Goal: Task Accomplishment & Management: Complete application form

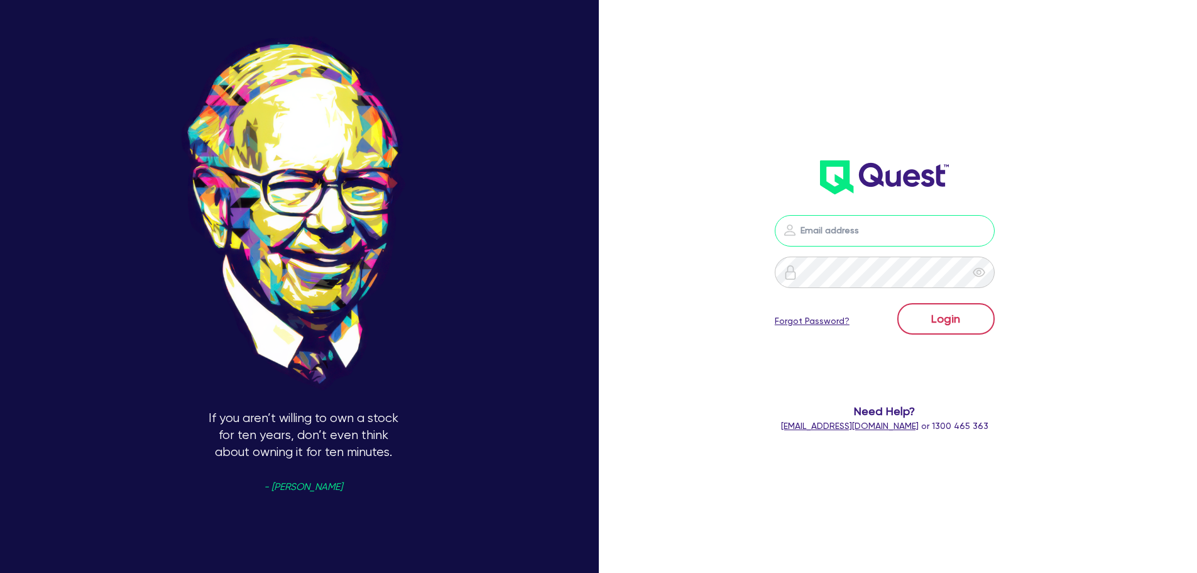
type input "[PERSON_NAME][EMAIL_ADDRESS][DOMAIN_NAME]"
click at [968, 321] on button "Login" at bounding box center [945, 318] width 97 height 31
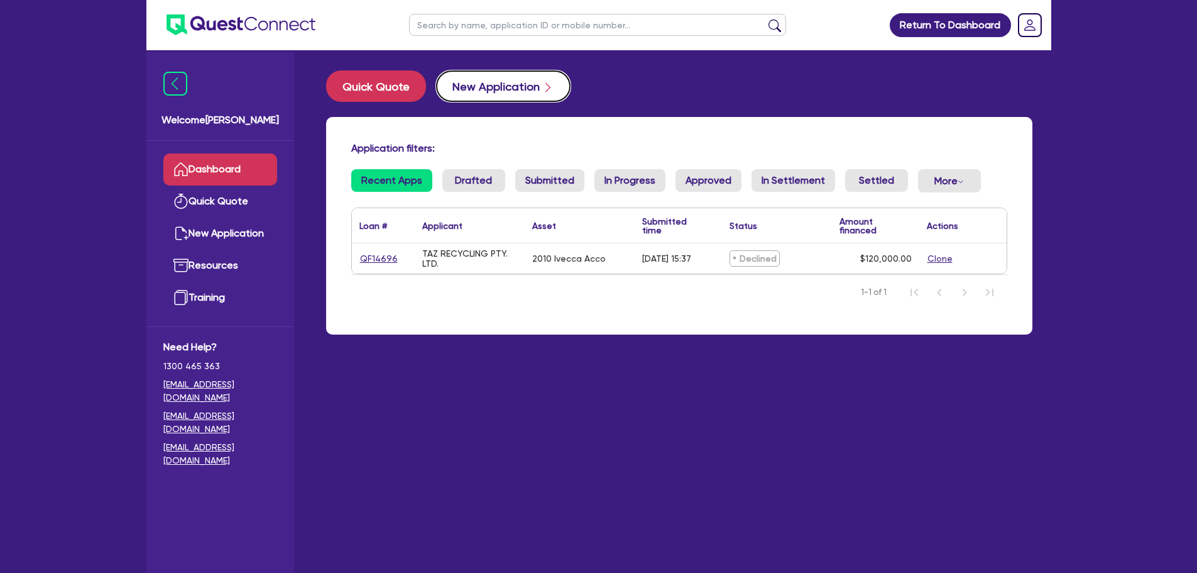
click at [488, 87] on button "New Application" at bounding box center [503, 85] width 134 height 31
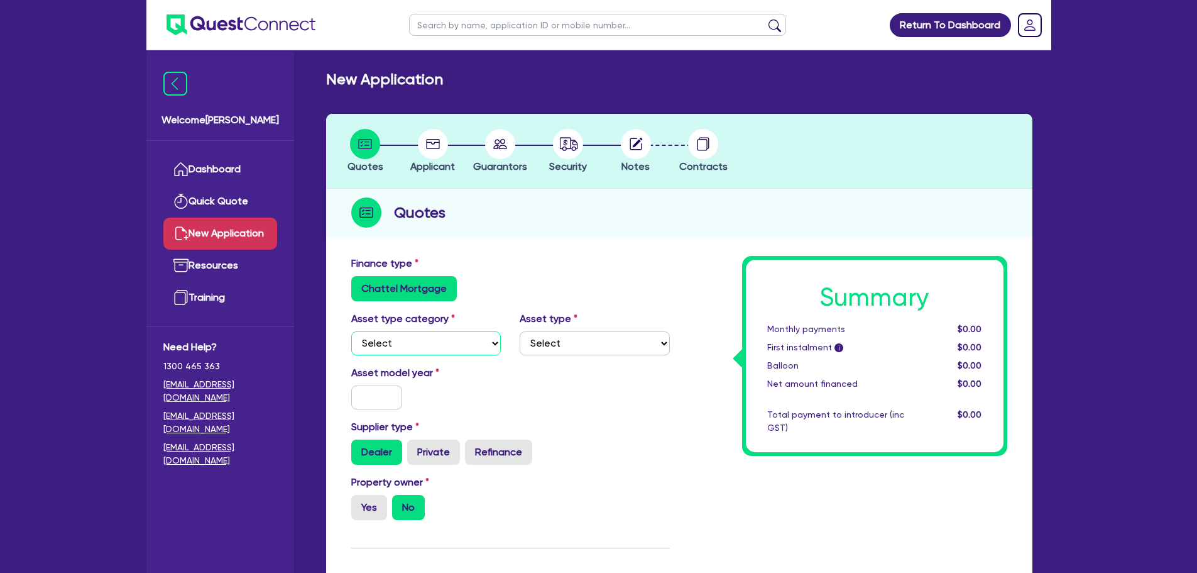
click at [425, 336] on select "Select Cars and light trucks Primary assets Secondary assets Tertiary assets" at bounding box center [426, 343] width 150 height 24
select select "PRIMARY_ASSETS"
click at [351, 331] on select "Select Cars and light trucks Primary assets Secondary assets Tertiary assets" at bounding box center [426, 343] width 150 height 24
click at [561, 343] on select "Select Heavy trucks over 4.5 tonne Trailers Bus and coaches Yellow goods and ex…" at bounding box center [595, 343] width 150 height 24
select select "HEAVY_TRUCKS"
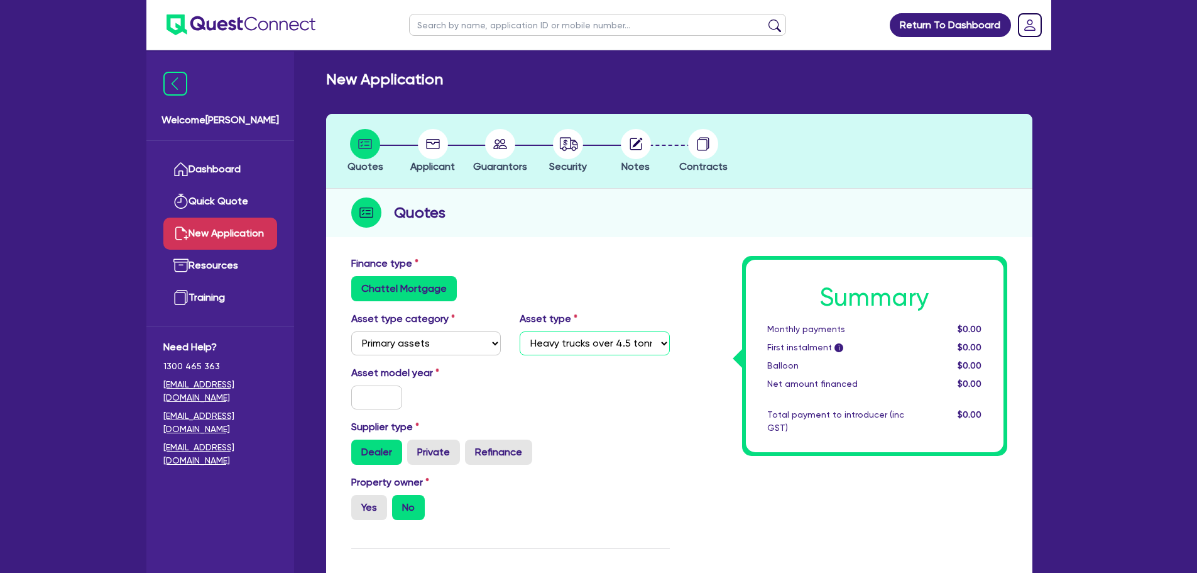
click at [520, 331] on select "Select Heavy trucks over 4.5 tonne Trailers Bus and coaches Yellow goods and ex…" at bounding box center [595, 343] width 150 height 24
click at [389, 398] on input "text" at bounding box center [377, 397] width 52 height 24
click at [376, 397] on input "text" at bounding box center [377, 397] width 52 height 24
type input "2009"
click at [432, 447] on label "Private" at bounding box center [433, 451] width 53 height 25
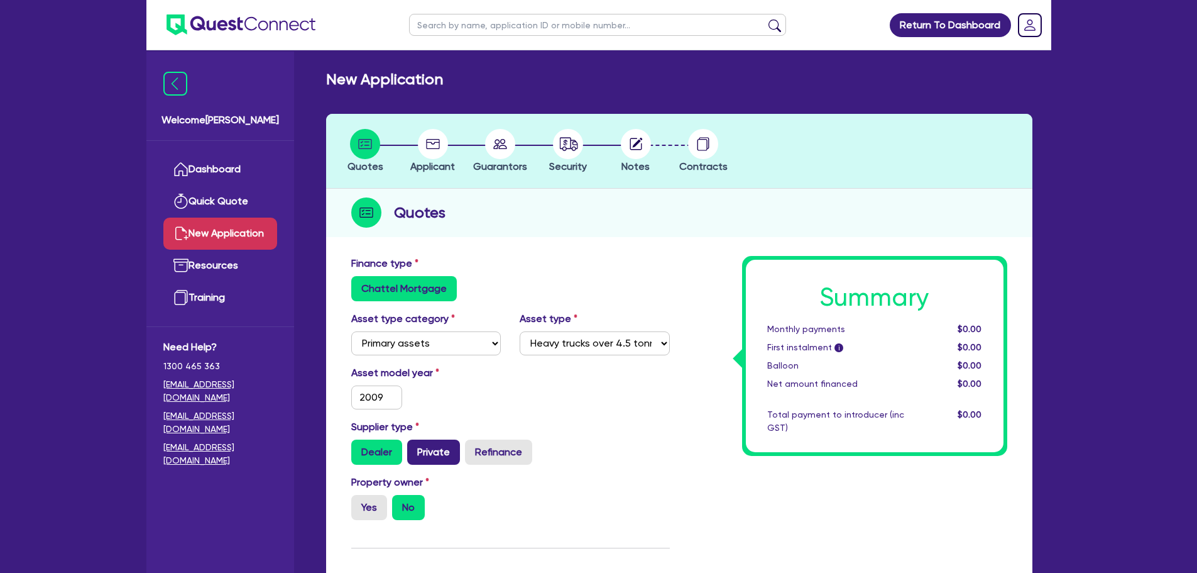
click at [415, 447] on input "Private" at bounding box center [411, 443] width 8 height 8
radio input "true"
click at [382, 508] on label "Yes" at bounding box center [369, 507] width 36 height 25
click at [359, 503] on input "Yes" at bounding box center [355, 499] width 8 height 8
radio input "true"
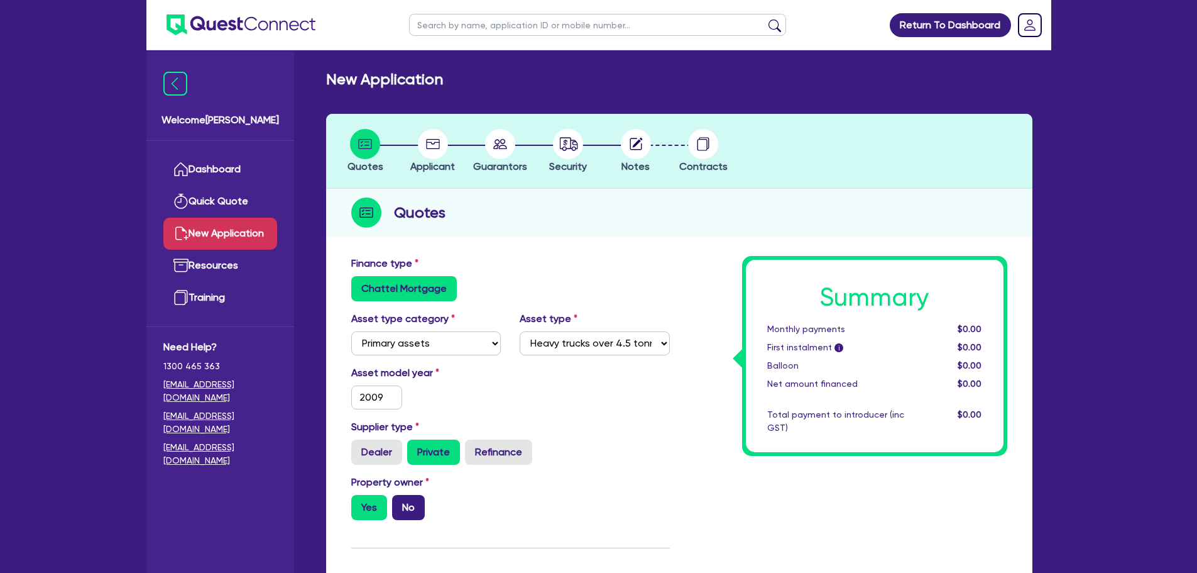
click at [419, 503] on label "No" at bounding box center [408, 507] width 33 height 25
click at [400, 503] on input "No" at bounding box center [396, 499] width 8 height 8
radio input "true"
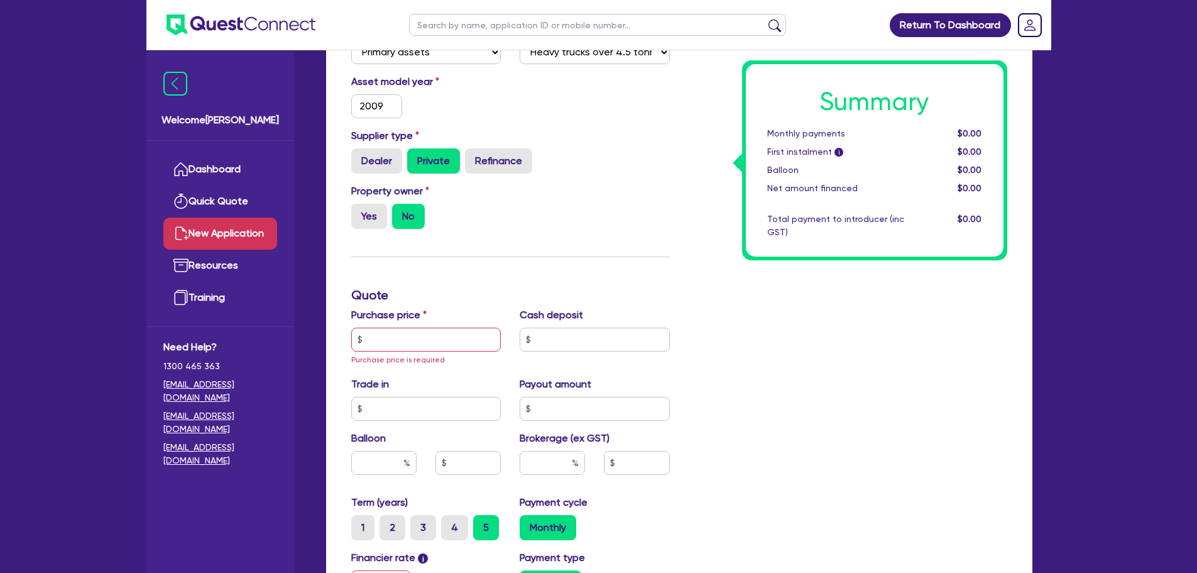
scroll to position [377, 0]
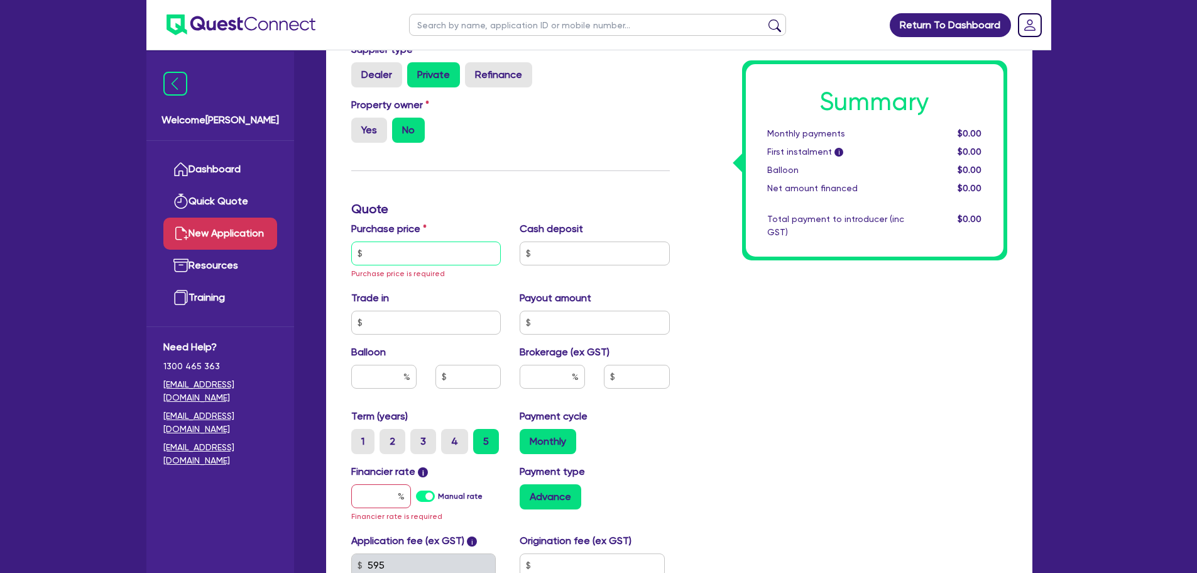
click at [441, 253] on input "text" at bounding box center [426, 253] width 150 height 24
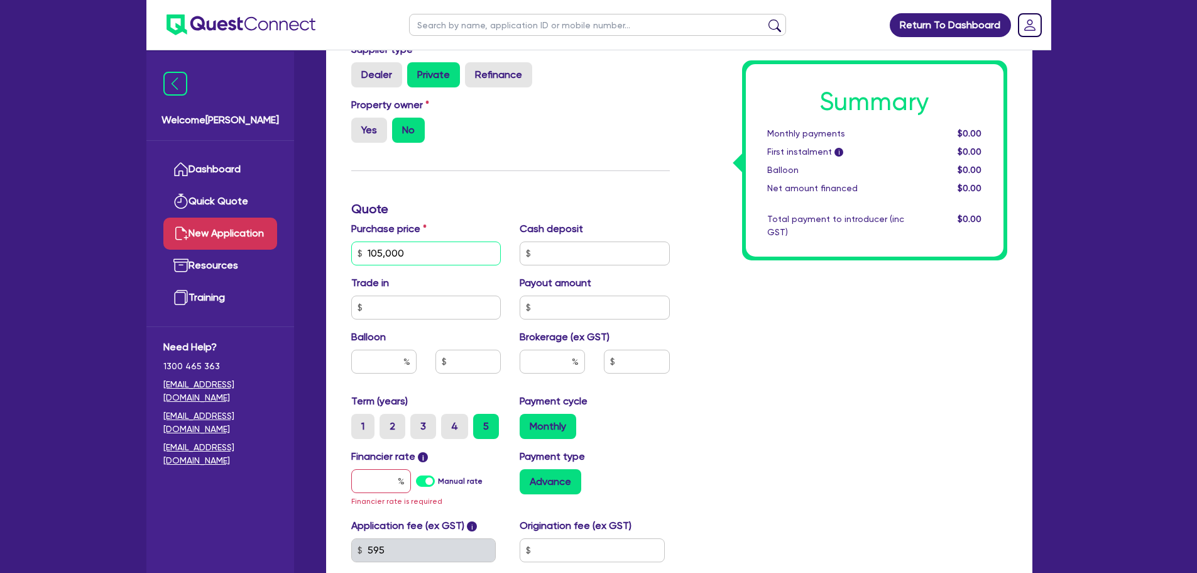
type input "105,000"
click at [618, 258] on input "text" at bounding box center [595, 253] width 150 height 24
type input "21,000"
click at [487, 308] on input "text" at bounding box center [426, 307] width 150 height 24
type input "0"
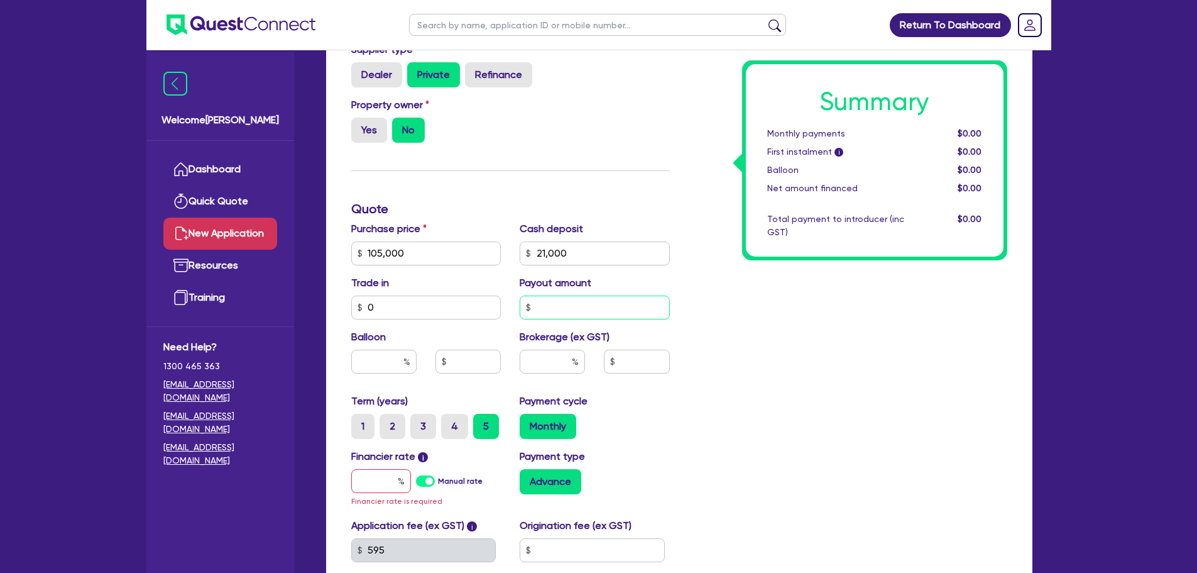
click at [583, 313] on input "text" at bounding box center [595, 307] width 150 height 24
type input "0"
click at [397, 366] on input "text" at bounding box center [383, 361] width 65 height 24
type input "0"
drag, startPoint x: 461, startPoint y: 359, endPoint x: 519, endPoint y: 359, distance: 58.4
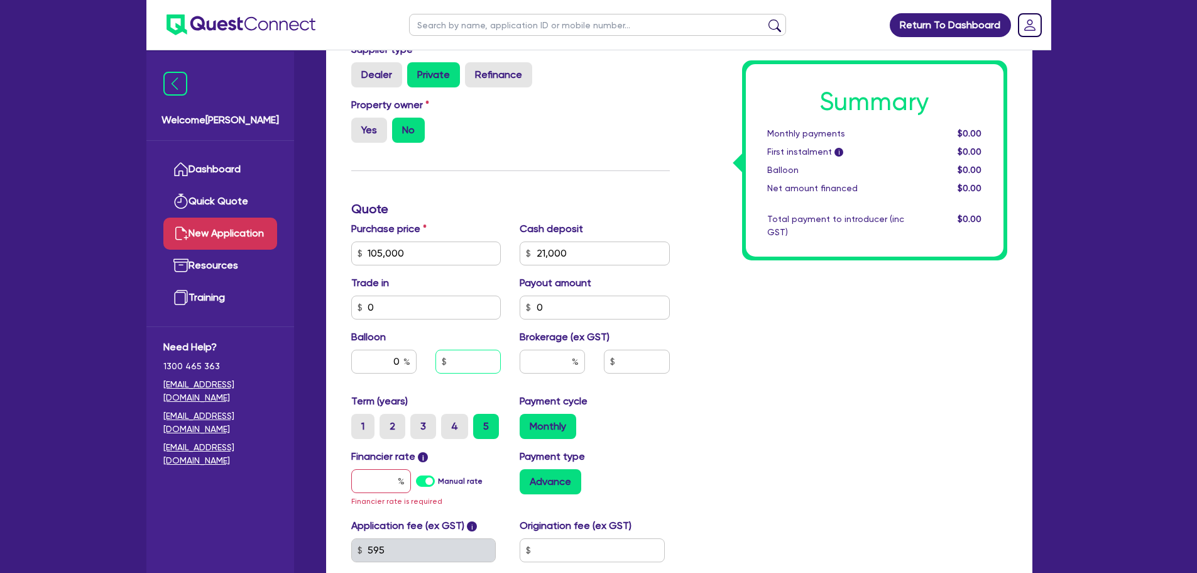
click at [461, 359] on input "text" at bounding box center [468, 361] width 65 height 24
type input "0"
click at [547, 360] on input "text" at bounding box center [552, 361] width 65 height 24
type input "8"
click at [678, 402] on div "Payment cycle Monthly" at bounding box center [594, 415] width 169 height 45
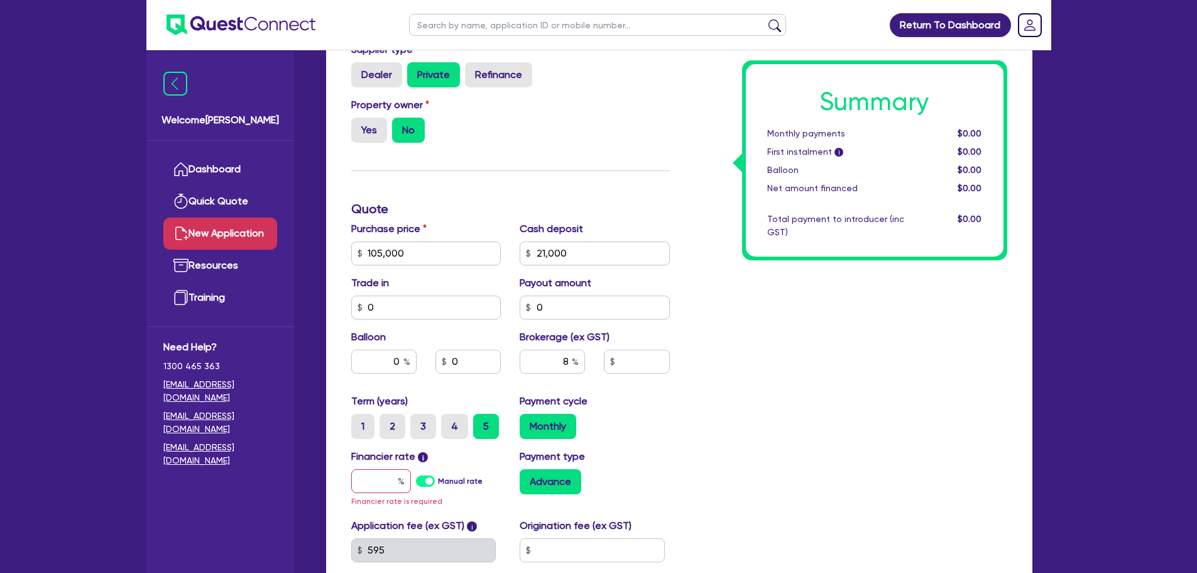
click at [736, 326] on div "Summary Monthly payments $0.00 First instalment i $0.00 Balloon $0.00 Net amoun…" at bounding box center [847, 253] width 337 height 748
click at [373, 479] on input "text" at bounding box center [381, 481] width 60 height 24
type input "1"
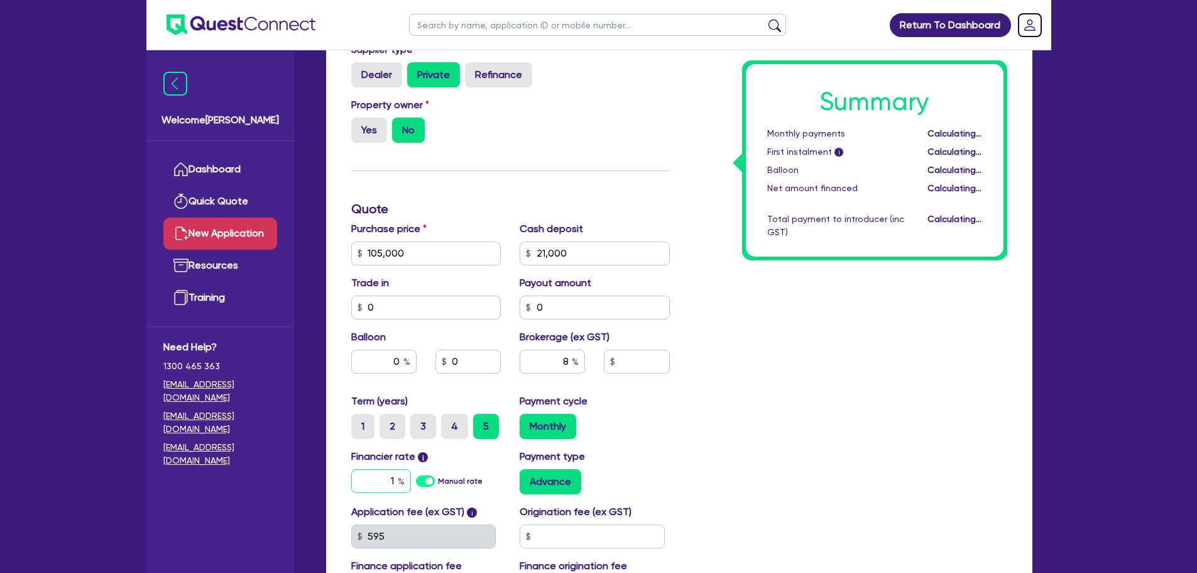
type input "6,720"
type input "17.95"
click at [719, 441] on div "Summary Monthly payments $1,560.94 First instalment i $2,215.44 Balloon $0.00 N…" at bounding box center [847, 246] width 337 height 735
type input "6,720"
click at [567, 526] on input "text" at bounding box center [592, 536] width 145 height 24
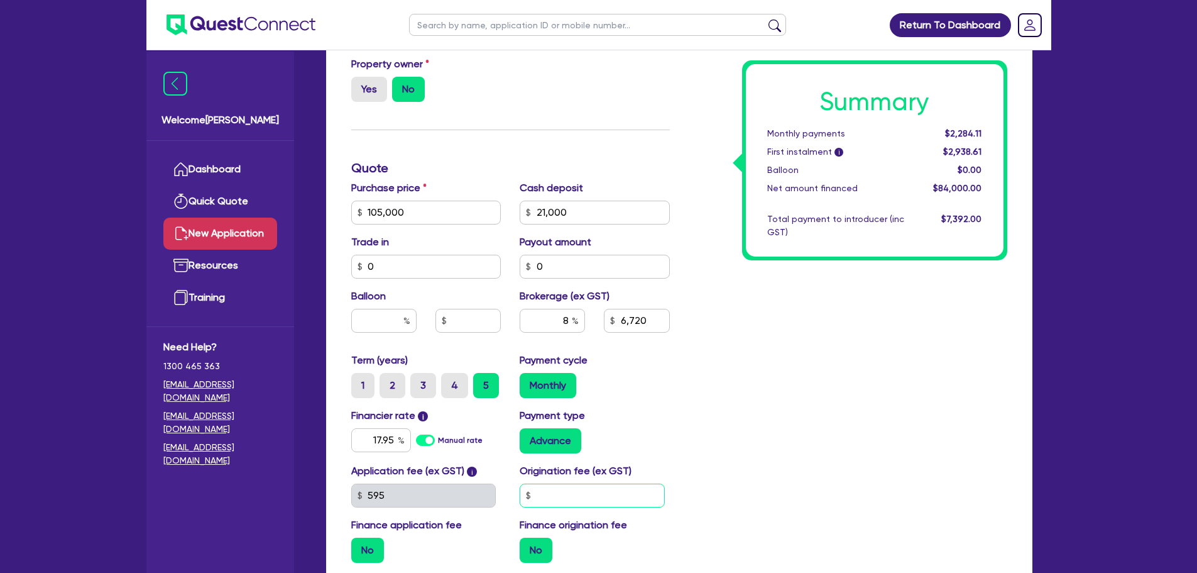
scroll to position [440, 0]
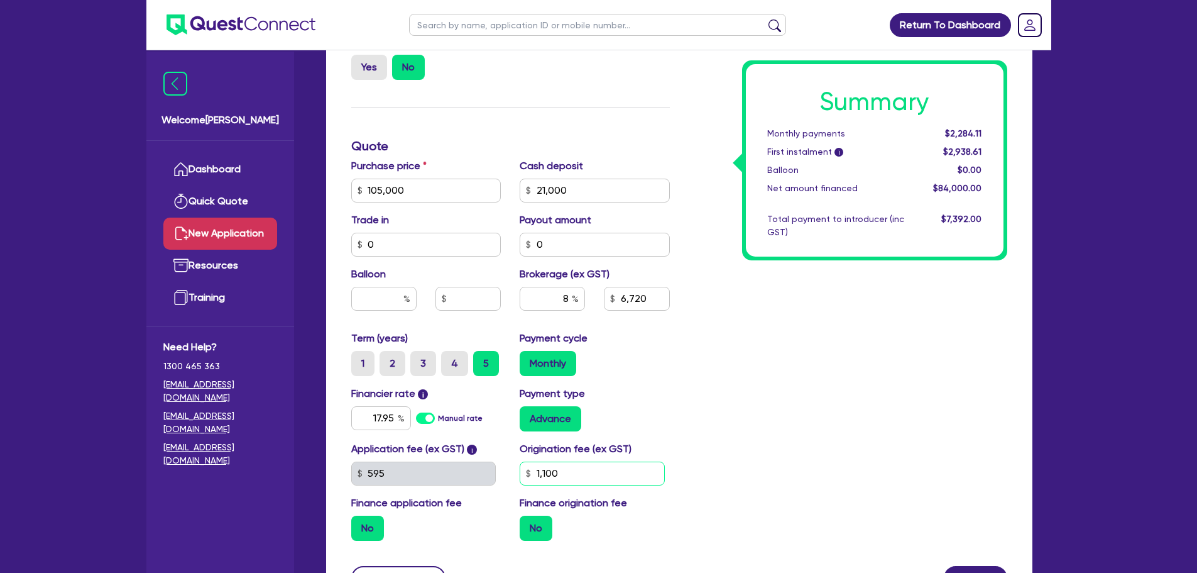
type input "1,100"
click at [689, 434] on div "Summary Monthly payments $2,284.11 First instalment i $2,938.61 Balloon $0.00 N…" at bounding box center [847, 183] width 337 height 735
type input "6,720"
click at [528, 528] on label "No" at bounding box center [536, 527] width 33 height 25
click at [528, 523] on input "No" at bounding box center [524, 519] width 8 height 8
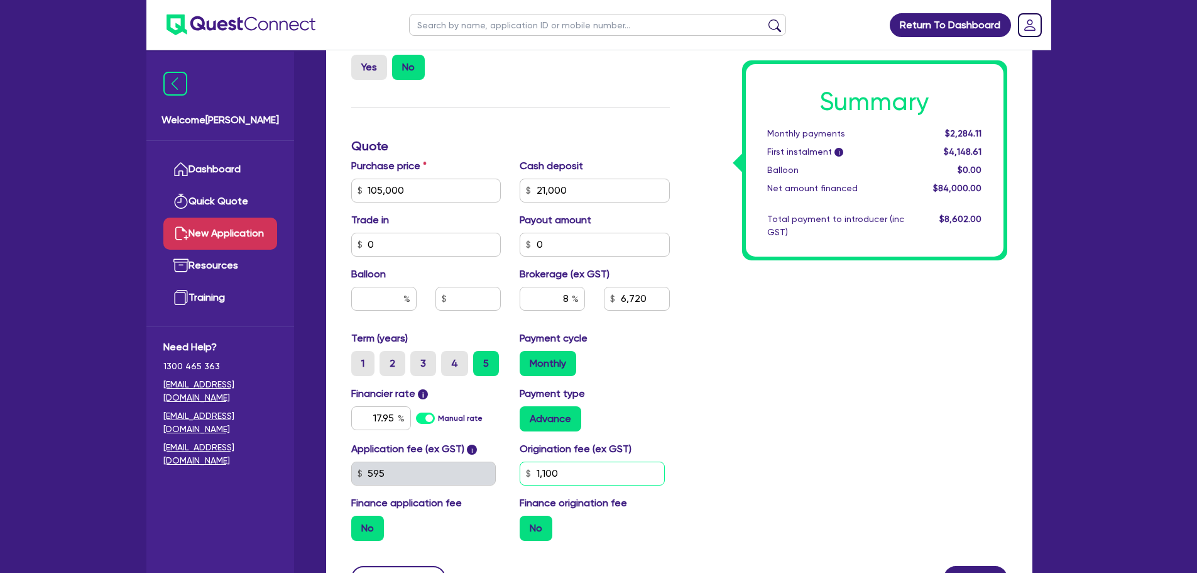
drag, startPoint x: 544, startPoint y: 476, endPoint x: 510, endPoint y: 476, distance: 33.9
click at [510, 476] on div "Application fee (ex GST) i 595 Origination fee (ex GST) 1,100 Finance applicati…" at bounding box center [510, 495] width 337 height 109
type input "595"
click at [710, 385] on div "Summary Monthly payments Calculating... First instalment i Calculating... Ballo…" at bounding box center [847, 183] width 337 height 735
type input "6,720"
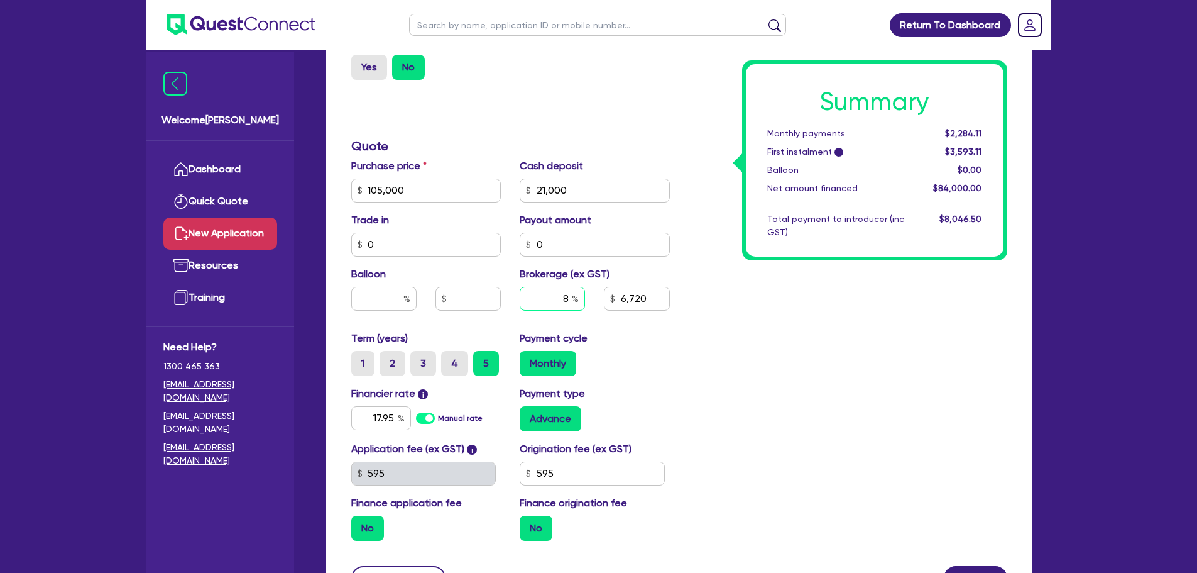
click at [564, 295] on input "8" at bounding box center [552, 299] width 65 height 24
click at [565, 297] on input "8" at bounding box center [552, 299] width 65 height 24
drag, startPoint x: 565, startPoint y: 297, endPoint x: 574, endPoint y: 297, distance: 8.8
click at [574, 297] on div "8" at bounding box center [552, 299] width 65 height 24
type input "9"
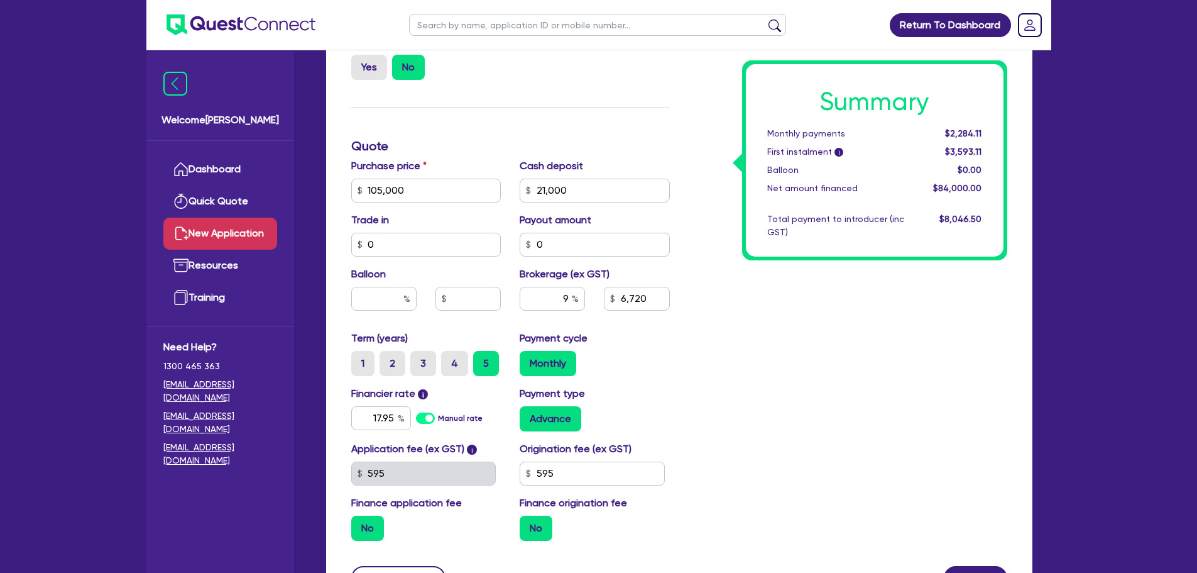
click at [770, 370] on div "Summary Monthly payments $2,284.11 First instalment i $3,593.11 Balloon $0.00 N…" at bounding box center [847, 183] width 337 height 735
type input "7,560"
drag, startPoint x: 554, startPoint y: 291, endPoint x: 576, endPoint y: 292, distance: 22.0
click at [576, 292] on div "9" at bounding box center [552, 299] width 65 height 24
type input "10"
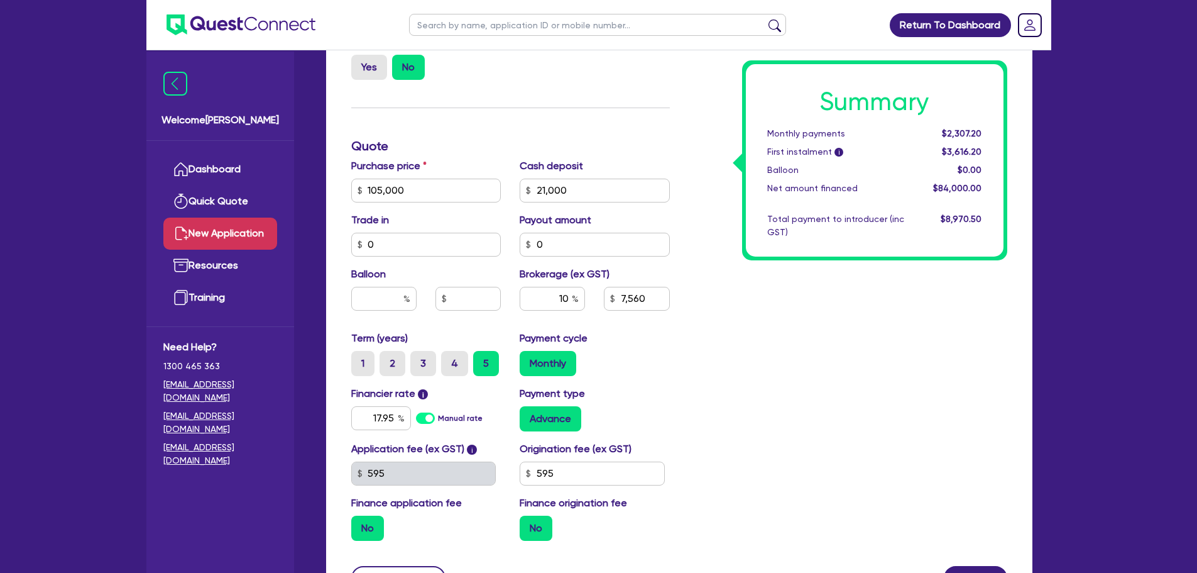
click at [734, 364] on div "Summary Monthly payments $2,307.20 First instalment i $3,616.20 Balloon $0.00 N…" at bounding box center [847, 183] width 337 height 735
type input "8,400"
click at [787, 369] on div "Summary Monthly payments $2,330.30 First instalment i $3,639.30 Balloon $0.00 N…" at bounding box center [847, 183] width 337 height 735
click at [808, 404] on div "Summary Monthly payments $2,330.30 First instalment i $3,639.30 Balloon $0.00 N…" at bounding box center [847, 183] width 337 height 735
drag, startPoint x: 575, startPoint y: 473, endPoint x: 522, endPoint y: 474, distance: 53.4
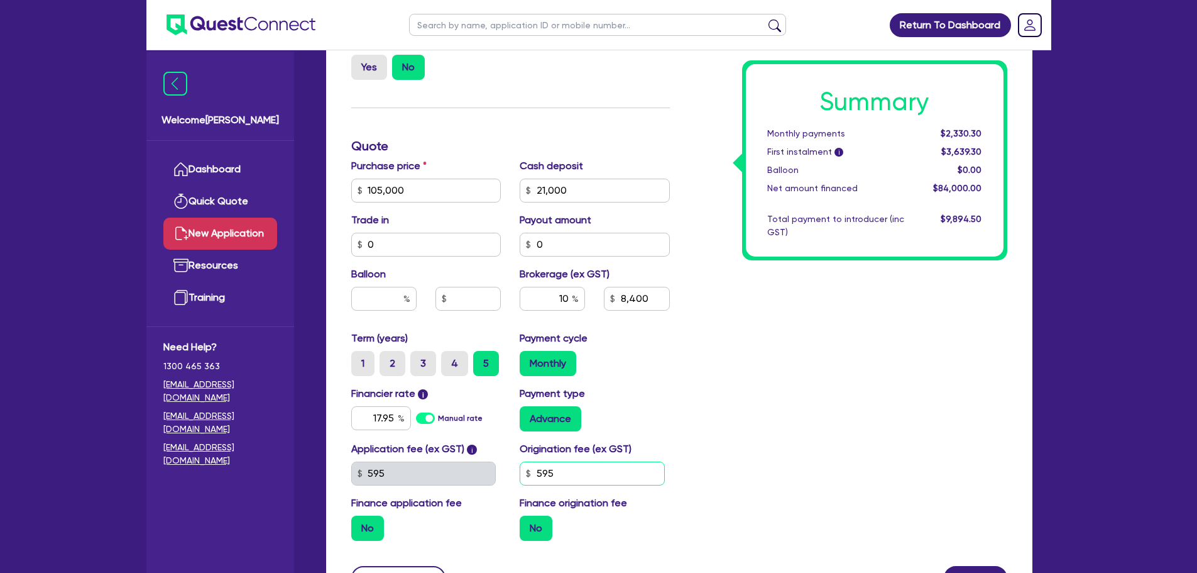
click at [522, 474] on input "595" at bounding box center [592, 473] width 145 height 24
type input "0"
click at [704, 436] on div "Summary Monthly payments $2,330.30 First instalment i $3,639.30 Balloon $0.00 N…" at bounding box center [847, 183] width 337 height 735
click at [764, 317] on div "Summary Monthly payments $2,330.30 First instalment i $2,984.80 Balloon $0.00 N…" at bounding box center [847, 183] width 337 height 735
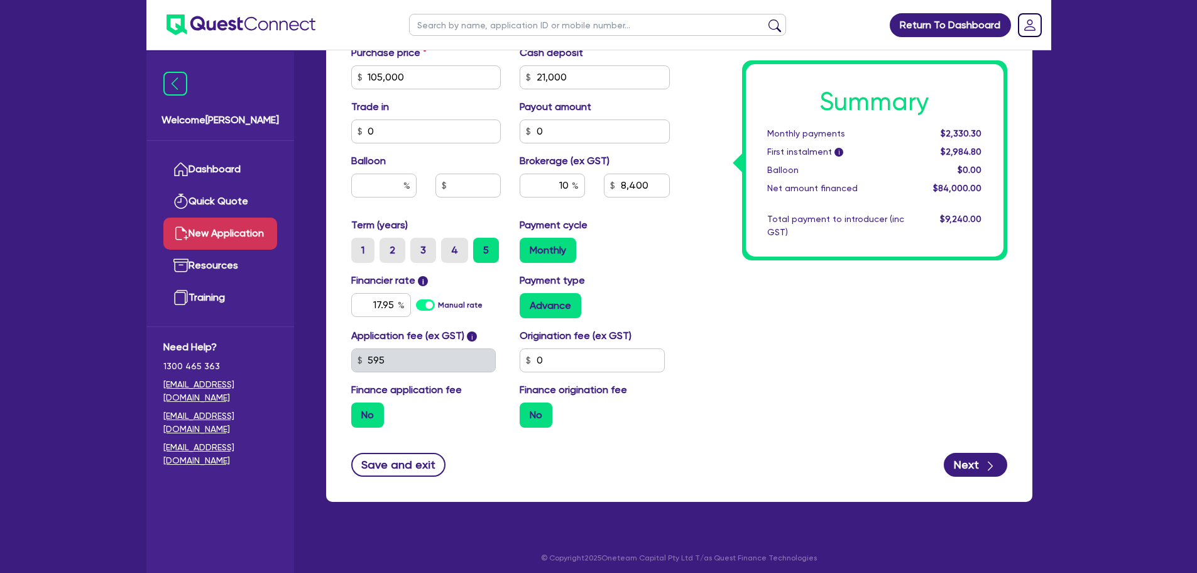
scroll to position [559, 0]
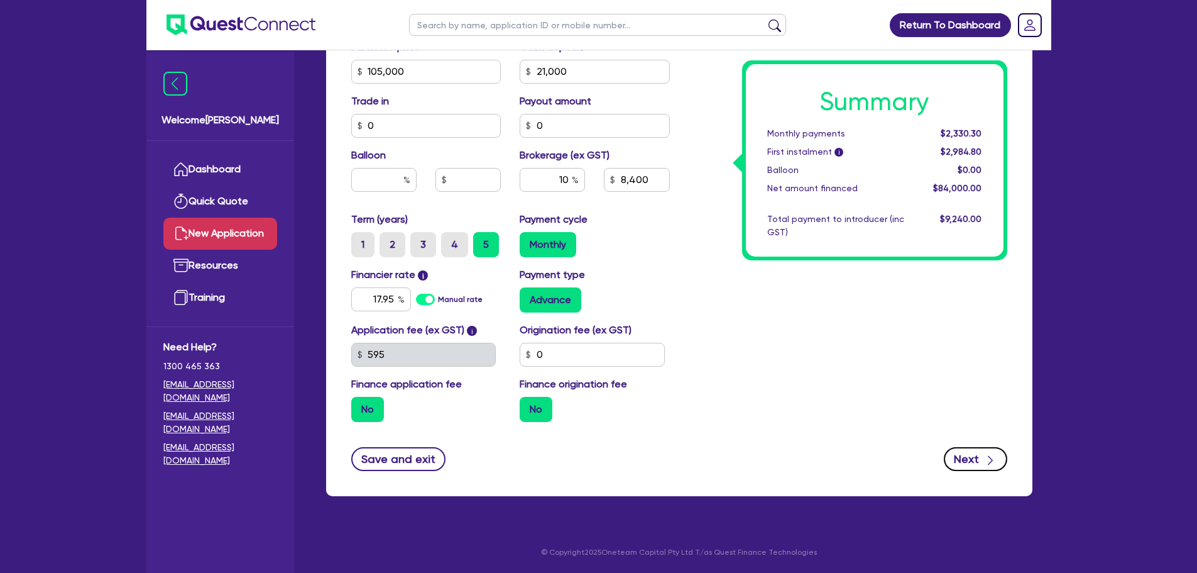
click at [972, 461] on button "Next" at bounding box center [975, 459] width 63 height 24
type input "8,400"
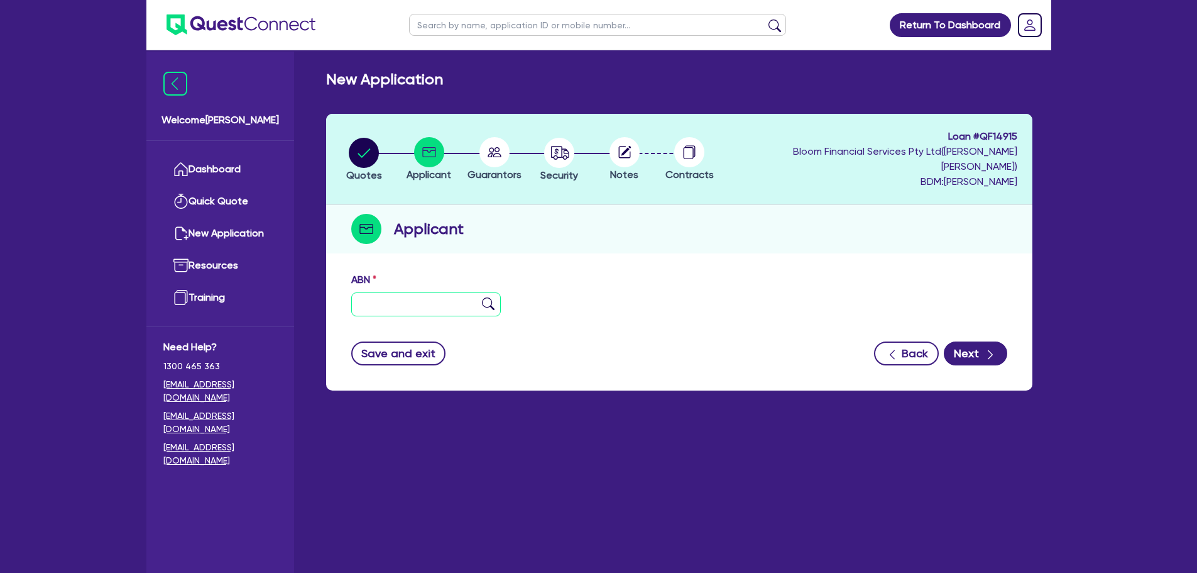
click at [407, 292] on input "text" at bounding box center [426, 304] width 150 height 24
click at [414, 292] on input "text" at bounding box center [426, 304] width 150 height 24
click at [419, 292] on input "text" at bounding box center [426, 304] width 150 height 24
paste input "80 242 156 051"
type input "80 242 156 051"
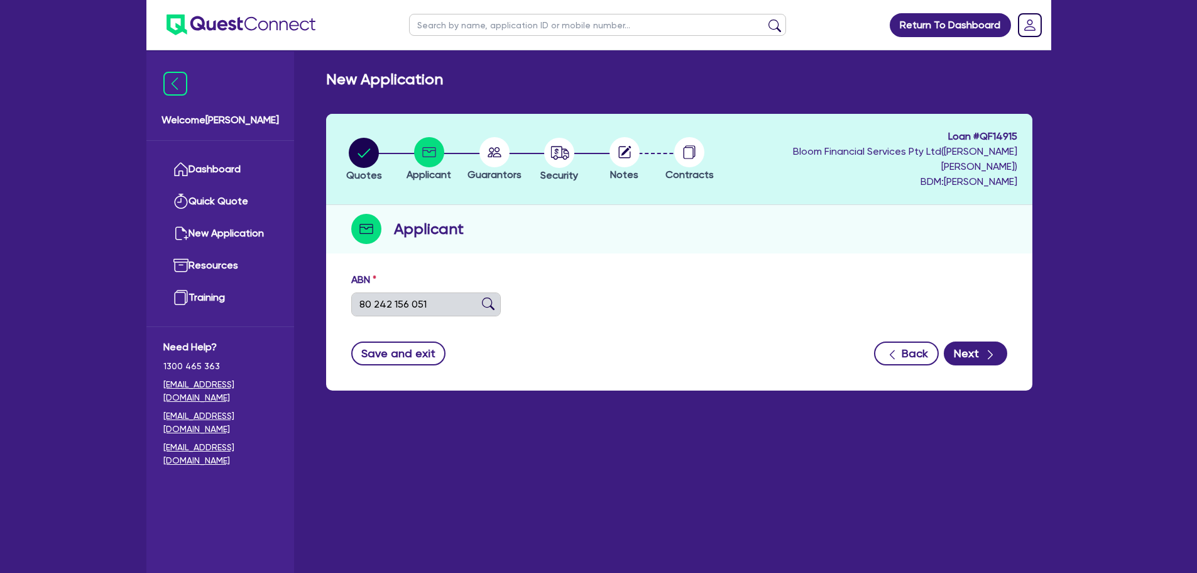
click at [488, 297] on img at bounding box center [488, 303] width 13 height 13
type input "[PERSON_NAME]"
select select "SOLE_TRADER"
type input "[DATE]"
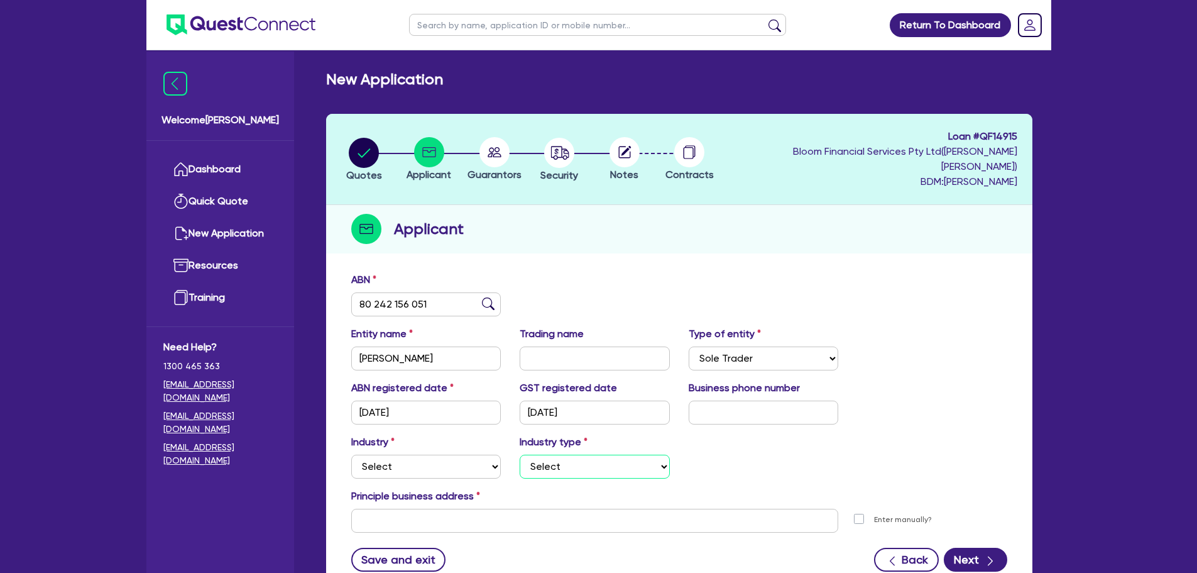
click at [614, 454] on select "Select" at bounding box center [595, 466] width 150 height 24
click at [468, 454] on select "Select Accomodation & Food Services Administrative & Support Services Agricultu…" at bounding box center [426, 466] width 150 height 24
select select "TRANSPORT_WAREHOUSING"
click at [351, 454] on select "Select Accomodation & Food Services Administrative & Support Services Agricultu…" at bounding box center [426, 466] width 150 height 24
click at [576, 454] on select "Select Taxi & Luxury Car Services Passengers & Freight Transport Services Posta…" at bounding box center [595, 466] width 150 height 24
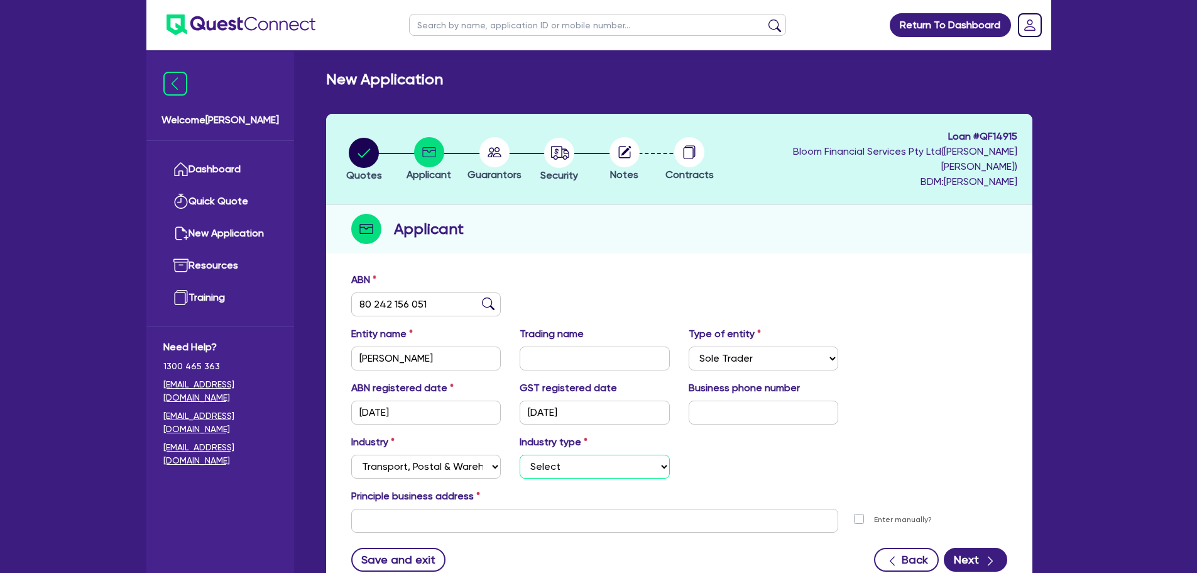
select select "PASSENGERS_FREIGHT_TRANSPORT"
click at [520, 454] on select "Select Taxi & Luxury Car Services Passengers & Freight Transport Services Posta…" at bounding box center [595, 466] width 150 height 24
drag, startPoint x: 765, startPoint y: 442, endPoint x: 763, endPoint y: 432, distance: 9.8
click at [765, 441] on div "Industry Select Accomodation & Food Services Administrative & Support Services …" at bounding box center [679, 461] width 675 height 54
drag, startPoint x: 503, startPoint y: 494, endPoint x: 494, endPoint y: 503, distance: 12.9
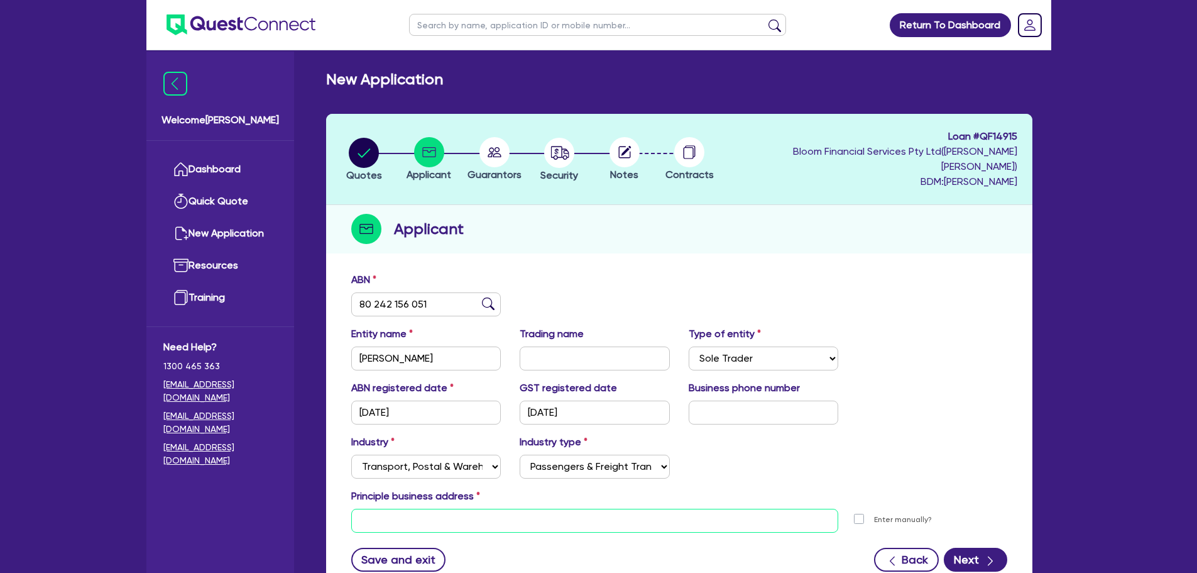
click at [502, 508] on input "text" at bounding box center [595, 520] width 488 height 24
paste input "80 242 156 051"
type input "80 242 156 051"
drag, startPoint x: 464, startPoint y: 507, endPoint x: 308, endPoint y: 485, distance: 158.1
click at [308, 485] on div "New Application Quotes Applicant [GEOGRAPHIC_DATA] Security Notes Contracts Loa…" at bounding box center [679, 340] width 744 height 541
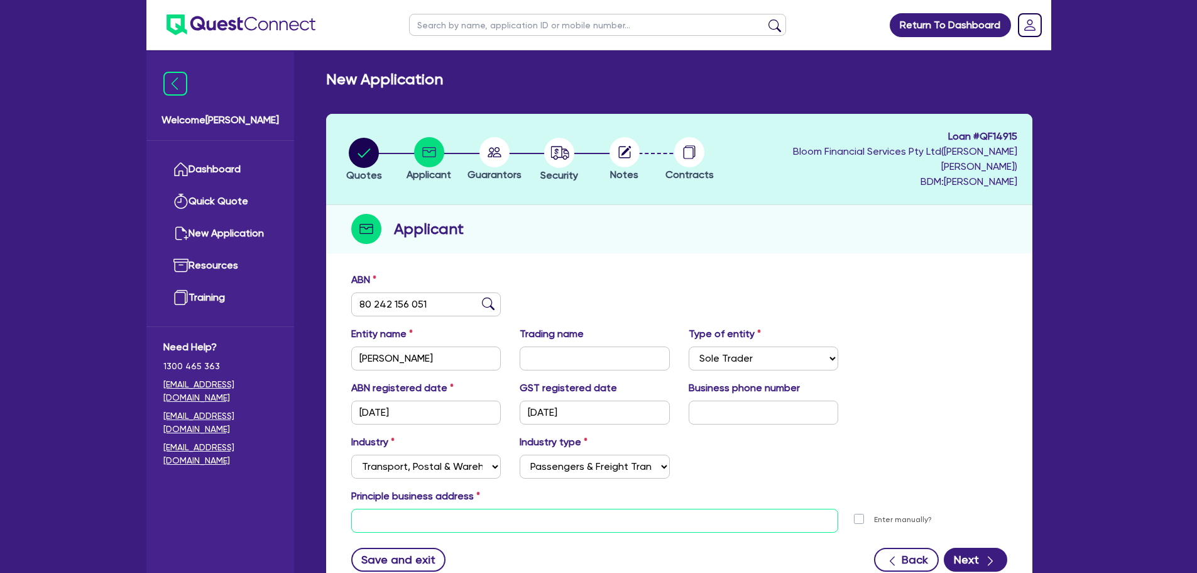
click at [478, 508] on input "text" at bounding box center [595, 520] width 488 height 24
paste input "[STREET_ADDRESS]"
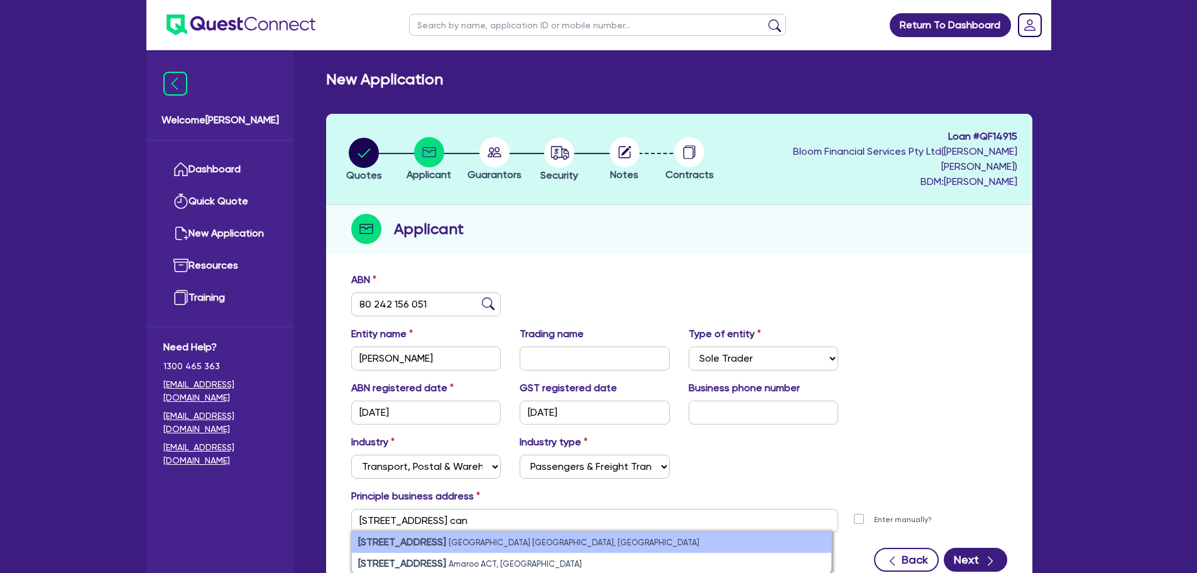
click at [480, 537] on small "[GEOGRAPHIC_DATA] [GEOGRAPHIC_DATA], [GEOGRAPHIC_DATA]" at bounding box center [574, 541] width 251 height 9
type input "[STREET_ADDRESS]"
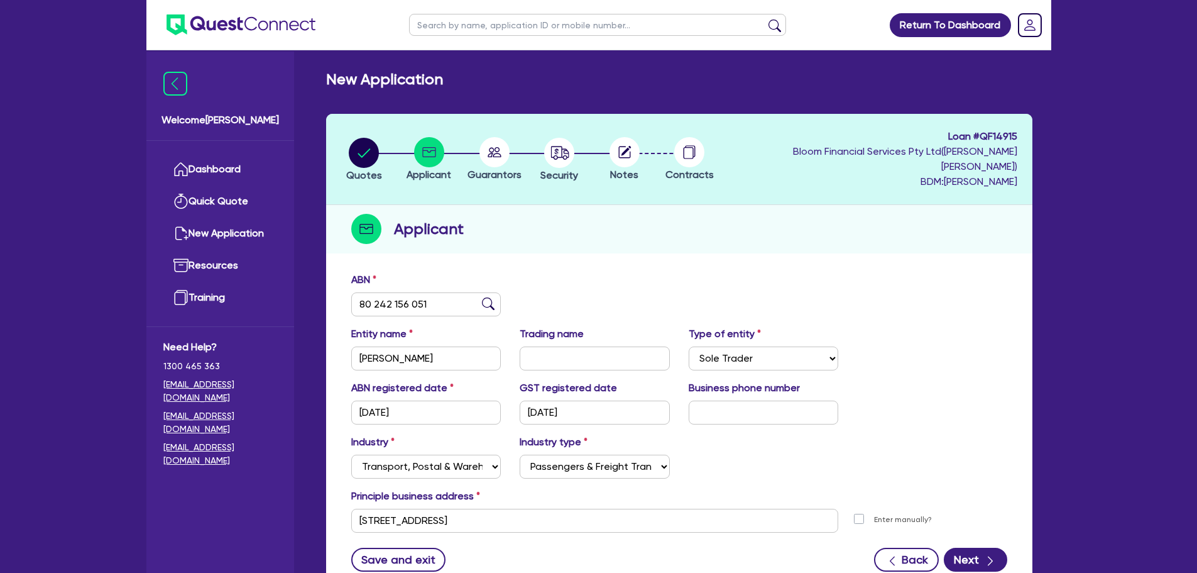
drag, startPoint x: 772, startPoint y: 410, endPoint x: 772, endPoint y: 402, distance: 8.8
click at [772, 410] on div "ABN registered date [DATE] GST registered date [DATE] Business phone number" at bounding box center [679, 407] width 675 height 54
click at [772, 400] on input "text" at bounding box center [764, 412] width 150 height 24
paste input "04 5860 6849"
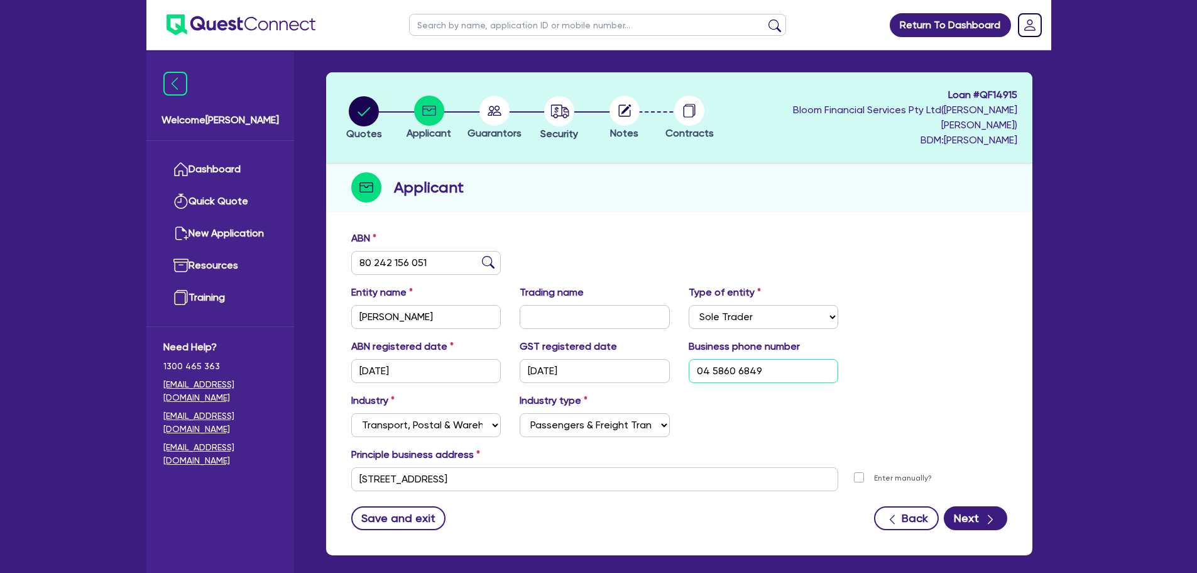
scroll to position [63, 0]
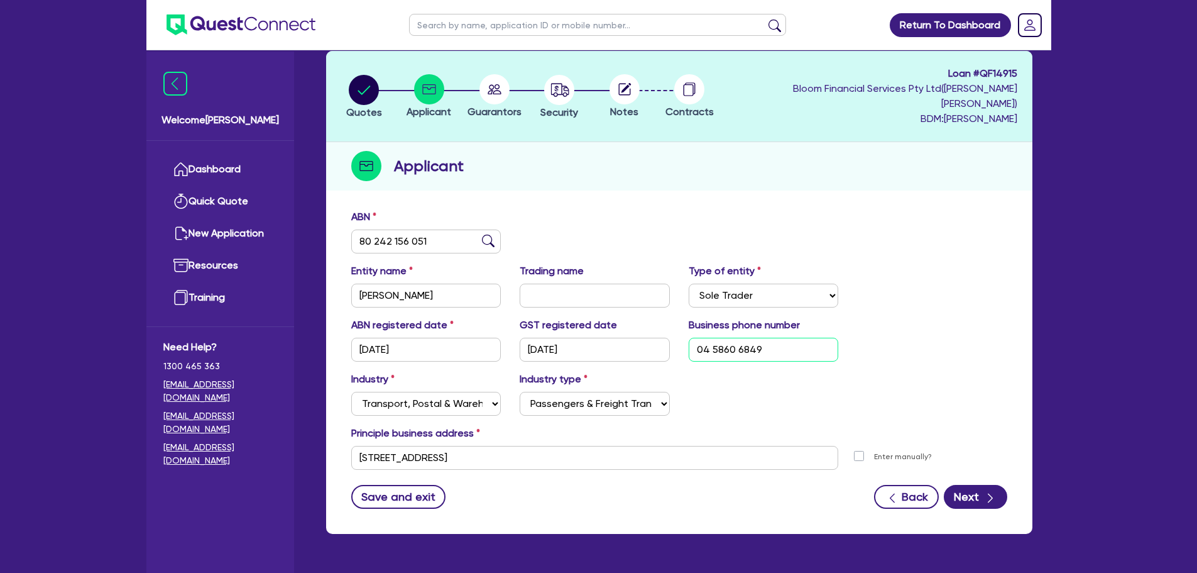
click at [772, 341] on input "04 5860 6849" at bounding box center [764, 349] width 150 height 24
click at [714, 337] on input "04 5860 6849" at bounding box center [764, 349] width 150 height 24
type input "04 5860 6849"
click at [766, 392] on div "Industry Select Accomodation & Food Services Administrative & Support Services …" at bounding box center [679, 398] width 675 height 54
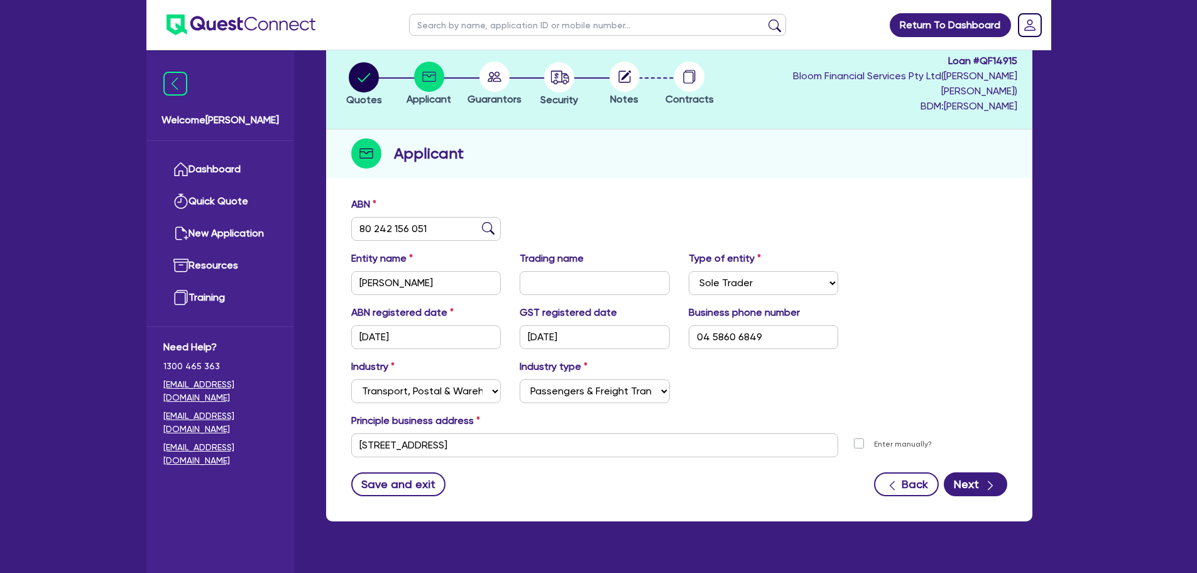
scroll to position [85, 0]
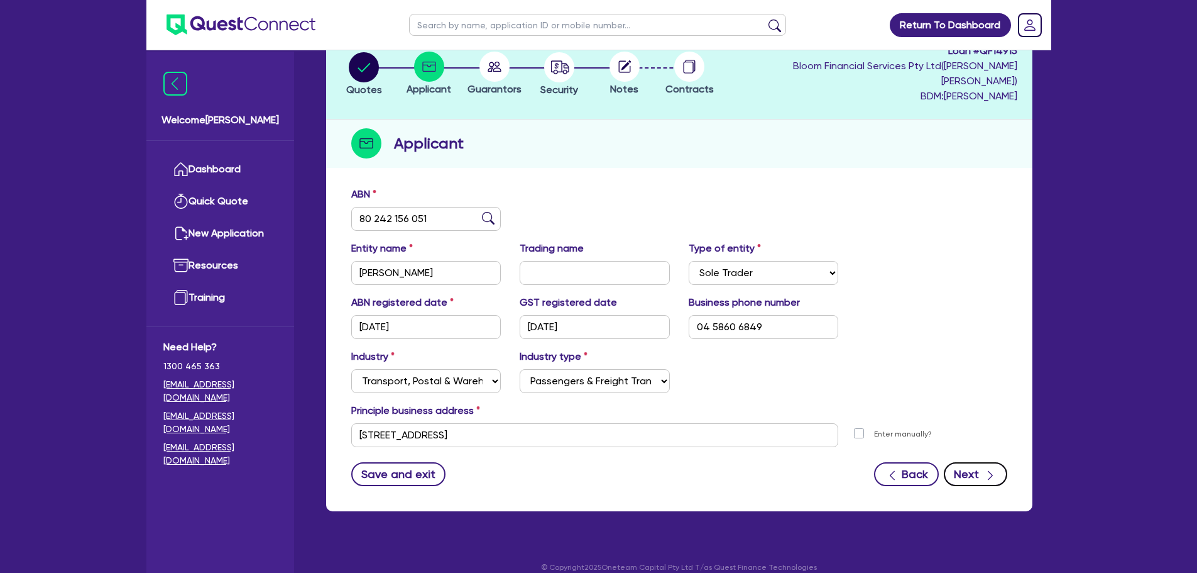
click at [986, 469] on icon "button" at bounding box center [990, 475] width 13 height 13
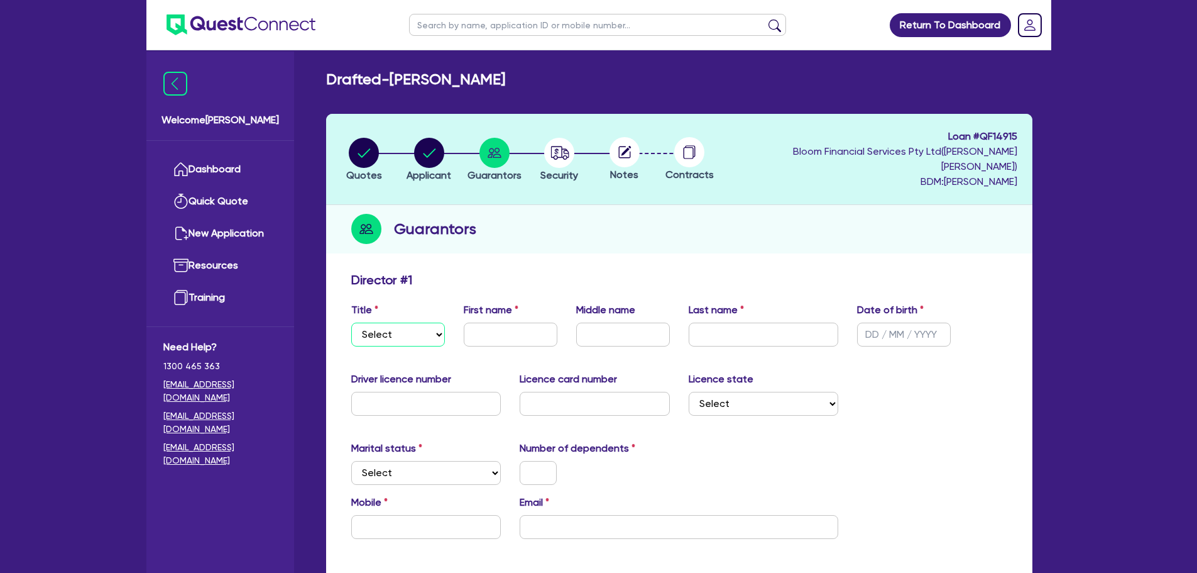
click at [430, 325] on select "Select Mr Mrs Ms Miss Dr" at bounding box center [398, 334] width 94 height 24
select select "MR"
click at [351, 322] on select "Select Mr Mrs Ms Miss Dr" at bounding box center [398, 334] width 94 height 24
click at [509, 327] on input "text" at bounding box center [511, 334] width 94 height 24
type input "Loc"
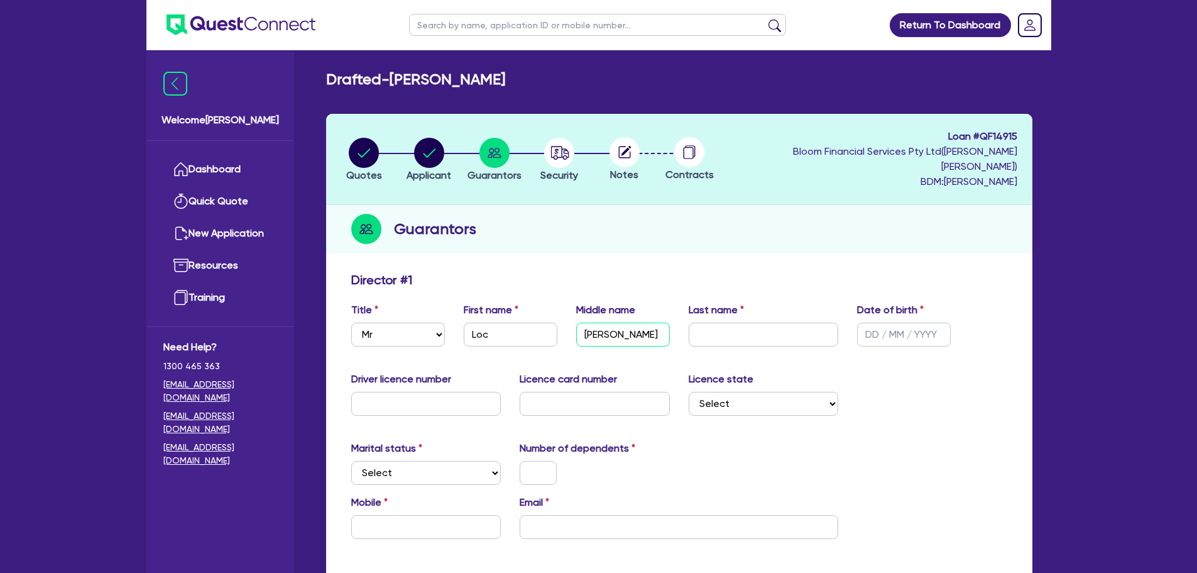
type input "[PERSON_NAME]"
click at [869, 323] on input "text" at bounding box center [904, 334] width 94 height 24
click at [871, 322] on input "text" at bounding box center [904, 334] width 94 height 24
type input "[DATE]"
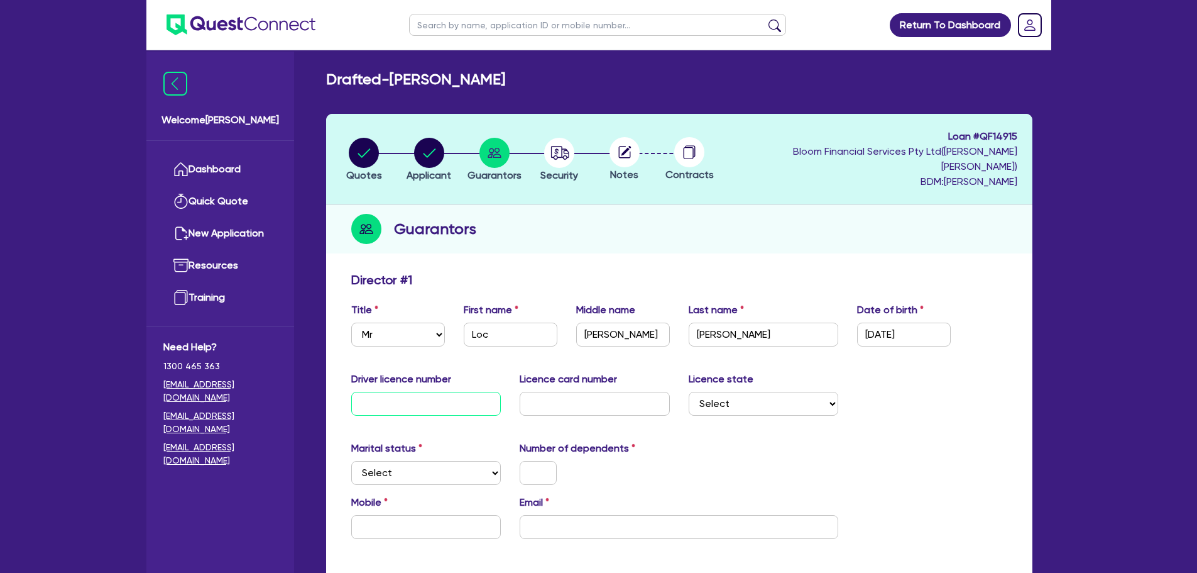
click at [418, 392] on input "text" at bounding box center [426, 404] width 150 height 24
type input "22800235"
type input "2058045407"
click at [784, 392] on select "Select [GEOGRAPHIC_DATA] [GEOGRAPHIC_DATA] [GEOGRAPHIC_DATA] [GEOGRAPHIC_DATA] …" at bounding box center [764, 404] width 150 height 24
select select "[GEOGRAPHIC_DATA]"
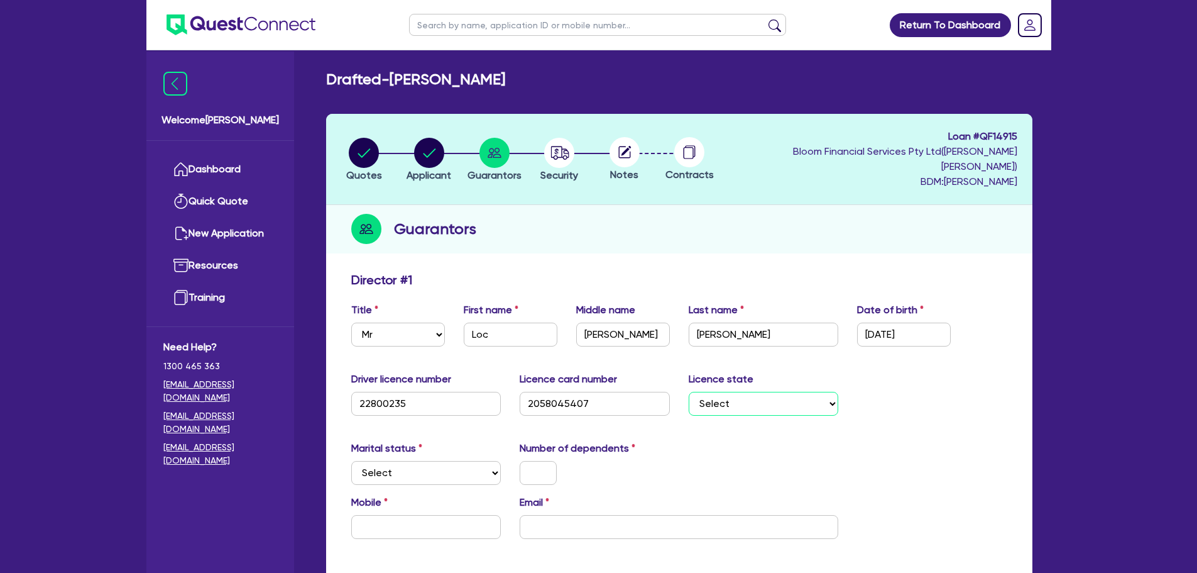
click at [689, 392] on select "Select [GEOGRAPHIC_DATA] [GEOGRAPHIC_DATA] [GEOGRAPHIC_DATA] [GEOGRAPHIC_DATA] …" at bounding box center [764, 404] width 150 height 24
click at [416, 461] on select "Select Single Married De Facto / Partner" at bounding box center [426, 473] width 150 height 24
click at [351, 461] on select "Select Single Married De Facto / Partner" at bounding box center [426, 473] width 150 height 24
click at [416, 461] on select "Select Single Married De Facto / Partner" at bounding box center [426, 473] width 150 height 24
select select "MARRIED"
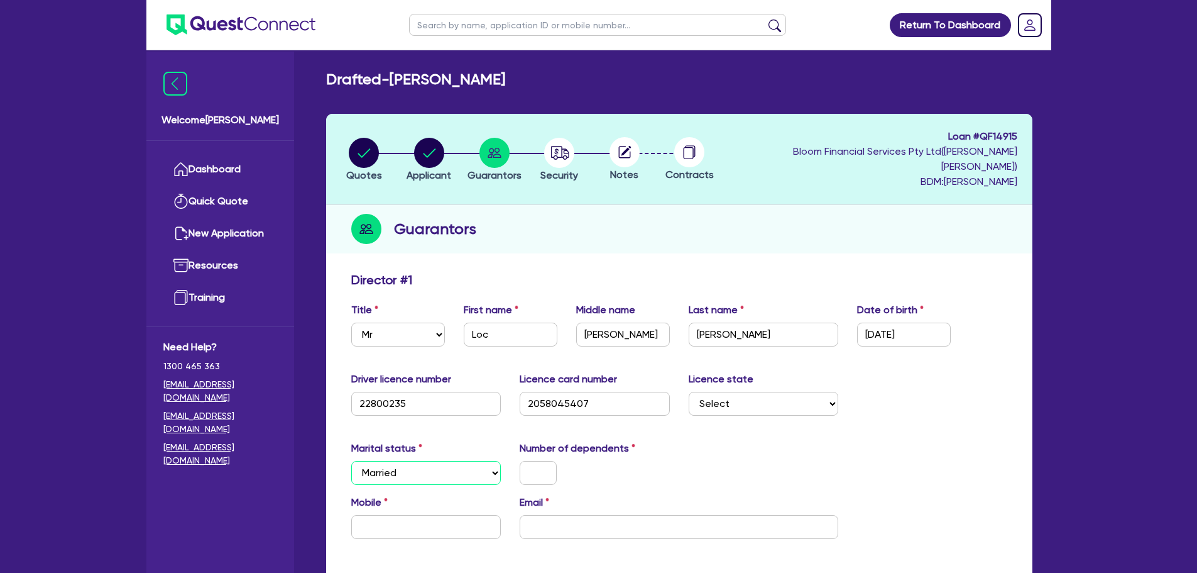
click at [351, 461] on select "Select Single Married De Facto / Partner" at bounding box center [426, 473] width 150 height 24
click at [537, 461] on input "text" at bounding box center [538, 473] width 37 height 24
click at [669, 463] on div "1" at bounding box center [594, 473] width 169 height 24
click at [399, 515] on input "text" at bounding box center [426, 527] width 150 height 24
paste input "0458 606 849"
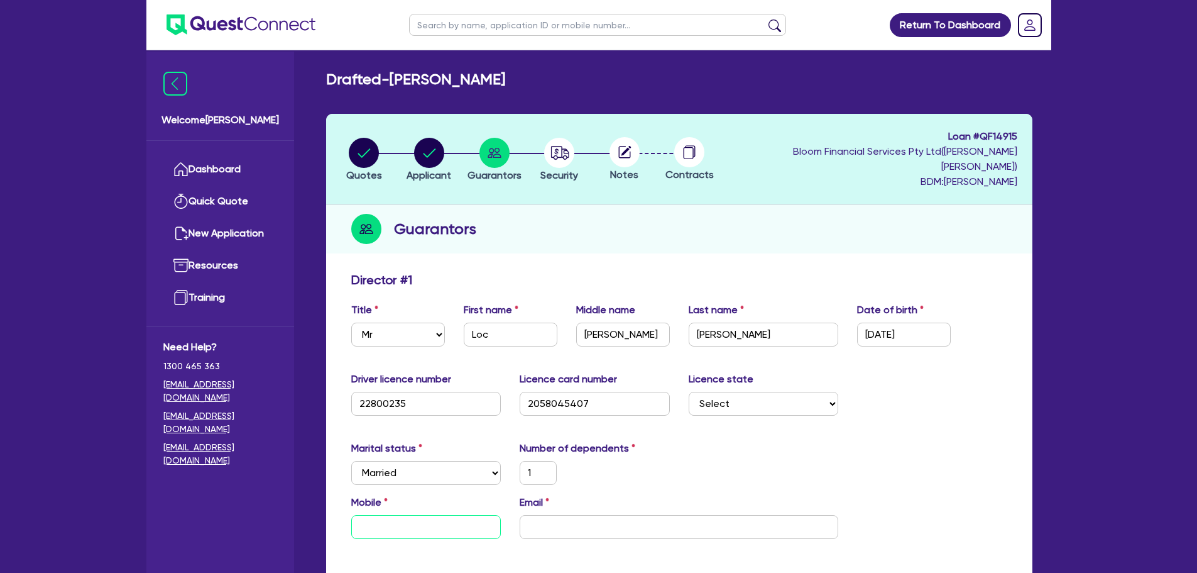
type input "1"
type input "0458 606 849"
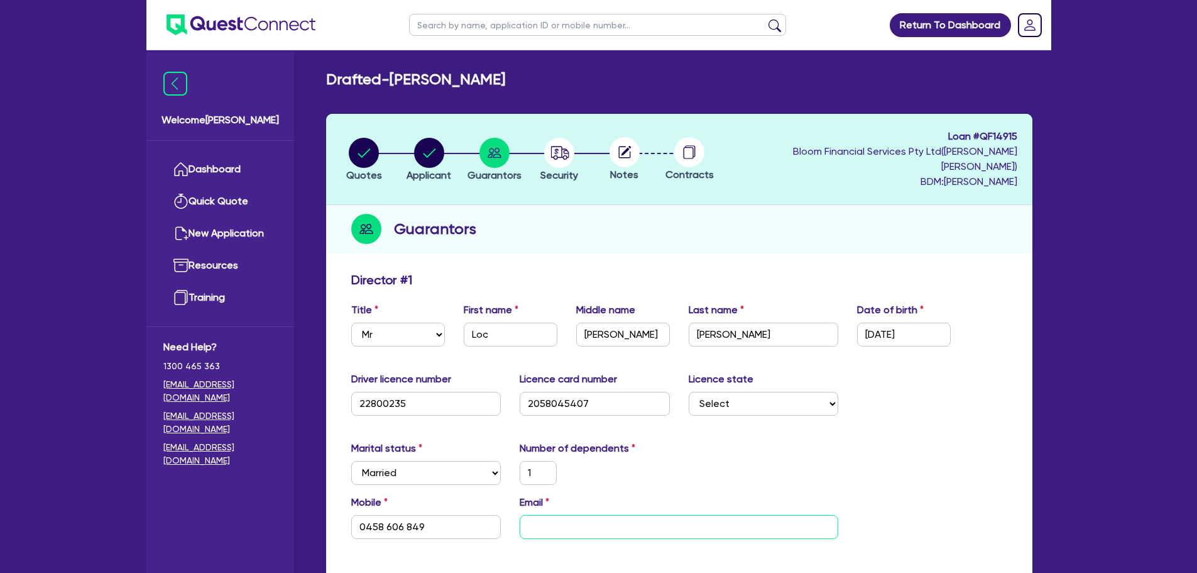
click at [600, 515] on input "email" at bounding box center [679, 527] width 319 height 24
paste input "[EMAIL_ADDRESS][DOMAIN_NAME]"
type input "1"
type input "0458 606 849"
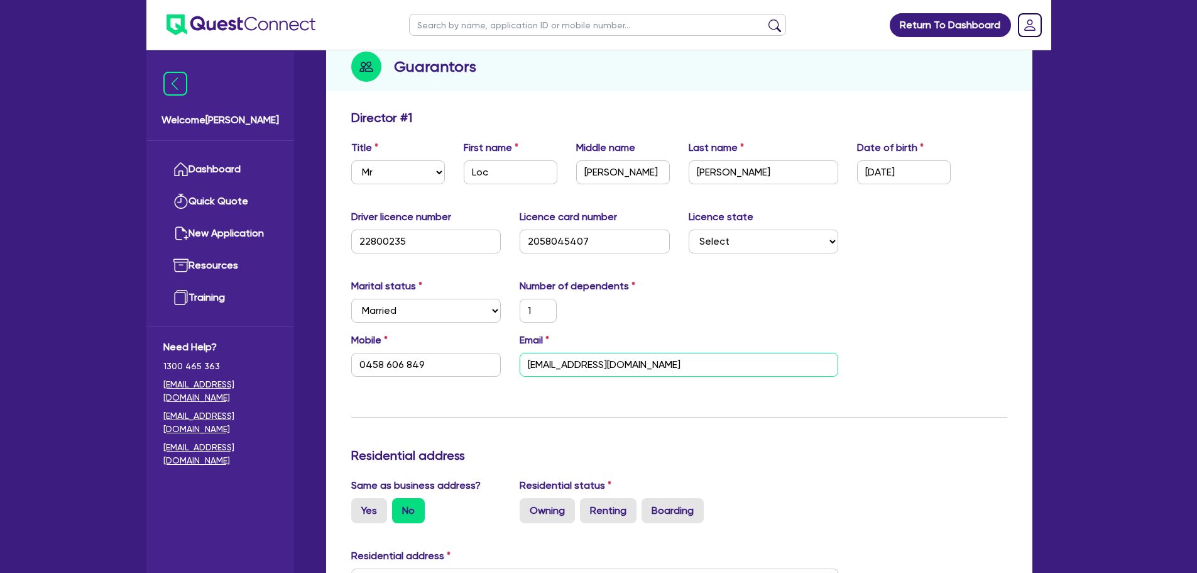
scroll to position [251, 0]
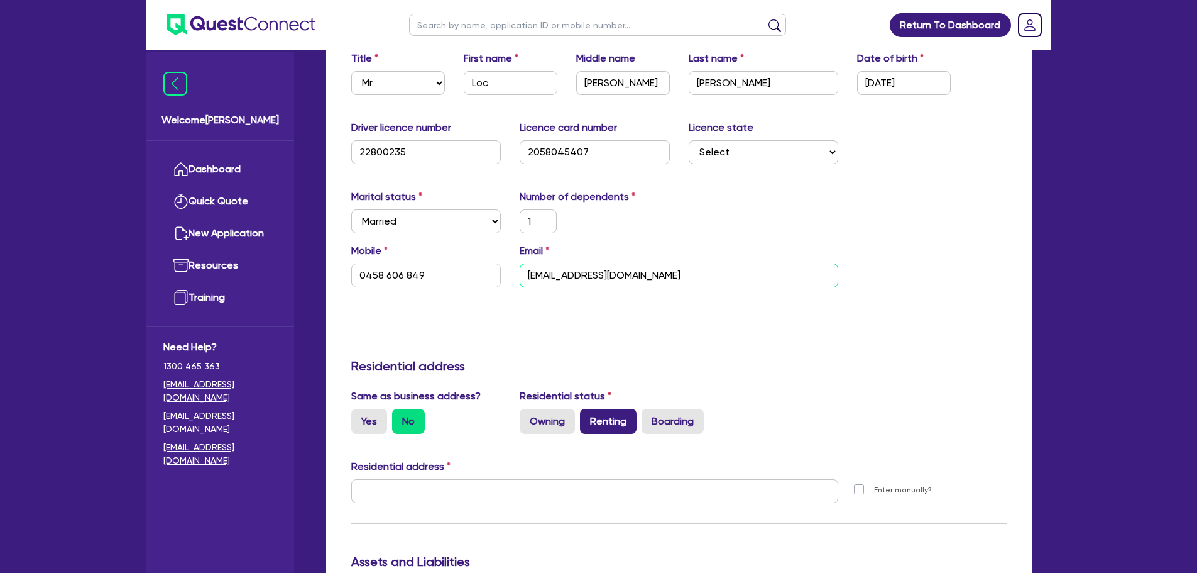
type input "[EMAIL_ADDRESS][DOMAIN_NAME]"
click at [606, 410] on label "Renting" at bounding box center [608, 420] width 57 height 25
click at [588, 410] on input "Renting" at bounding box center [584, 412] width 8 height 8
radio input "true"
type input "1"
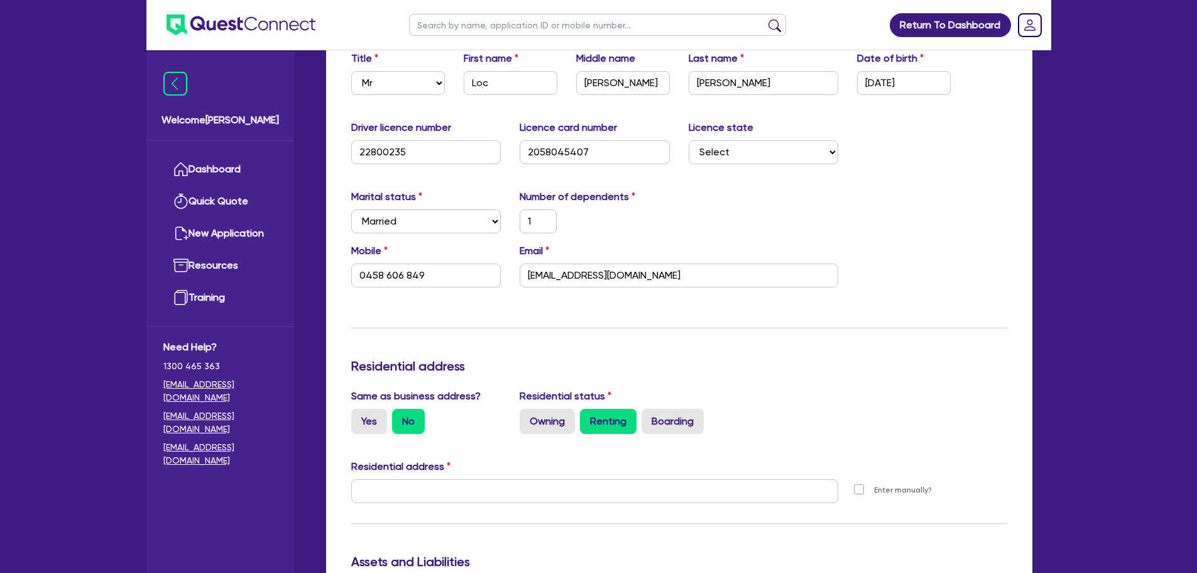
type input "0458 606 849"
click at [368, 409] on label "Yes" at bounding box center [369, 420] width 36 height 25
click at [359, 409] on input "Yes" at bounding box center [355, 412] width 8 height 8
radio input "true"
type input "1"
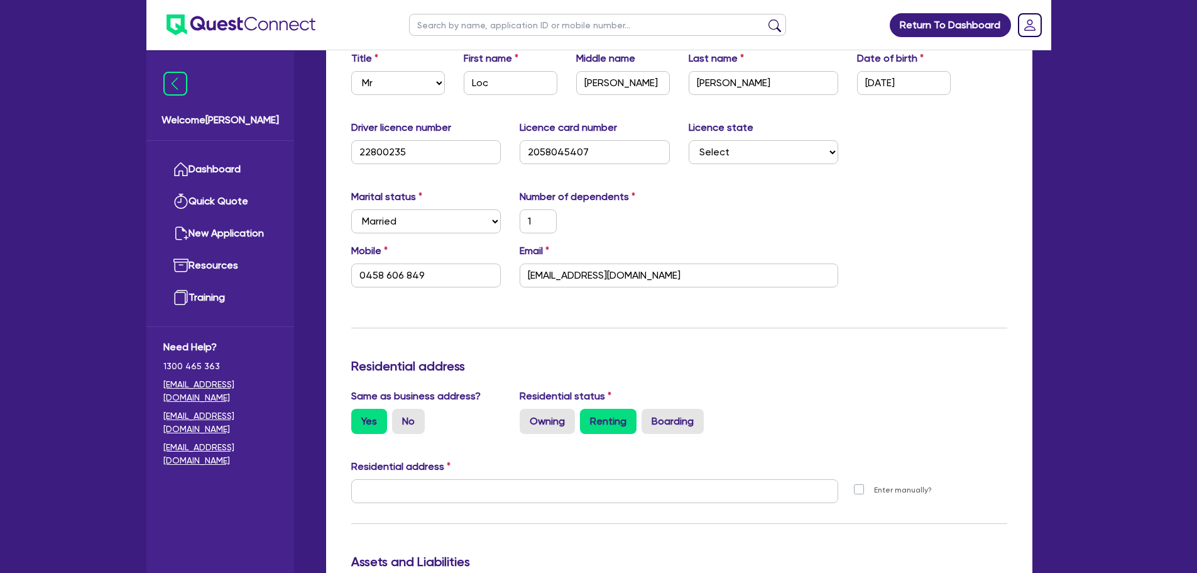
type input "0458 606 849"
type input "[STREET_ADDRESS]"
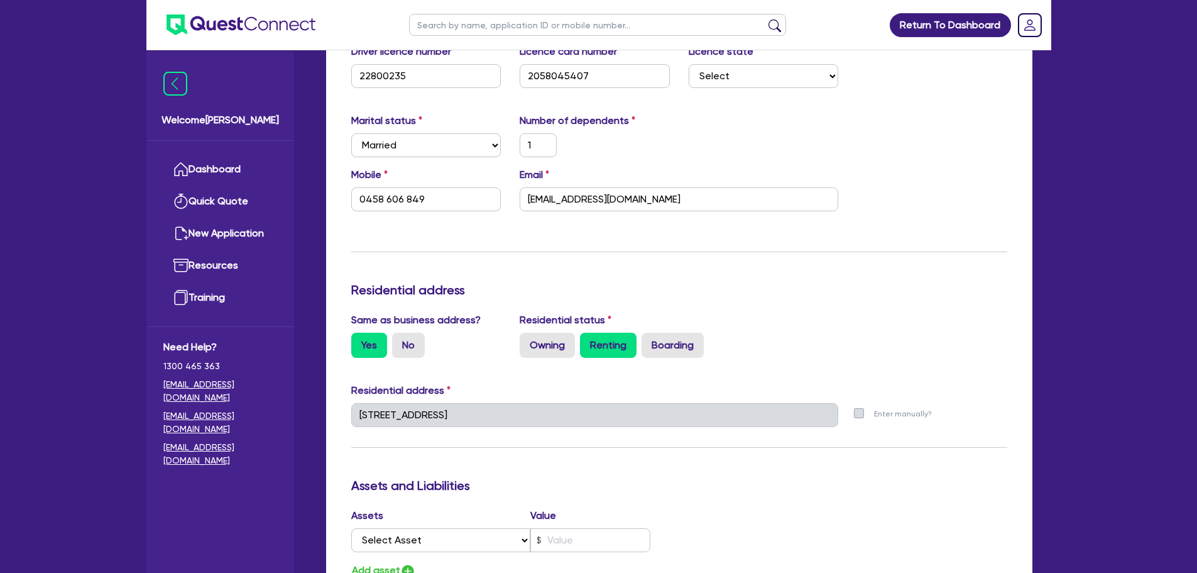
scroll to position [503, 0]
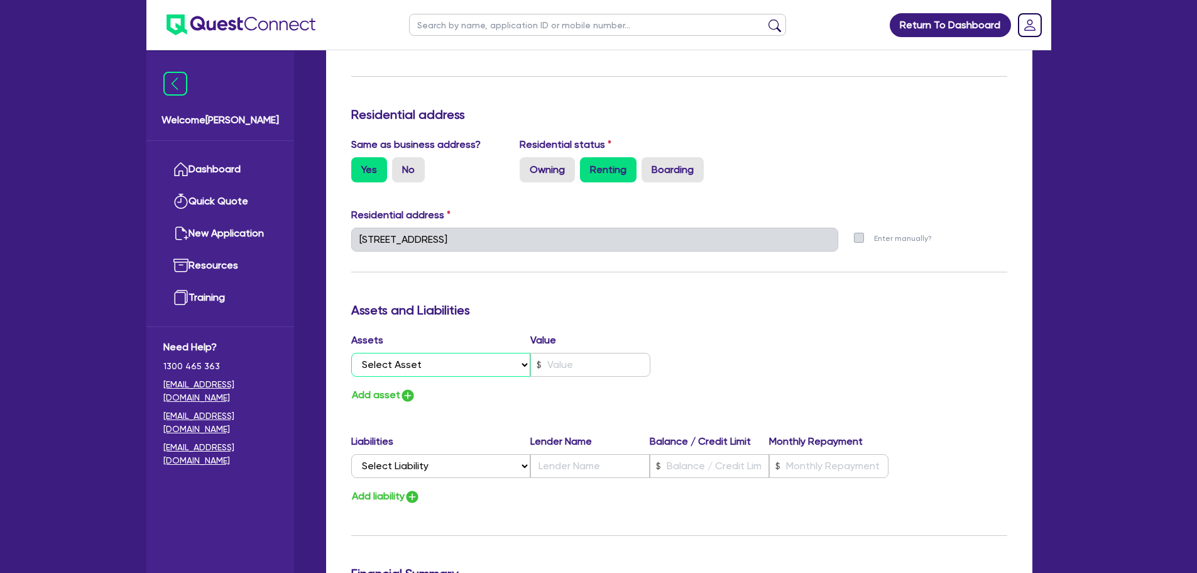
click at [422, 353] on select "Select Asset Cash Property Investment property Vehicle Truck Trailer Equipment …" at bounding box center [441, 365] width 180 height 24
select select "CASH"
click at [351, 353] on select "Select Asset Cash Property Investment property Vehicle Truck Trailer Equipment …" at bounding box center [441, 365] width 180 height 24
type input "1"
type input "0458 606 849"
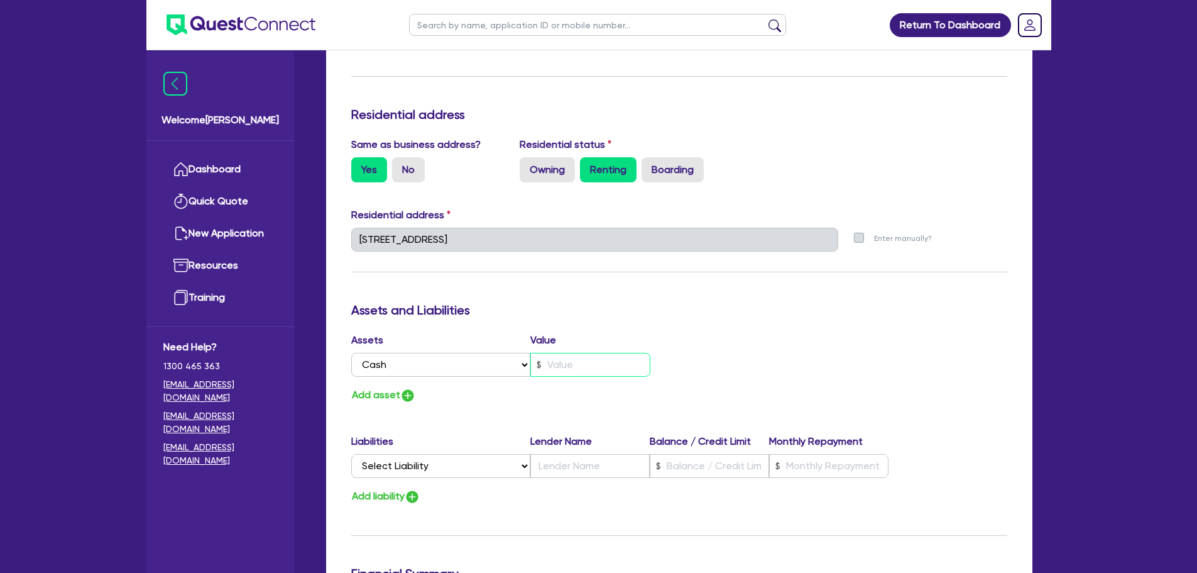
click at [578, 353] on input "text" at bounding box center [590, 365] width 120 height 24
type input "1"
type input "0458 606 849"
type input "3"
type input "1"
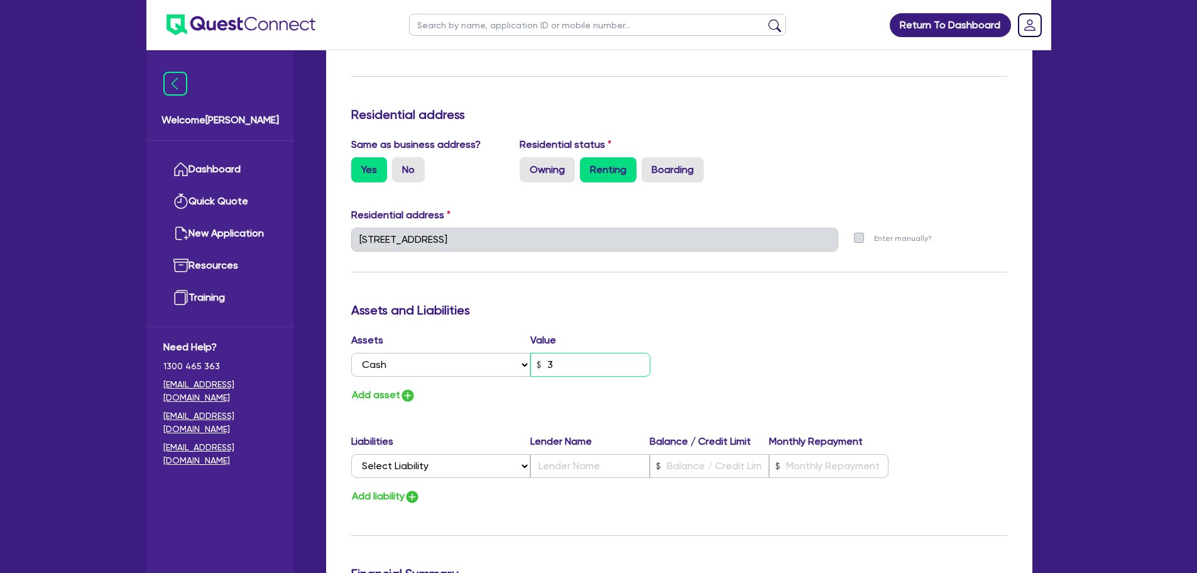
type input "0458 606 849"
type input "30"
type input "1"
type input "0458 606 849"
type input "300"
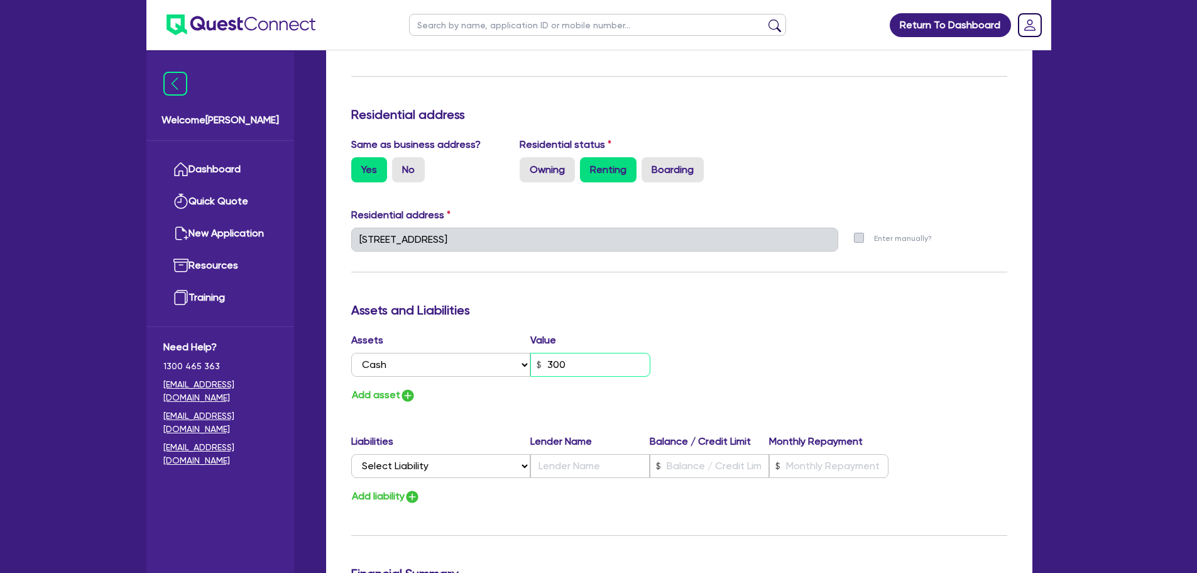
type input "1"
type input "0458 606 849"
type input "3,000"
type input "1"
type input "0458 606 849"
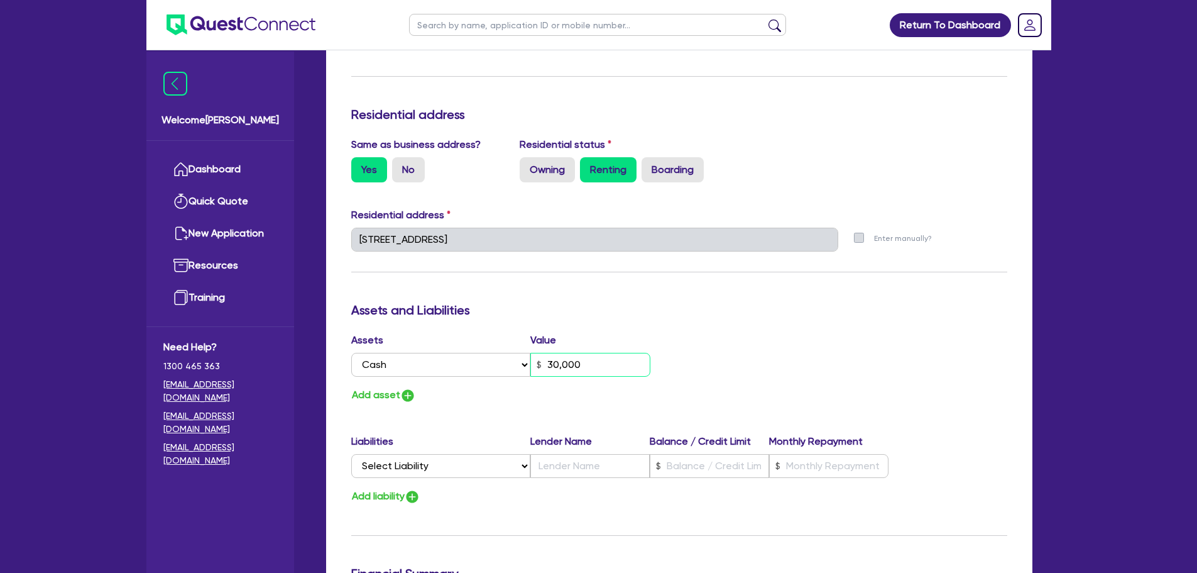
type input "30,000"
click at [446, 454] on select "Select Liability Credit card Mortgage Investment property loan Vehicle loan Tru…" at bounding box center [440, 466] width 179 height 24
select select "VEHICLE_LOAN"
click at [351, 454] on select "Select Liability Credit card Mortgage Investment property loan Vehicle loan Tru…" at bounding box center [440, 466] width 179 height 24
type input "1"
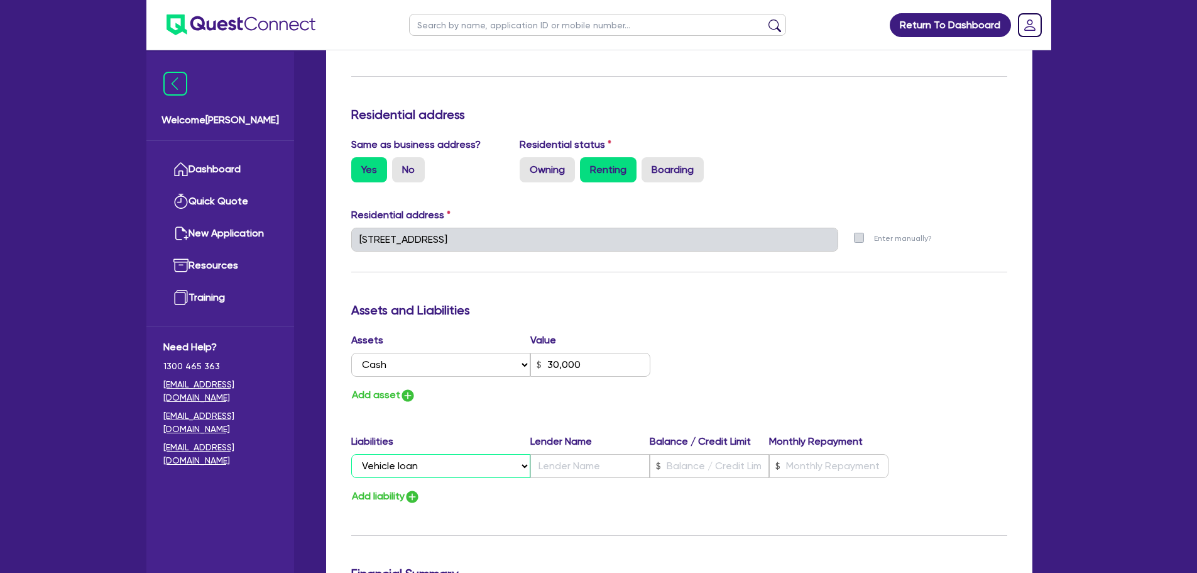
type input "0458 606 849"
type input "30,000"
click at [569, 456] on input "text" at bounding box center [589, 466] width 119 height 24
type input "1"
type input "0458 606 849"
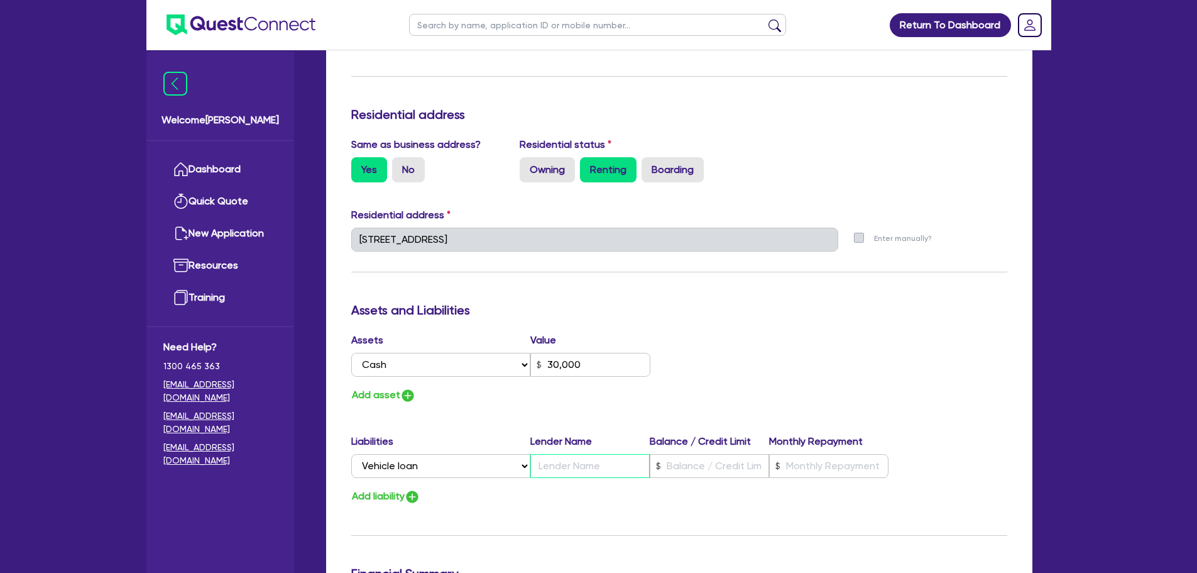
type input "30,000"
type input "L"
type input "1"
type input "0458 606 849"
type input "30,000"
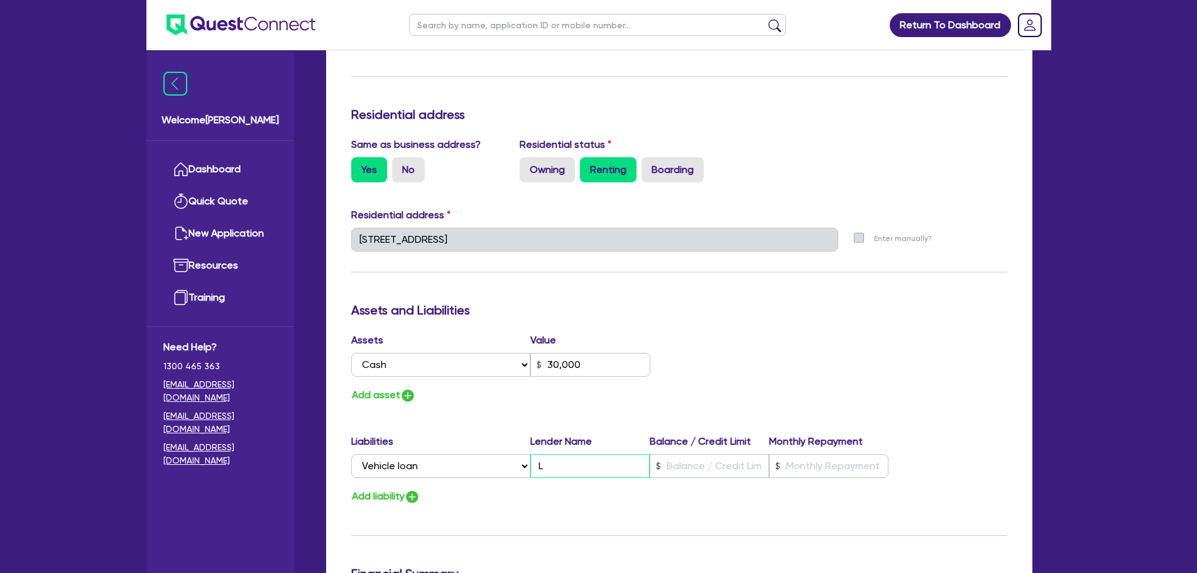
type input "La"
type input "1"
type input "0458 606 849"
type input "30,000"
type input "Lat"
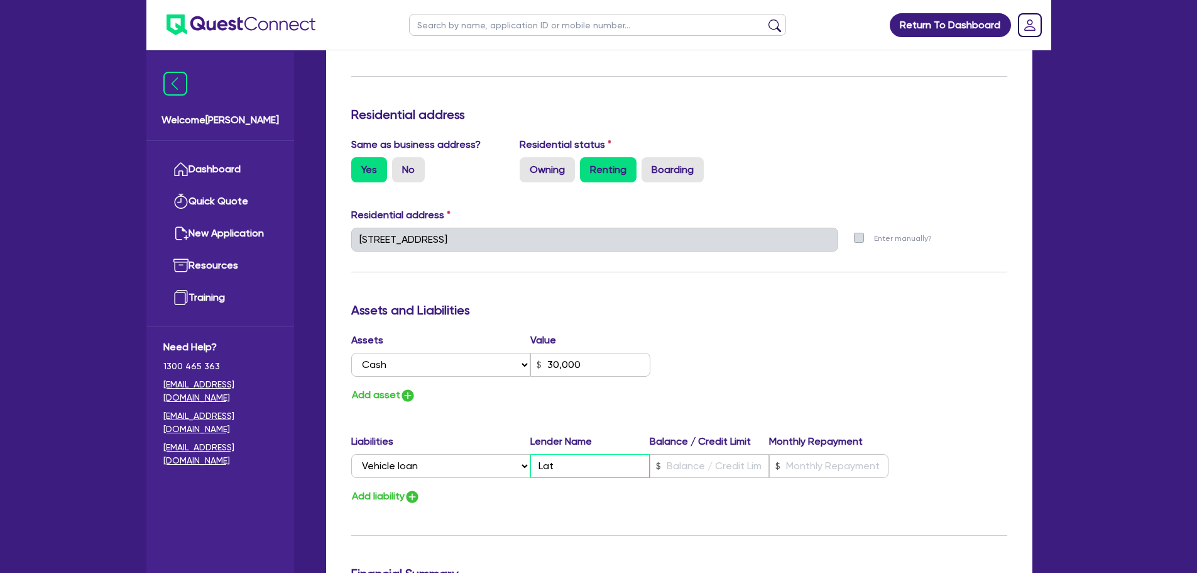
type input "1"
type input "0458 606 849"
type input "30,000"
type input "Lati"
type input "1"
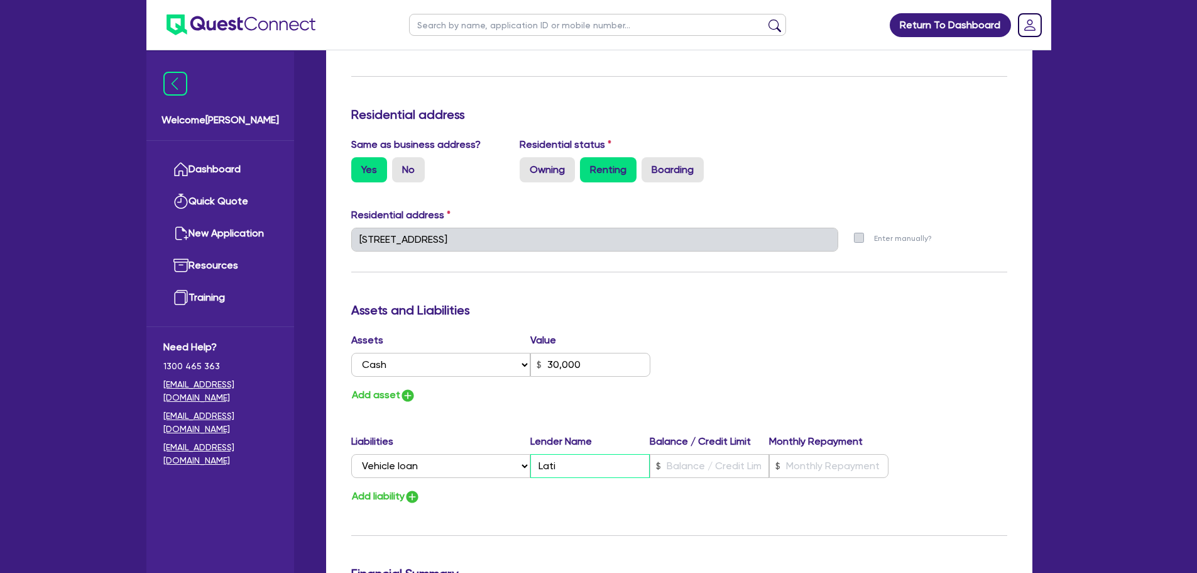
type input "0458 606 849"
type input "30,000"
type input "Latit"
type input "1"
type input "0458 606 849"
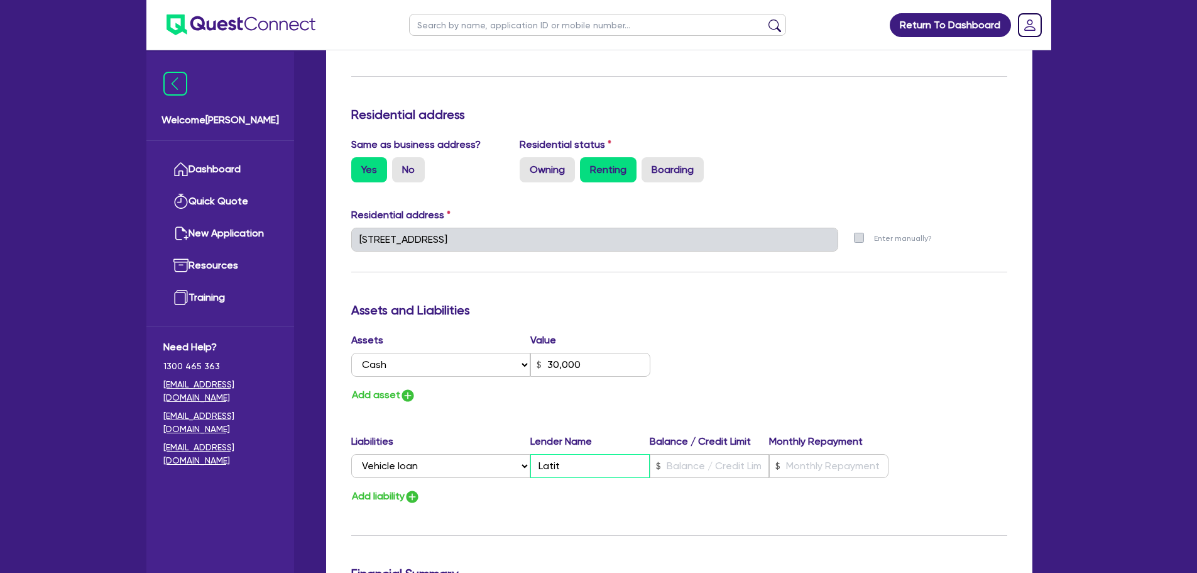
type input "30,000"
type input "Latitu"
type input "1"
type input "0458 606 849"
type input "30,000"
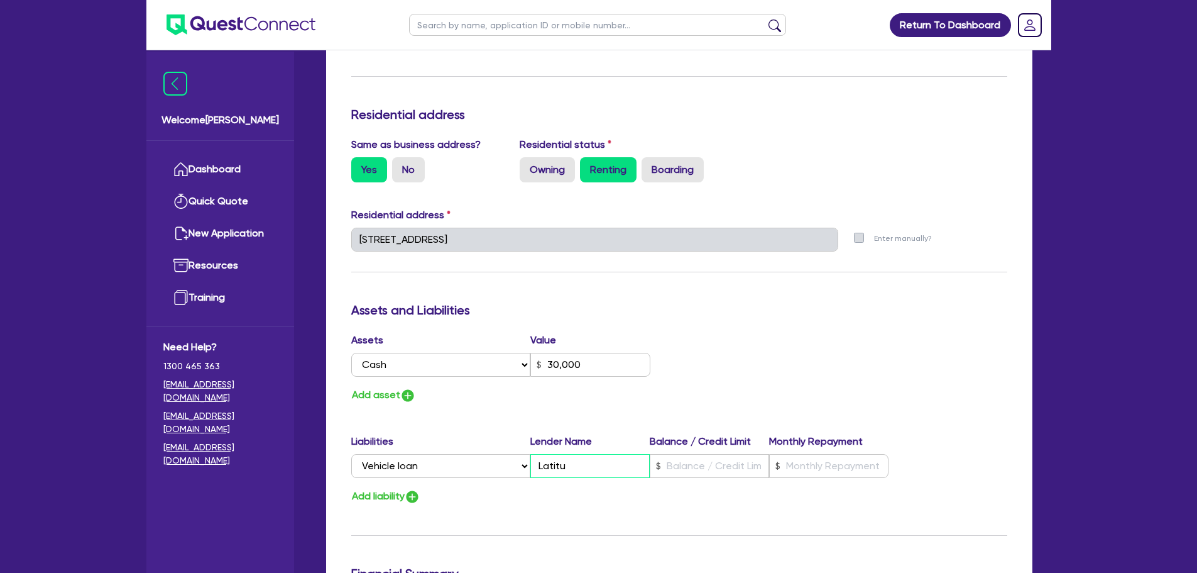
type input "Latitud"
type input "1"
type input "0458 606 849"
type input "30,000"
type input "Latitude"
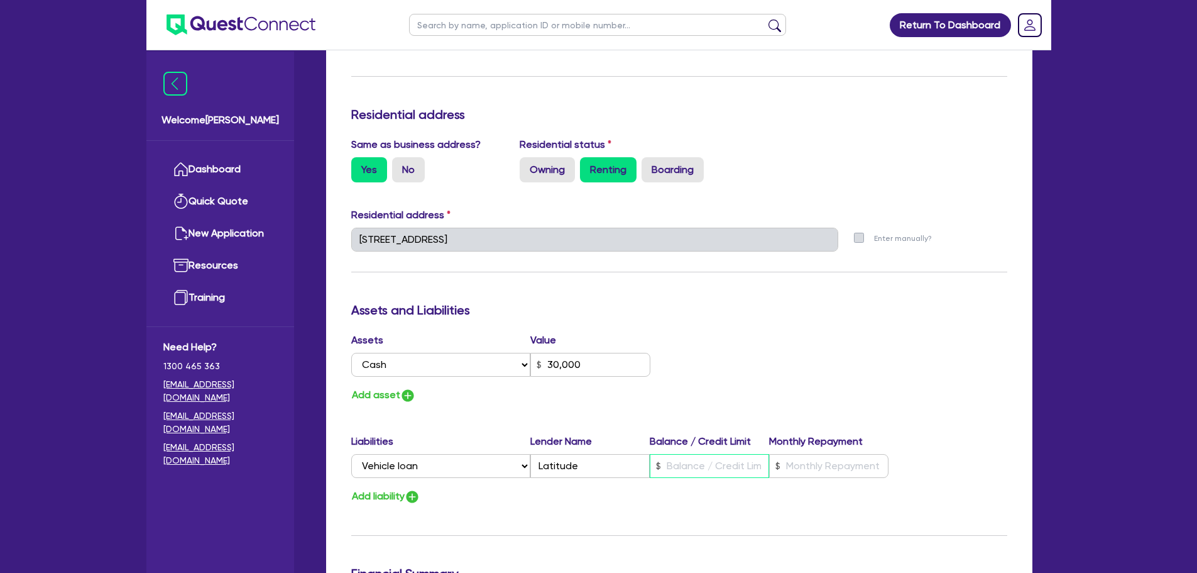
click at [708, 454] on input "text" at bounding box center [709, 466] width 119 height 24
type input "1"
type input "0458 606 849"
type input "30,000"
type input "6"
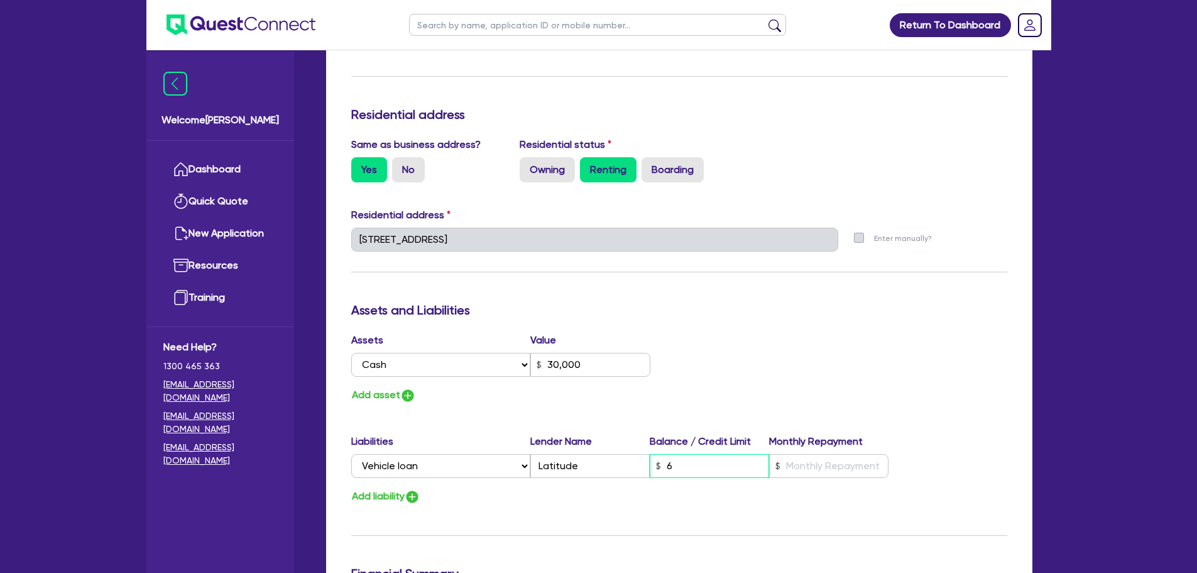
type input "1"
type input "0458 606 849"
type input "30,000"
type input "61"
type input "1"
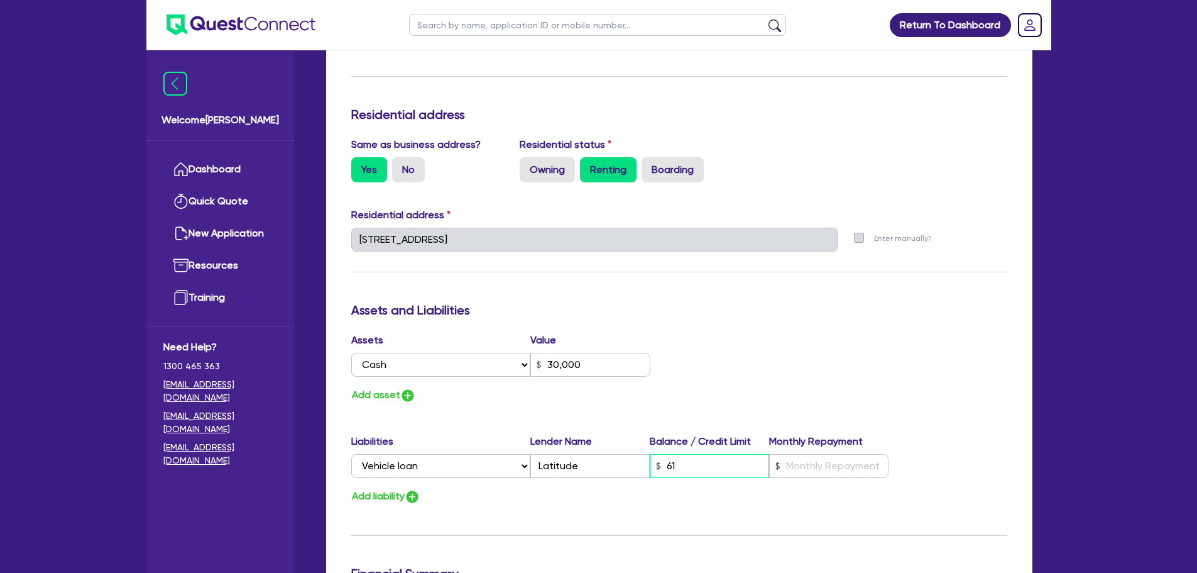
type input "0458 606 849"
type input "30,000"
type input "610"
type input "1"
type input "0458 606 849"
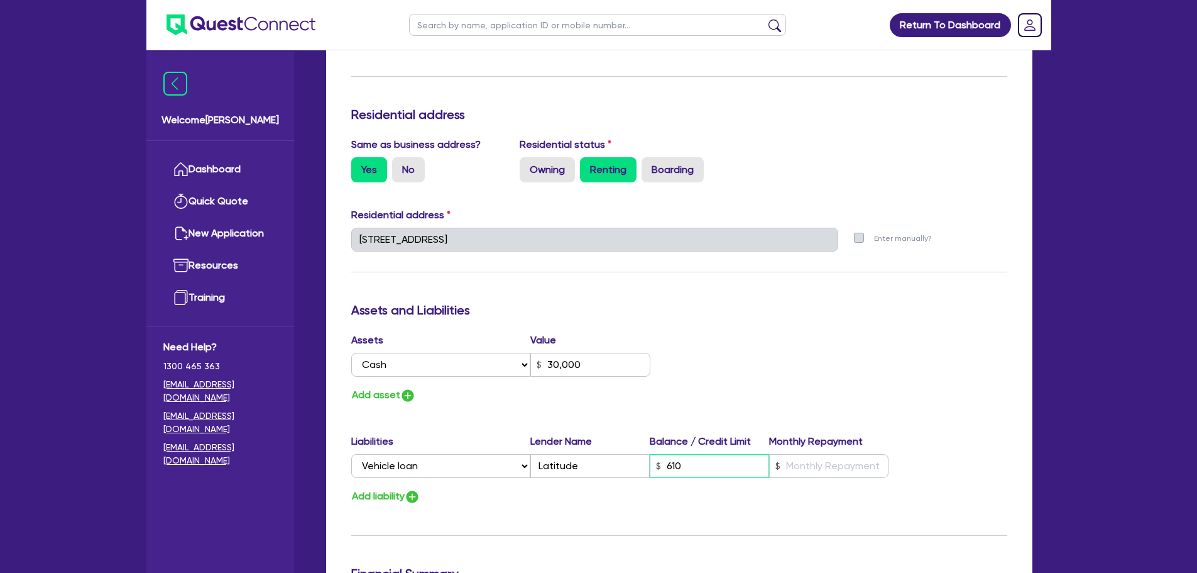
type input "30,000"
type input "6,100"
type input "1"
type input "0458 606 849"
type input "30,000"
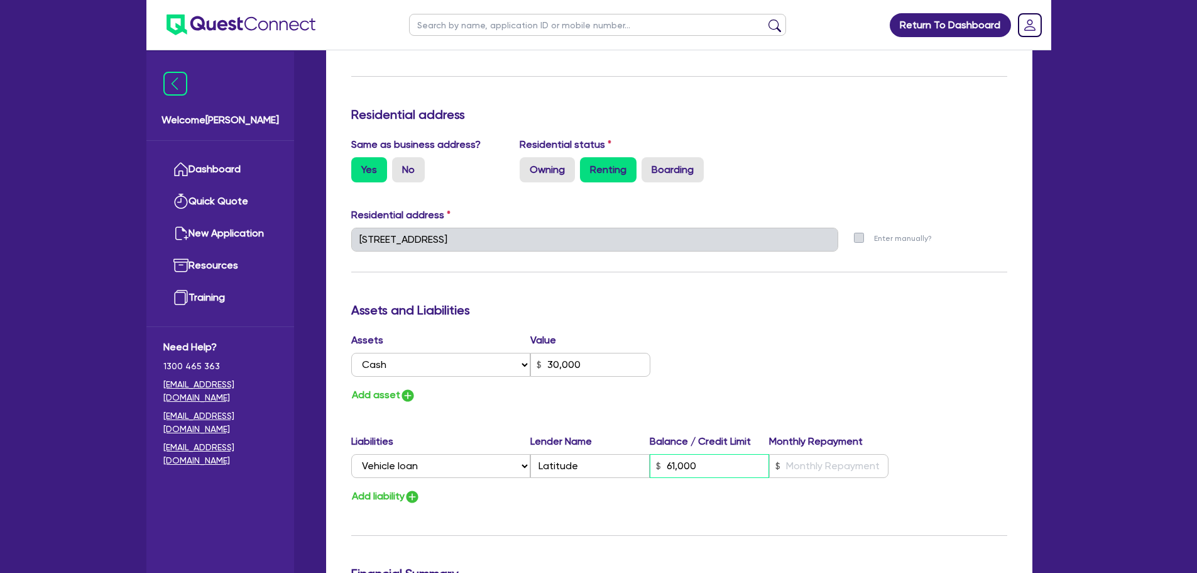
type input "61,000"
click at [823, 454] on input "text" at bounding box center [828, 466] width 119 height 24
click at [852, 454] on input "text" at bounding box center [828, 466] width 119 height 24
type input "1"
type input "0458 606 849"
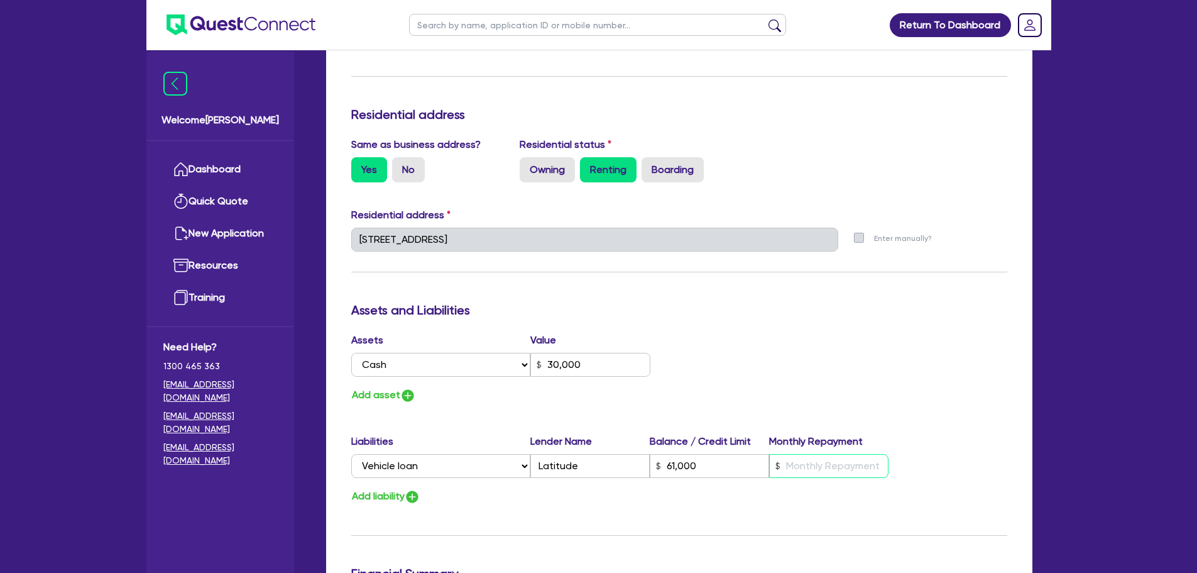
type input "30,000"
type input "61,000"
type input "1"
type input "0458 606 849"
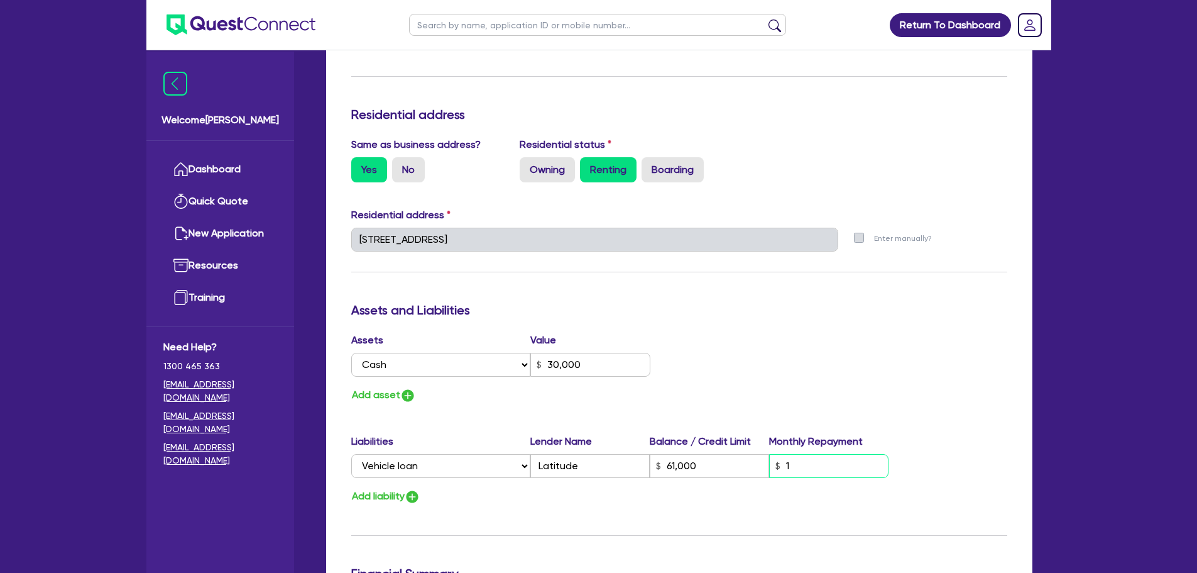
type input "30,000"
type input "61,000"
type input "14"
type input "1"
type input "0458 606 849"
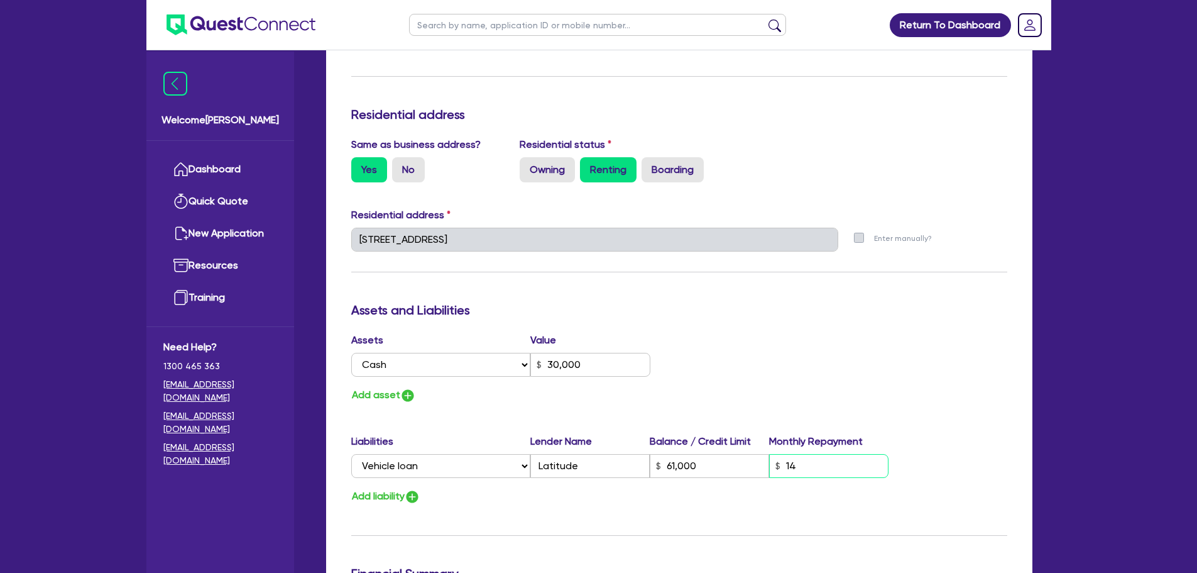
type input "30,000"
type input "61,000"
type input "1,434"
type input "1"
type input "0458 606 849"
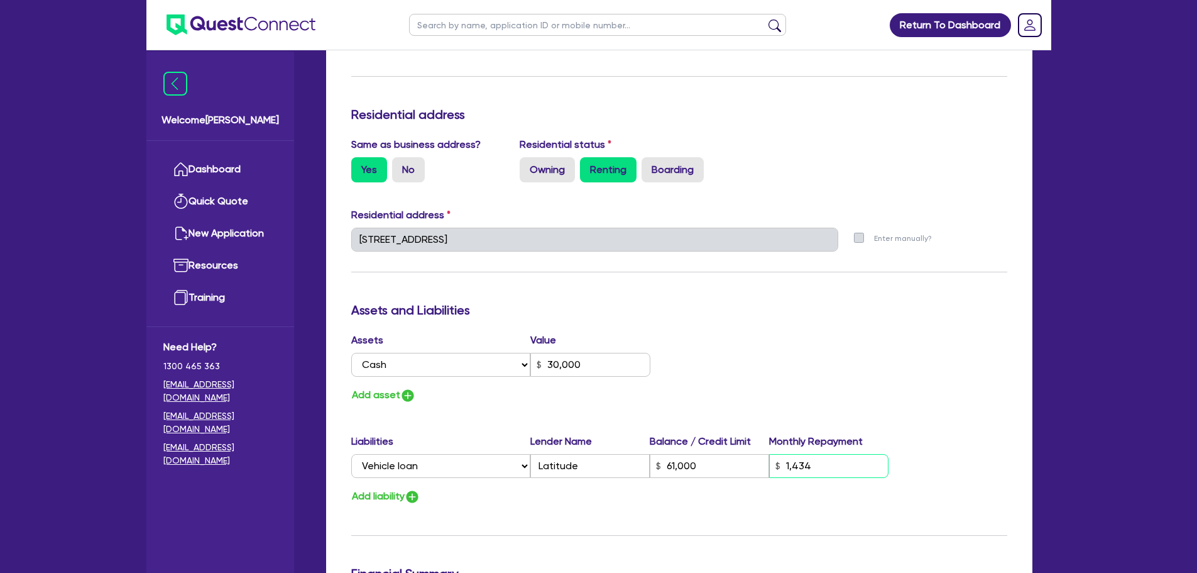
type input "30,000"
type input "61,000"
type input "1,434"
click at [885, 384] on div "Assets Value Select Asset Cash Property Investment property Vehicle Truck Trail…" at bounding box center [679, 367] width 675 height 71
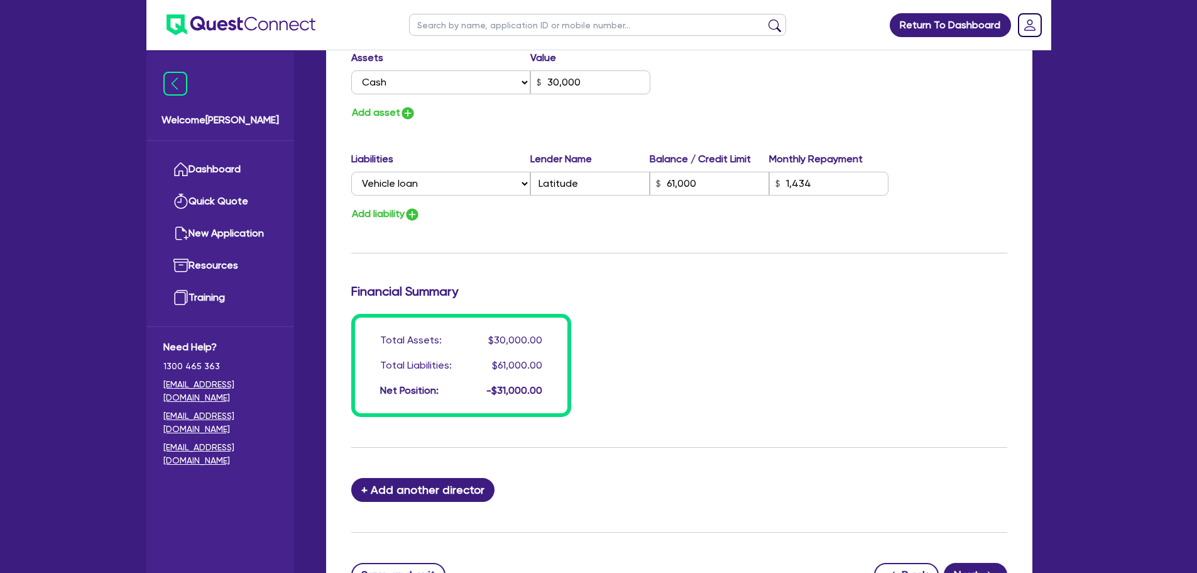
scroll to position [754, 0]
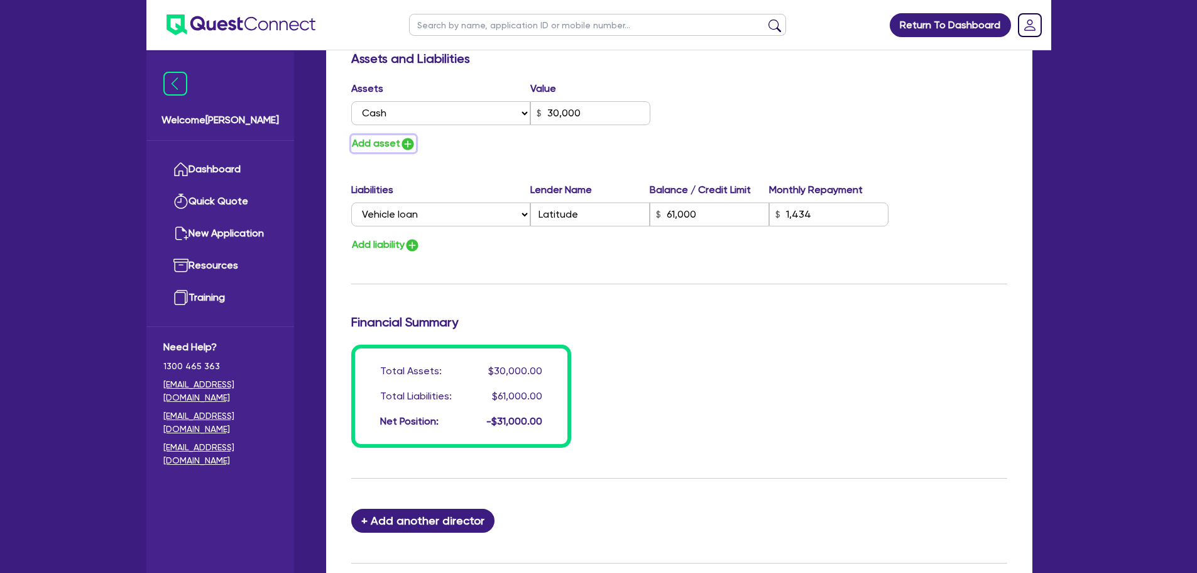
click at [387, 135] on button "Add asset" at bounding box center [383, 143] width 65 height 17
type input "1"
type input "0458 606 849"
type input "30,000"
type input "61,000"
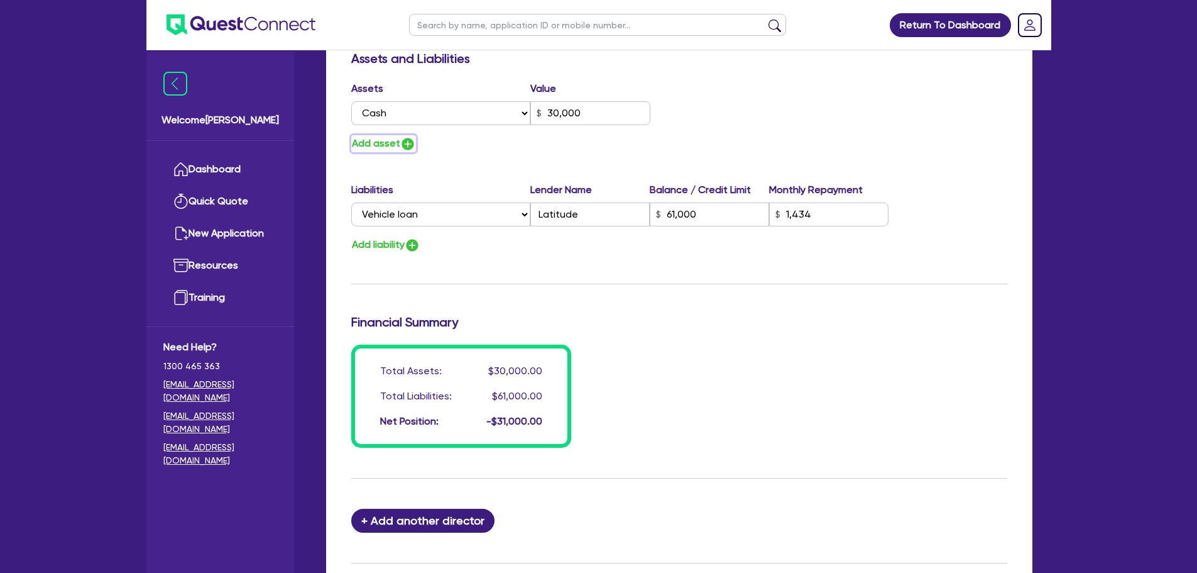
type input "1,434"
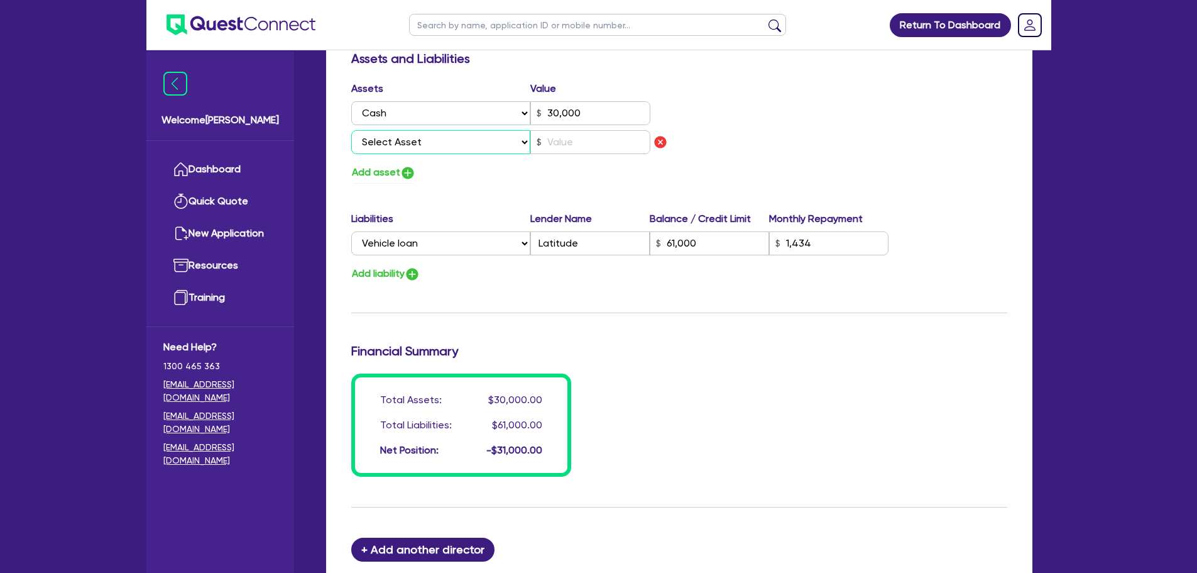
click at [428, 130] on select "Select Asset Cash Property Investment property Vehicle Truck Trailer Equipment …" at bounding box center [441, 142] width 180 height 24
select select "VEHICLE"
click at [351, 130] on select "Select Asset Cash Property Investment property Vehicle Truck Trailer Equipment …" at bounding box center [441, 142] width 180 height 24
type input "1"
type input "0458 606 849"
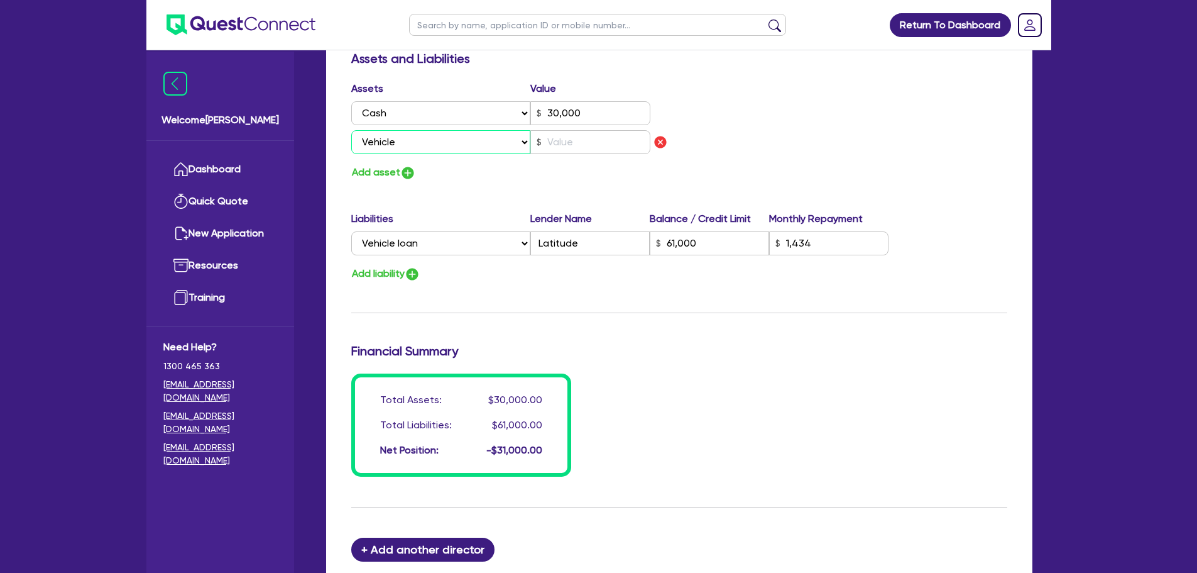
type input "30,000"
type input "61,000"
type input "1,434"
click at [565, 130] on input "text" at bounding box center [590, 142] width 120 height 24
type input "1"
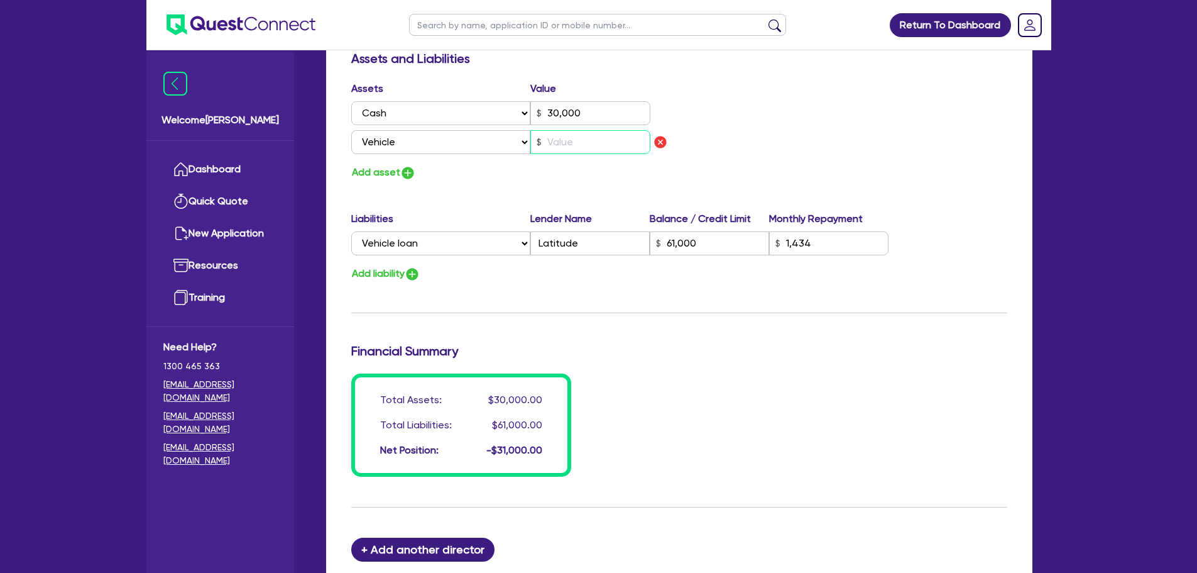
type input "0458 606 849"
type input "30,000"
type input "61,000"
type input "1,434"
type input "6"
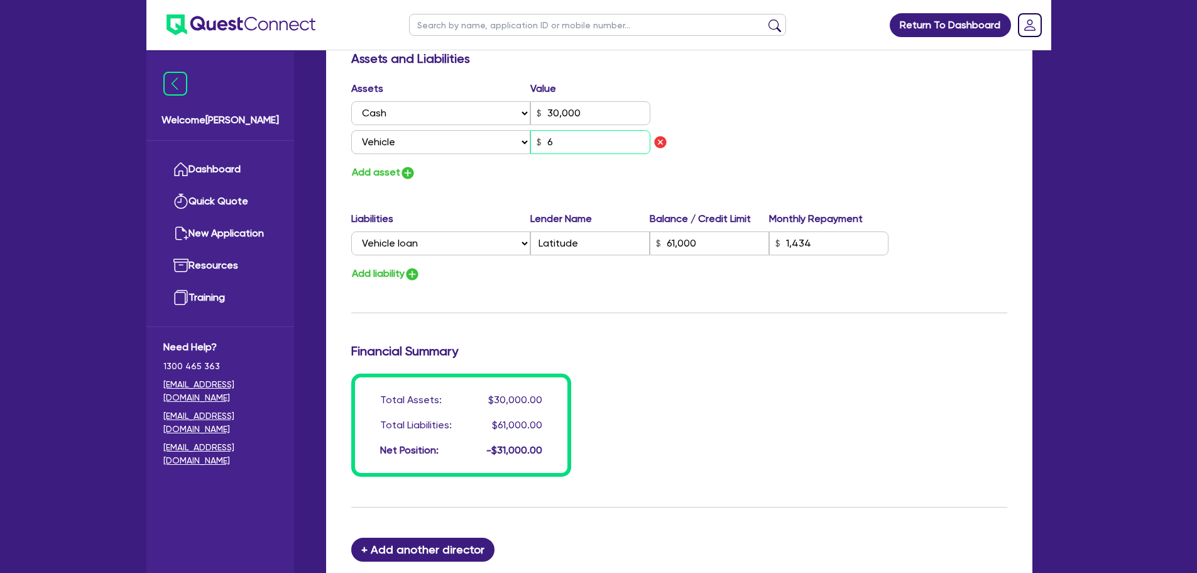
type input "1"
type input "0458 606 849"
type input "30,000"
type input "61,000"
type input "1,434"
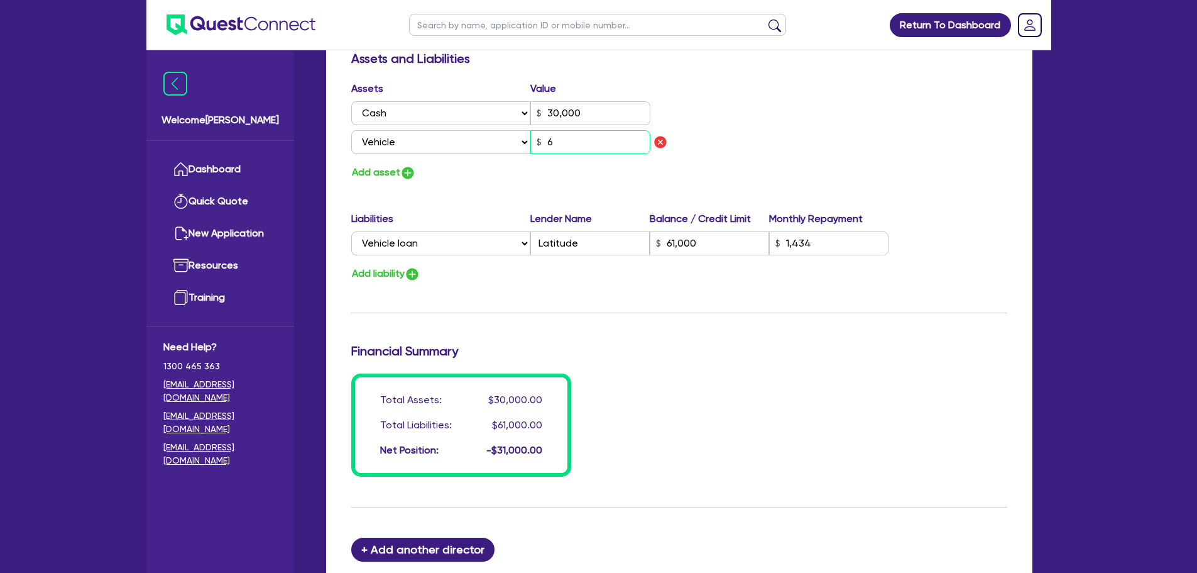
type input "65"
type input "1"
type input "0458 606 849"
type input "30,000"
type input "61,000"
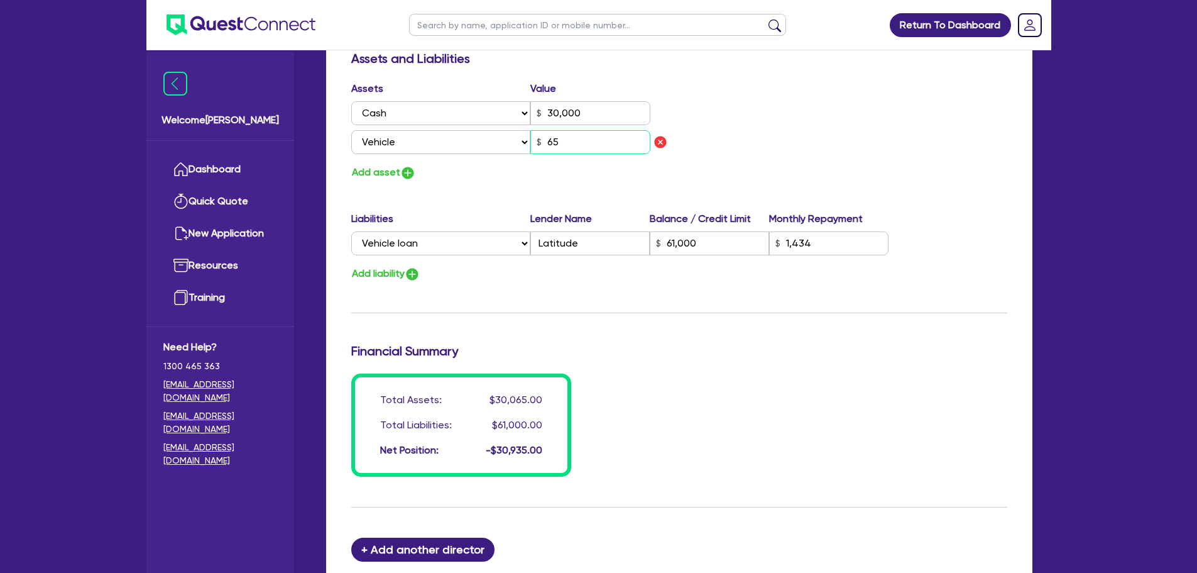
type input "1,434"
type input "650"
type input "1"
type input "0458 606 849"
type input "30,000"
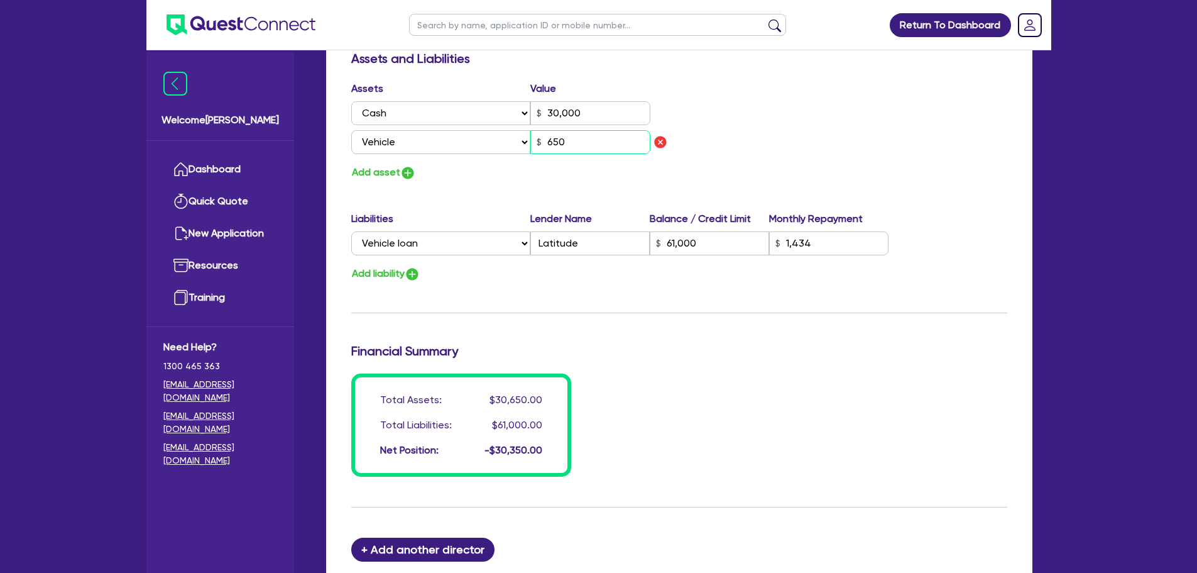
type input "61,000"
type input "1,434"
type input "6,500"
type input "1"
type input "0458 606 849"
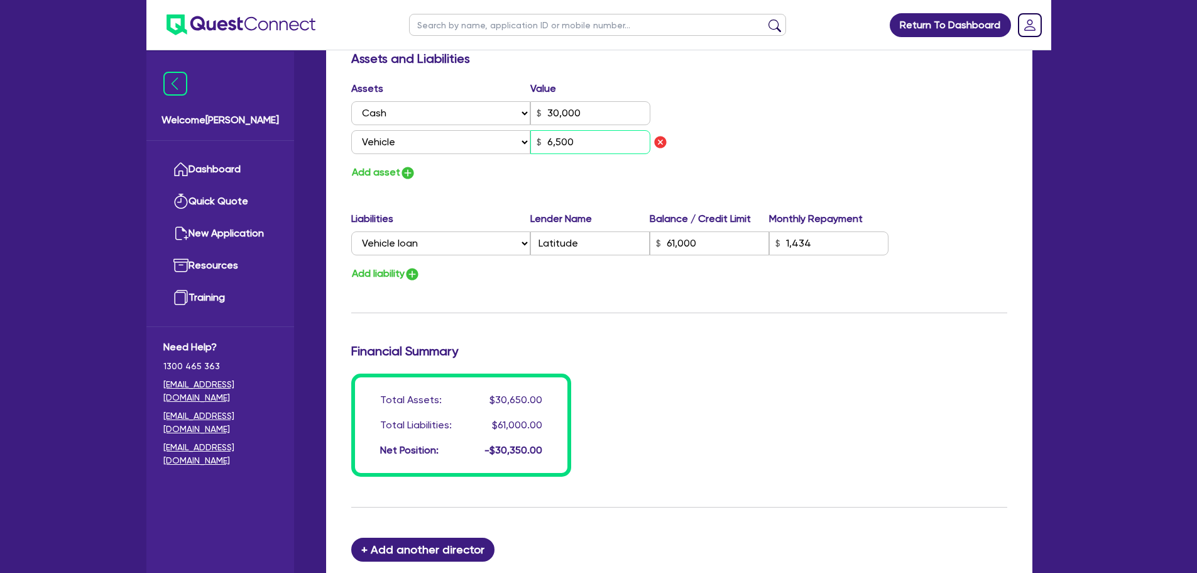
type input "30,000"
type input "61,000"
type input "1,434"
type input "65,000"
click at [762, 126] on div "Assets Value Select Asset Cash Property Investment property Vehicle Truck Trail…" at bounding box center [679, 131] width 675 height 100
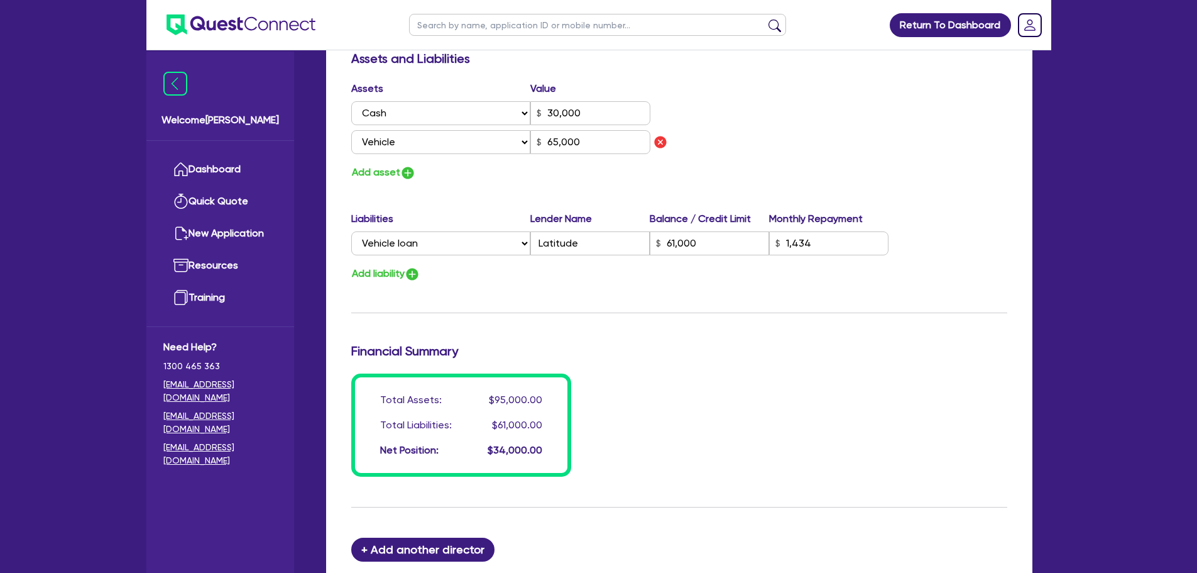
click at [756, 157] on div "Assets Value Select Asset Cash Property Investment property Vehicle Truck Trail…" at bounding box center [679, 131] width 675 height 100
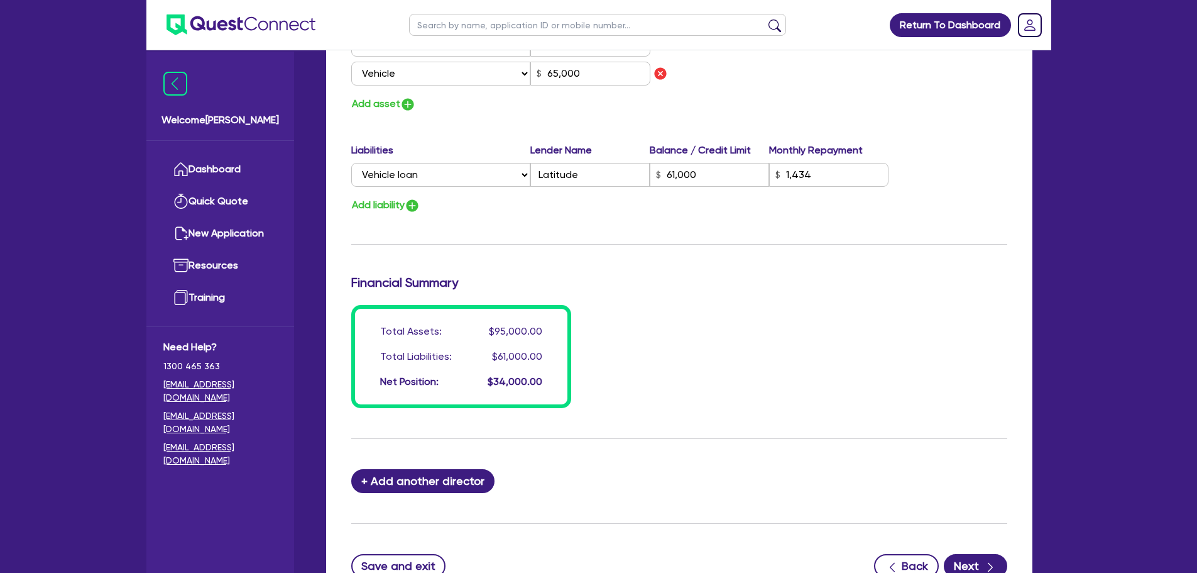
scroll to position [914, 0]
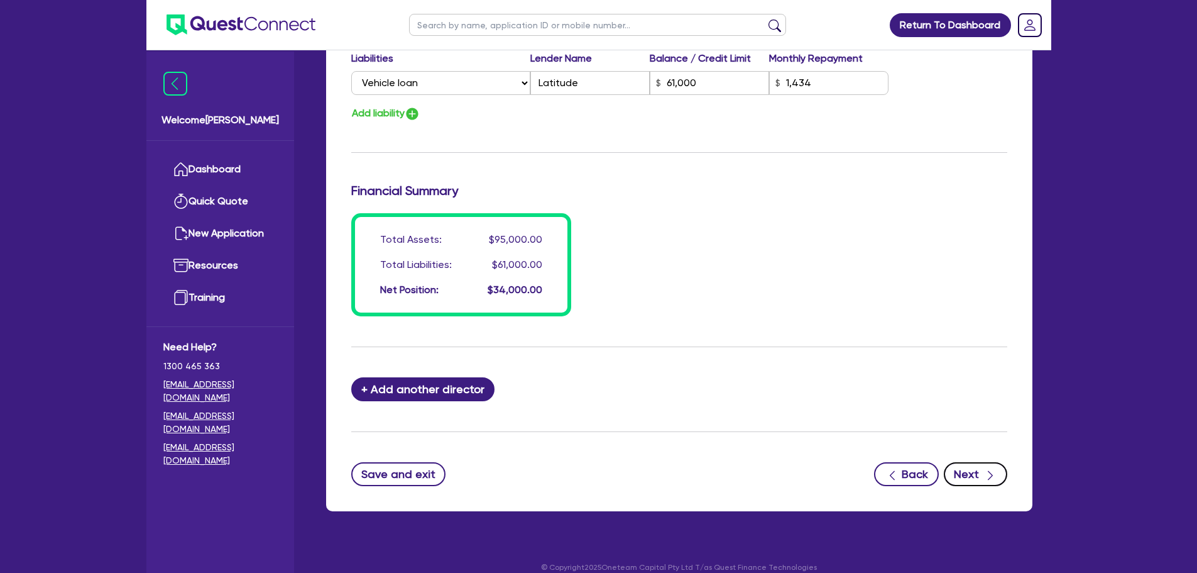
click at [974, 462] on button "Next" at bounding box center [975, 474] width 63 height 24
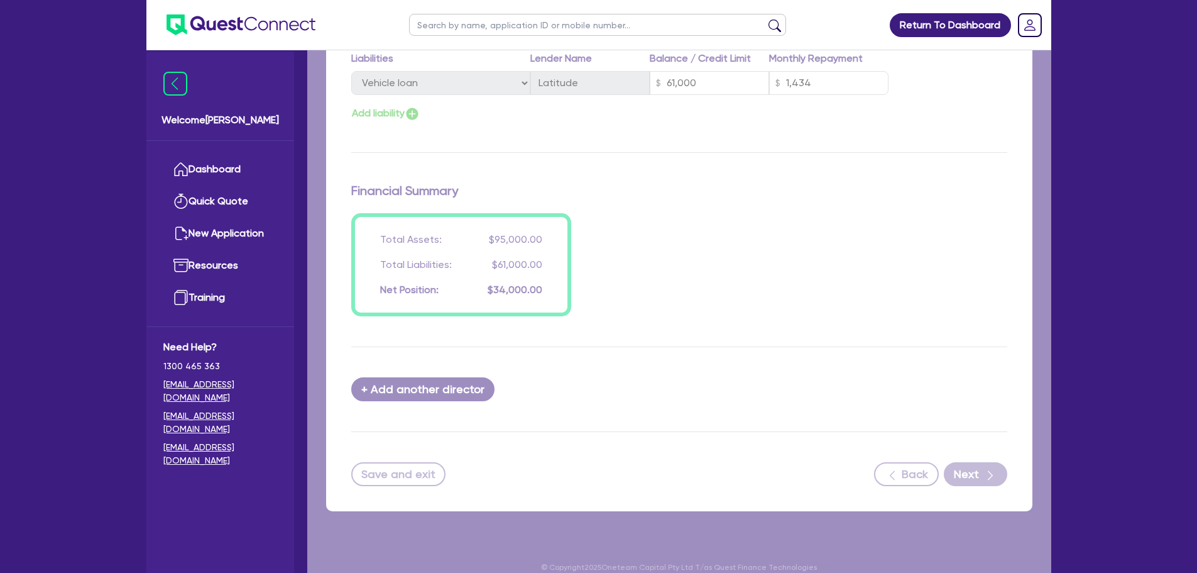
select select "PRIMARY_ASSETS"
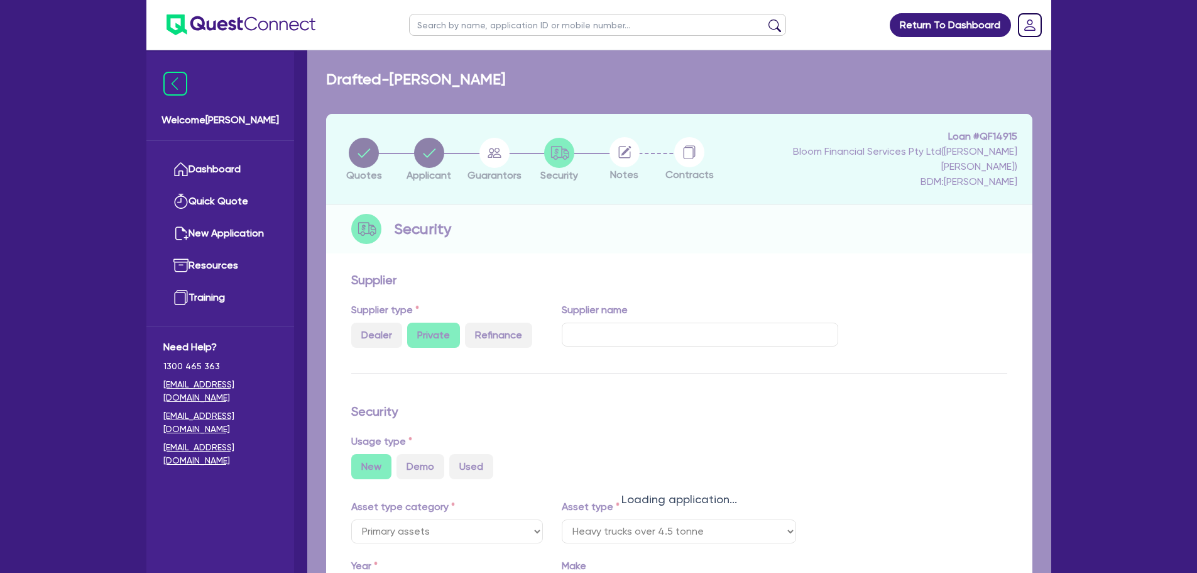
select select "HEAVY_TRUCKS"
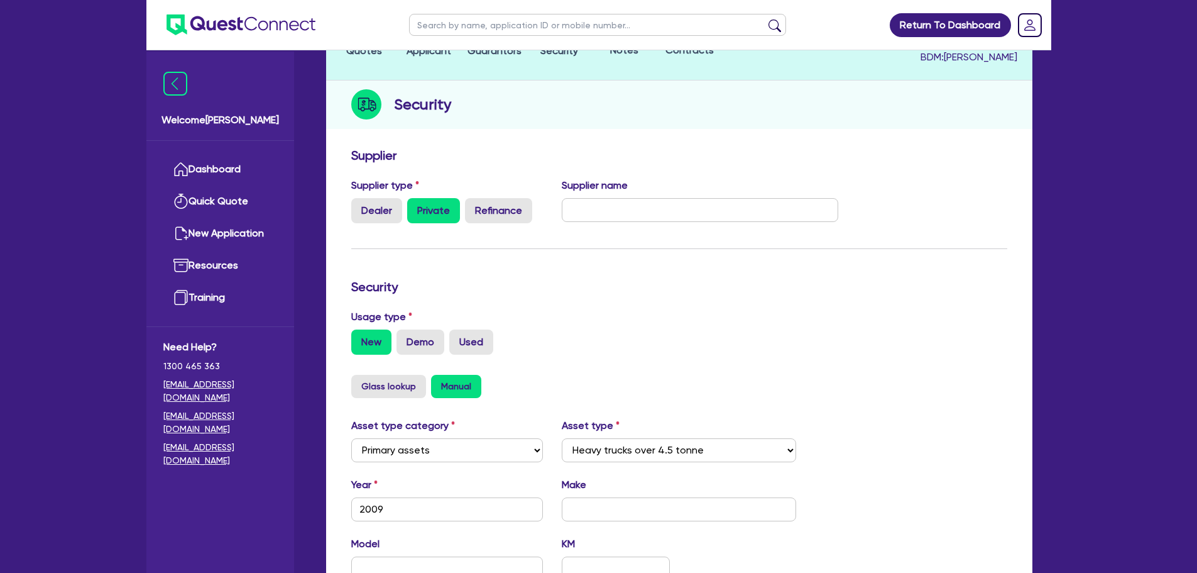
scroll to position [126, 0]
click at [476, 328] on label "Used" at bounding box center [471, 340] width 44 height 25
click at [458, 328] on input "Used" at bounding box center [453, 332] width 8 height 8
radio input "true"
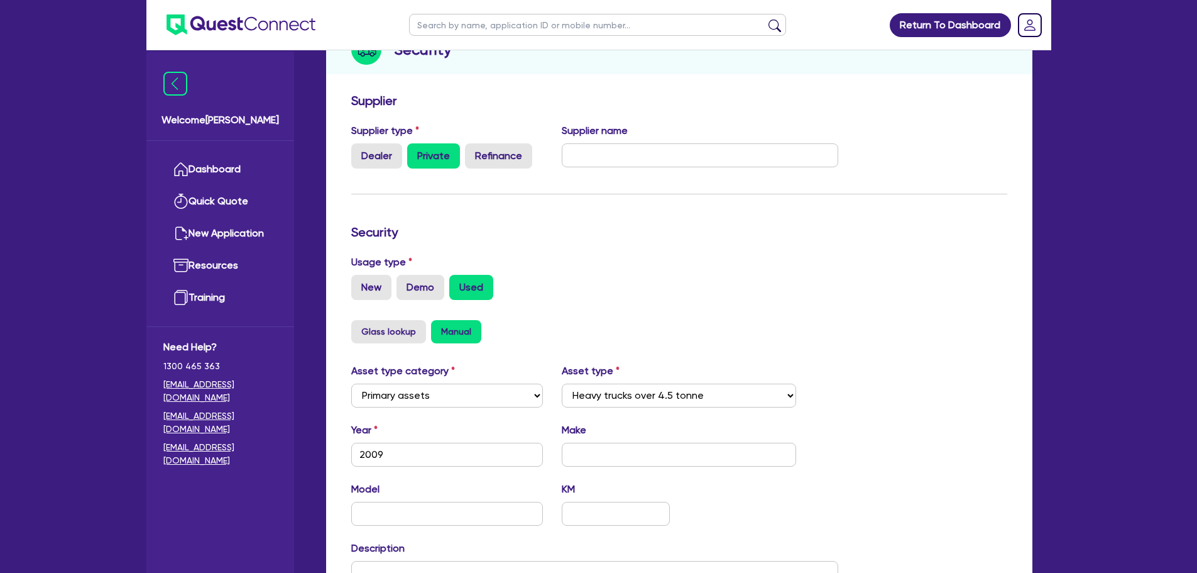
scroll to position [251, 0]
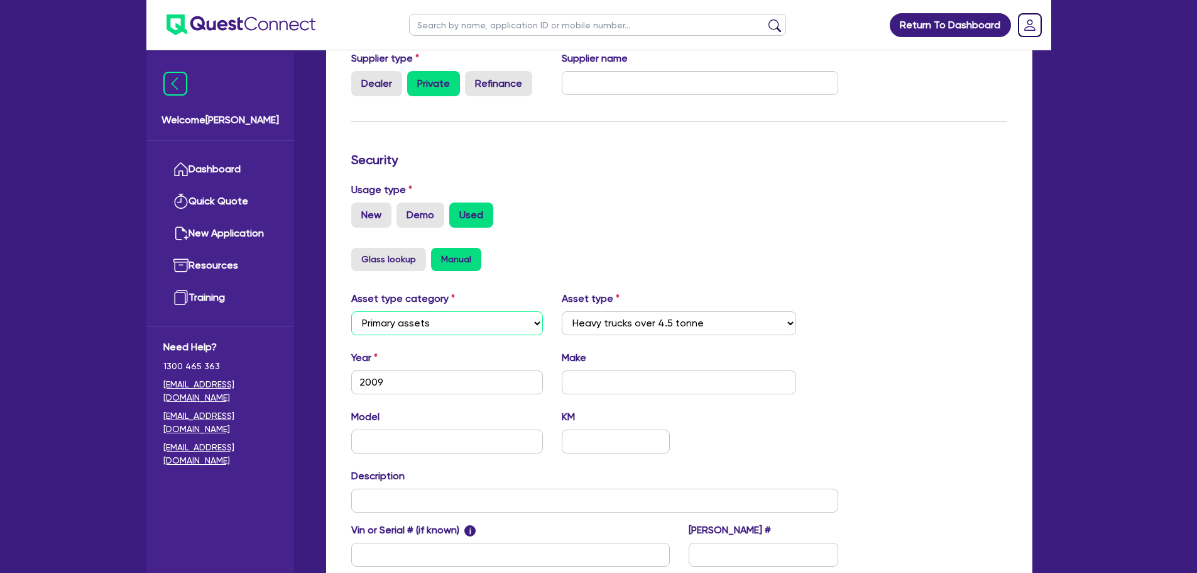
click at [470, 311] on select "Select Cars and light trucks Primary assets Secondary assets Tertiary assets" at bounding box center [447, 323] width 192 height 24
click at [468, 311] on select "Select Cars and light trucks Primary assets Secondary assets Tertiary assets" at bounding box center [447, 323] width 192 height 24
click at [380, 429] on input "text" at bounding box center [447, 441] width 192 height 24
paste input "2009 Kenworth tipper 402"
click at [395, 429] on input "2009 Kenworth tipper 402" at bounding box center [447, 441] width 192 height 24
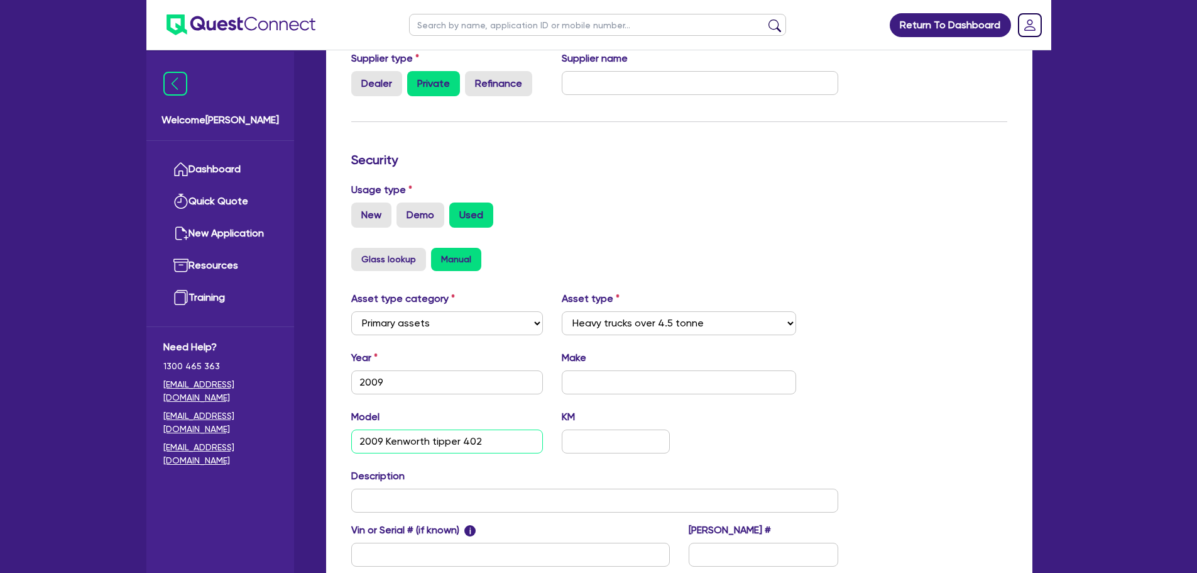
click at [445, 429] on input "2009 Kenworth tipper 402" at bounding box center [447, 441] width 192 height 24
click at [500, 429] on input "2009 Kenworth 402 tipper" at bounding box center [447, 441] width 192 height 24
click at [452, 429] on input "2009 Kenworth 402 tipper" at bounding box center [447, 441] width 192 height 24
type input "2009 Kenworth 402 Tipper"
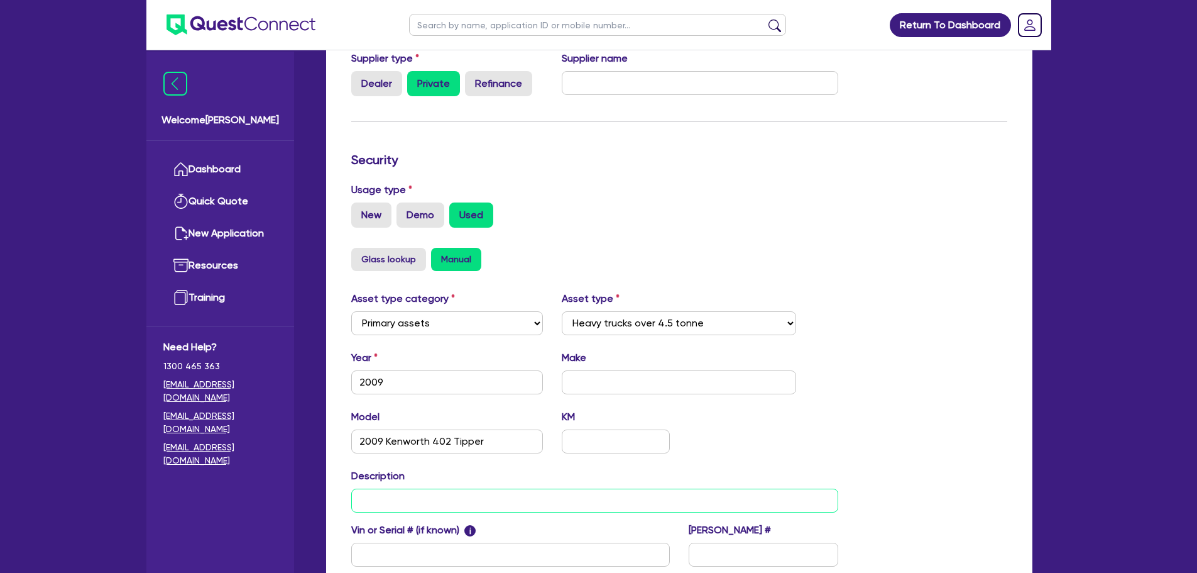
click at [373, 488] on input "text" at bounding box center [595, 500] width 488 height 24
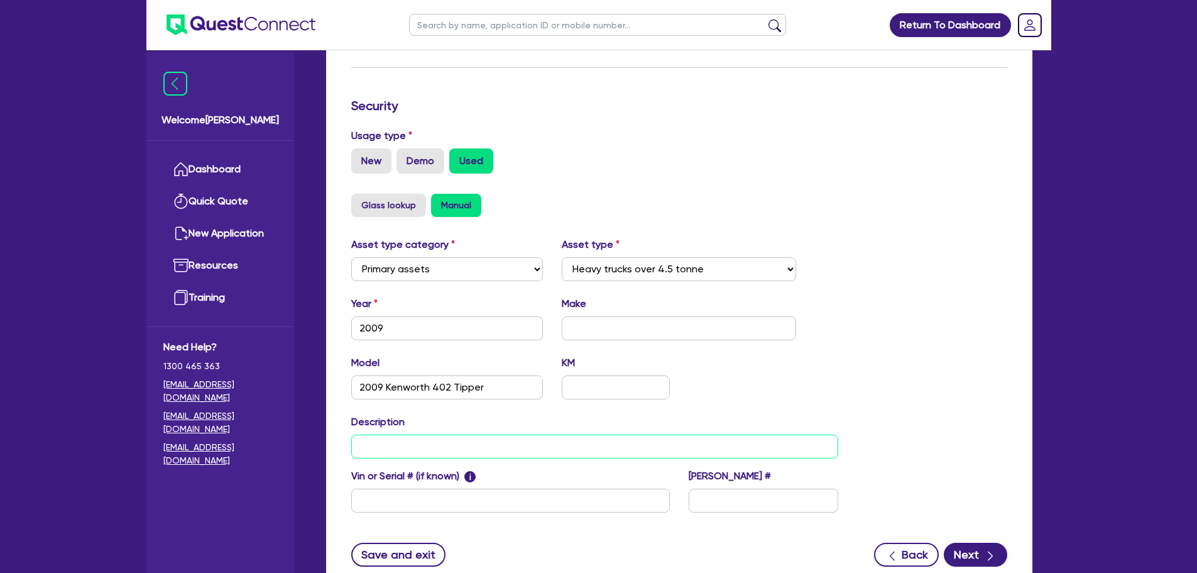
scroll to position [377, 0]
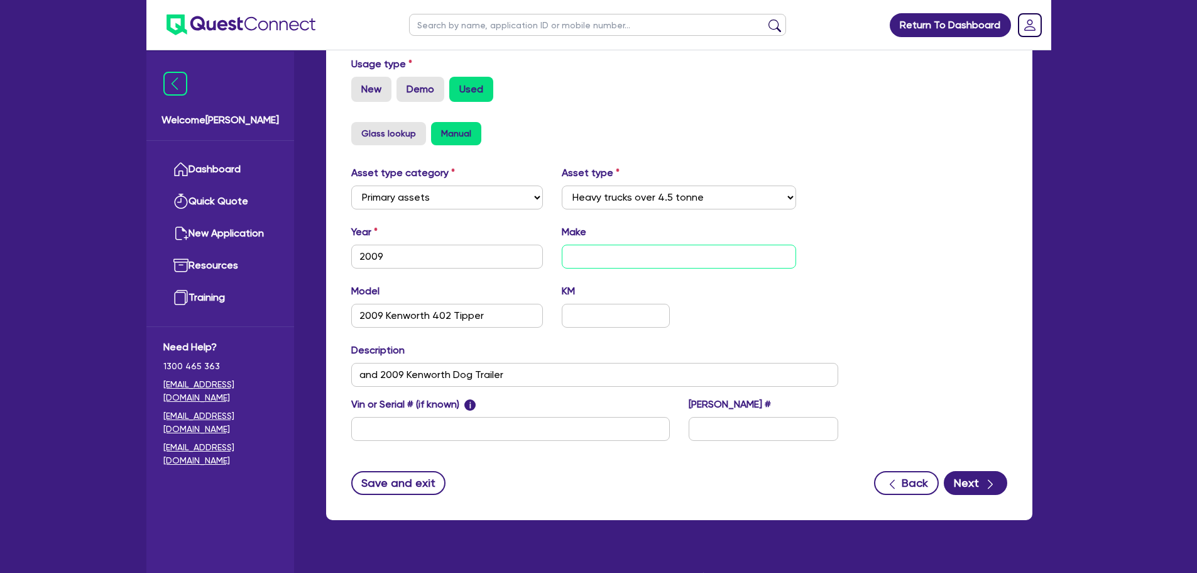
click at [617, 244] on input "text" at bounding box center [679, 256] width 234 height 24
click at [600, 304] on input "text" at bounding box center [615, 316] width 107 height 24
click at [583, 304] on input "text" at bounding box center [615, 316] width 107 height 24
click at [826, 314] on div "Model 2009 Kenworth 402 Tipper KM 1,000,000" at bounding box center [595, 310] width 507 height 54
click at [990, 478] on icon "button" at bounding box center [990, 484] width 13 height 13
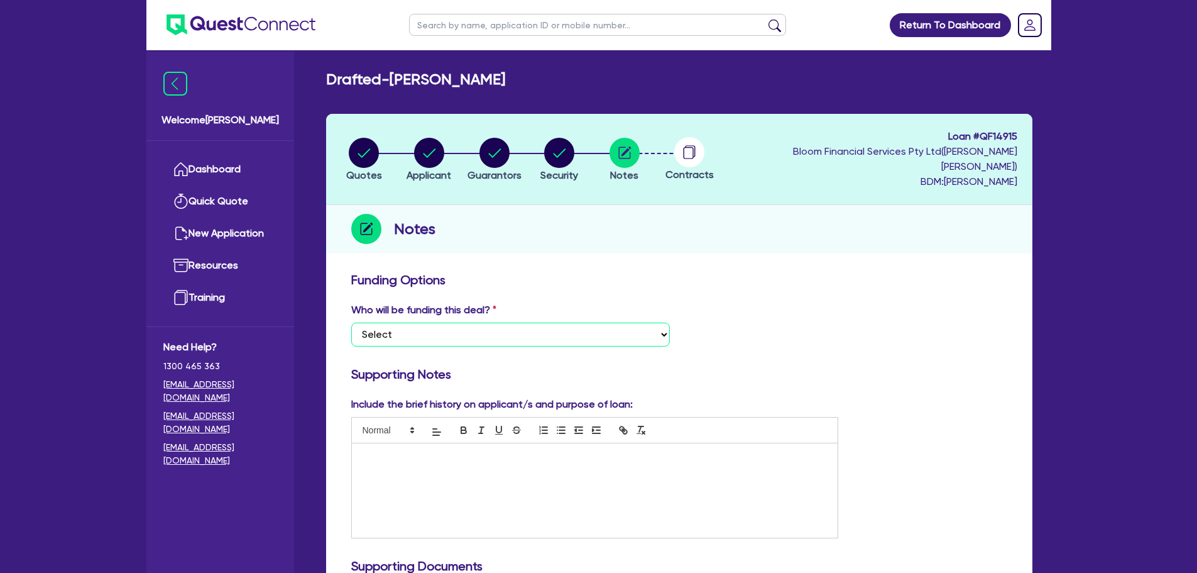
click at [480, 322] on select "Select I want Quest to fund 100% I will fund 100% I will co-fund with Quest Oth…" at bounding box center [510, 334] width 319 height 24
click at [351, 322] on select "Select I want Quest to fund 100% I will fund 100% I will co-fund with Quest Oth…" at bounding box center [510, 334] width 319 height 24
click at [486, 322] on select "Select I want Quest to fund 100% I will fund 100% I will co-fund with Quest Oth…" at bounding box center [510, 334] width 319 height 24
click at [351, 322] on select "Select I want Quest to fund 100% I will fund 100% I will co-fund with Quest Oth…" at bounding box center [510, 334] width 319 height 24
drag, startPoint x: 486, startPoint y: 322, endPoint x: 481, endPoint y: 331, distance: 10.1
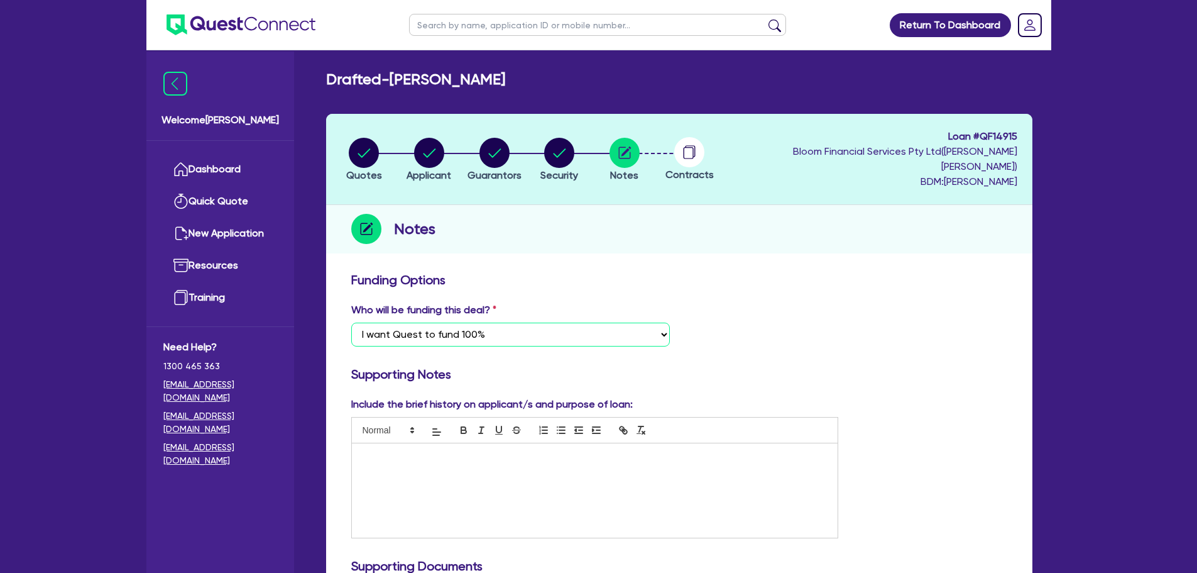
click at [486, 322] on select "Select I want Quest to fund 100% I will fund 100% I will co-fund with Quest Oth…" at bounding box center [510, 334] width 319 height 24
click at [351, 322] on select "Select I want Quest to fund 100% I will fund 100% I will co-fund with Quest Oth…" at bounding box center [510, 334] width 319 height 24
click at [485, 322] on select "Select I want Quest to fund 100% I will fund 100% I will co-fund with Quest Oth…" at bounding box center [510, 334] width 319 height 24
click at [351, 322] on select "Select I want Quest to fund 100% I will fund 100% I will co-fund with Quest Oth…" at bounding box center [510, 334] width 319 height 24
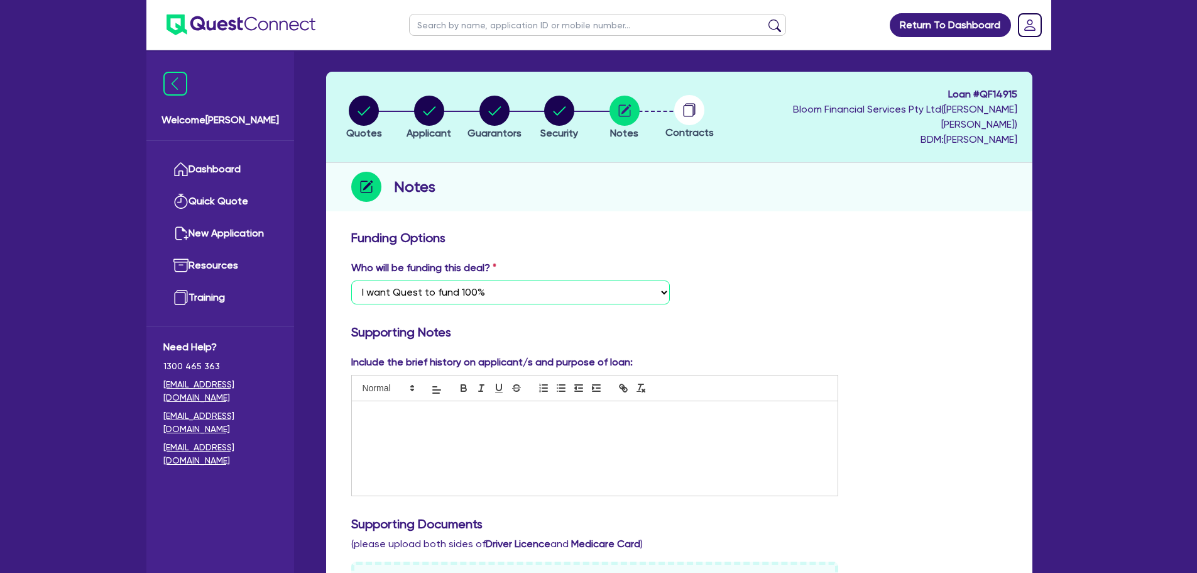
scroll to position [63, 0]
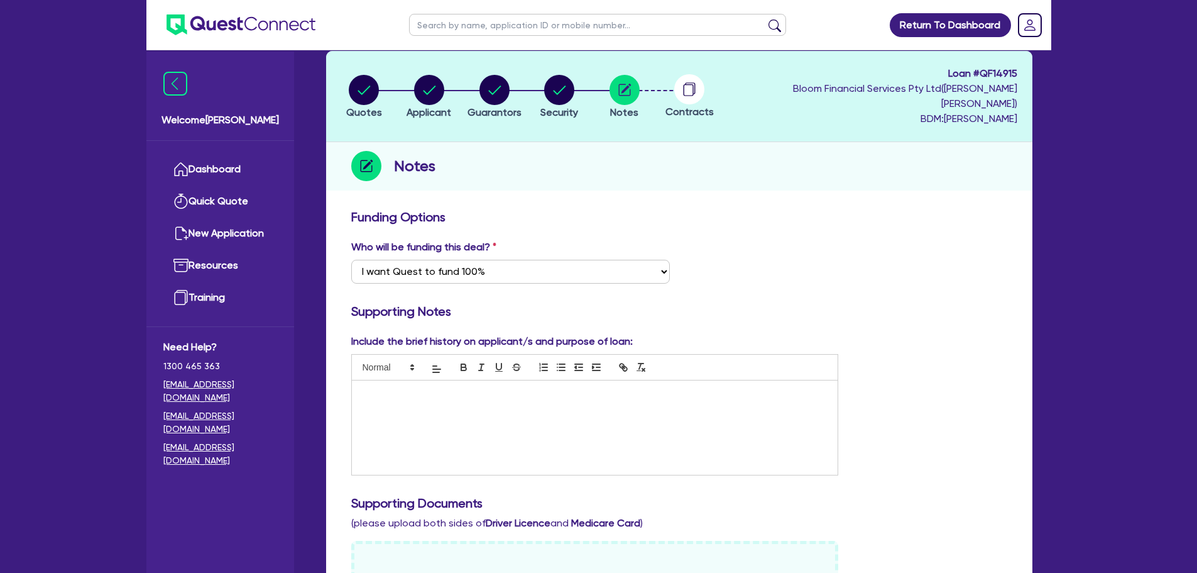
click at [463, 388] on p at bounding box center [595, 393] width 468 height 11
click at [436, 388] on p at bounding box center [595, 393] width 468 height 11
click at [409, 388] on p "Loc has been a contract truck driver for 10+ years. He's now seeking finance to…" at bounding box center [595, 399] width 468 height 23
click at [635, 388] on p "Loc has been actively trading as a Sole Trader since [DATE] (ABN & GST( a contr…" at bounding box center [595, 399] width 468 height 23
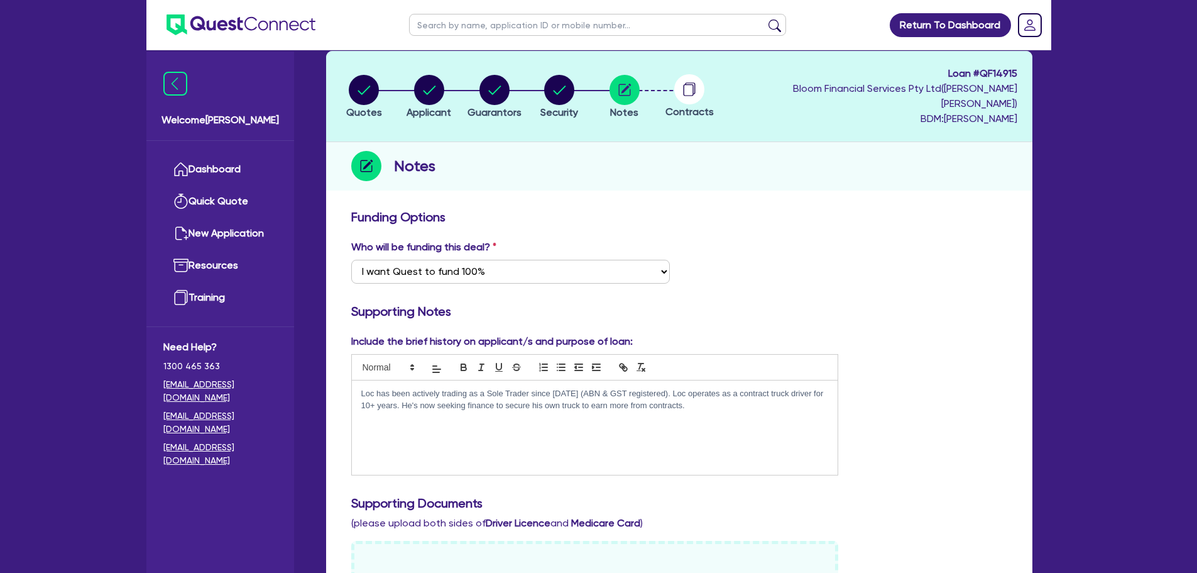
click at [697, 388] on p "Loc has been actively trading as a Sole Trader since [DATE] (ABN & GST register…" at bounding box center [595, 399] width 468 height 23
click at [764, 388] on p "Loc has been actively trading as a Sole Trader since [DATE] (ABN & GST register…" at bounding box center [595, 399] width 468 height 23
drag, startPoint x: 403, startPoint y: 393, endPoint x: 748, endPoint y: 393, distance: 344.4
click at [748, 393] on p "Loc has been actively trading as a Sole Trader since [DATE] (ABN & GST register…" at bounding box center [595, 399] width 468 height 23
click at [715, 427] on div "Loc has been actively trading as a Sole Trader since [DATE] (ABN & GST register…" at bounding box center [595, 427] width 486 height 94
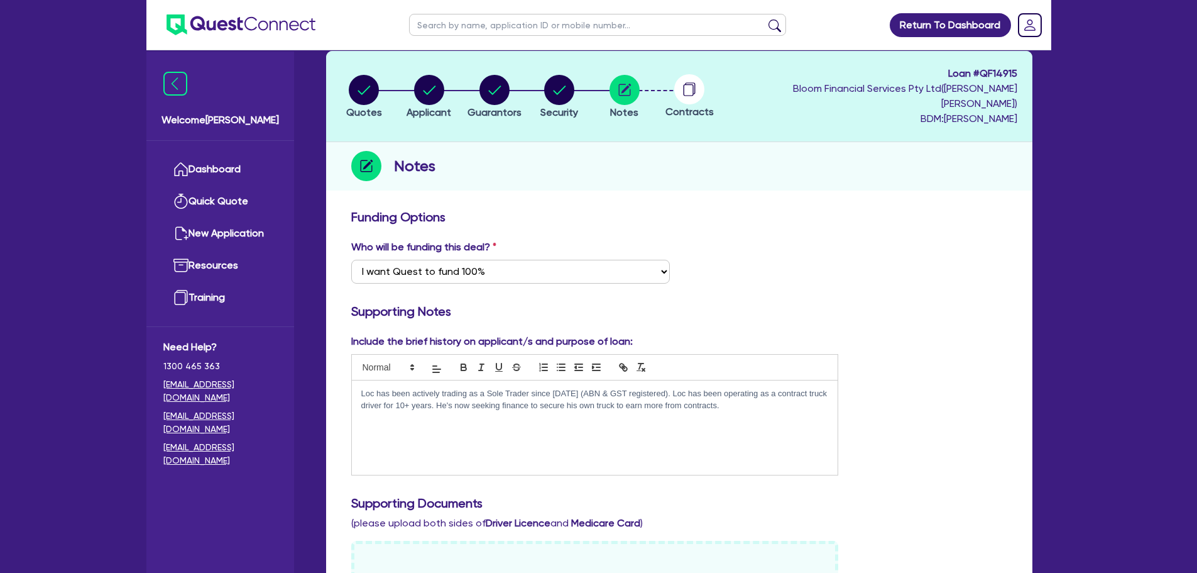
click at [415, 389] on p "Loc has been actively trading as a Sole Trader since [DATE] (ABN & GST register…" at bounding box center [595, 399] width 468 height 23
click at [649, 388] on p "Loc has been actively trading as a Sole Trader since [DATE] (ABN & GST register…" at bounding box center [595, 405] width 468 height 35
click at [677, 388] on p "Loc has been actively trading as a Sole Trader since [DATE] (ABN & GST register…" at bounding box center [595, 405] width 468 height 35
click at [755, 400] on p "Loc has been actively trading as a Sole Trader since [DATE] (ABN & GST register…" at bounding box center [595, 405] width 468 height 35
click at [438, 419] on div "Loc has been actively trading as a Sole Trader since [DATE] (ABN & GST register…" at bounding box center [595, 427] width 486 height 94
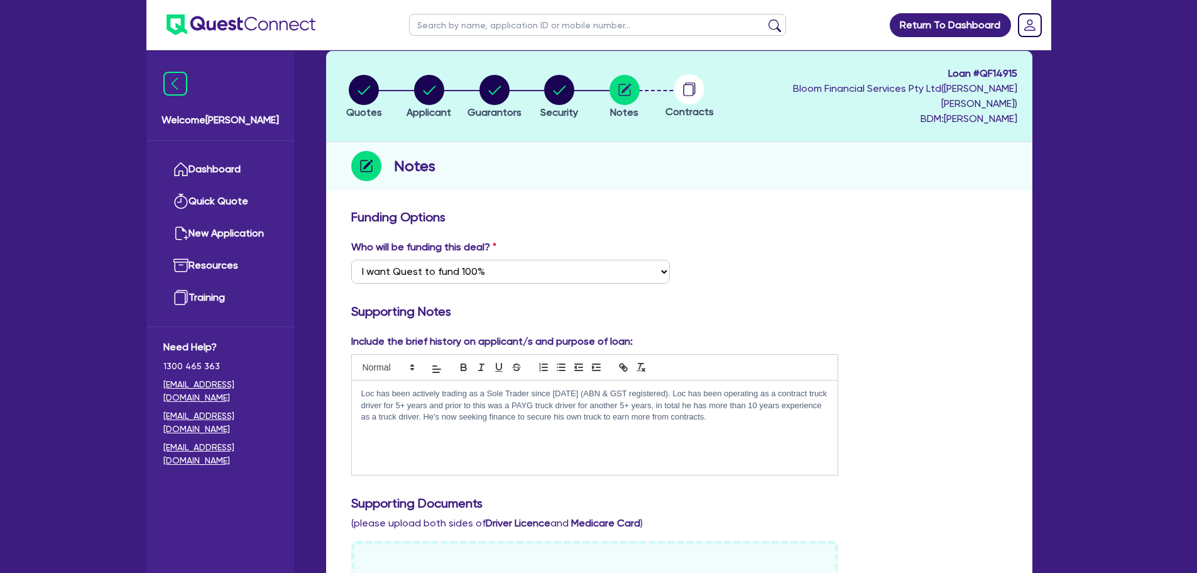
click at [764, 407] on p "Loc has been actively trading as a Sole Trader since [DATE] (ABN & GST register…" at bounding box center [595, 405] width 468 height 35
drag, startPoint x: 412, startPoint y: 424, endPoint x: 357, endPoint y: 425, distance: 54.7
click at [357, 425] on div "Loc has been actively trading as a Sole Trader since [DATE] (ABN & GST register…" at bounding box center [595, 427] width 486 height 94
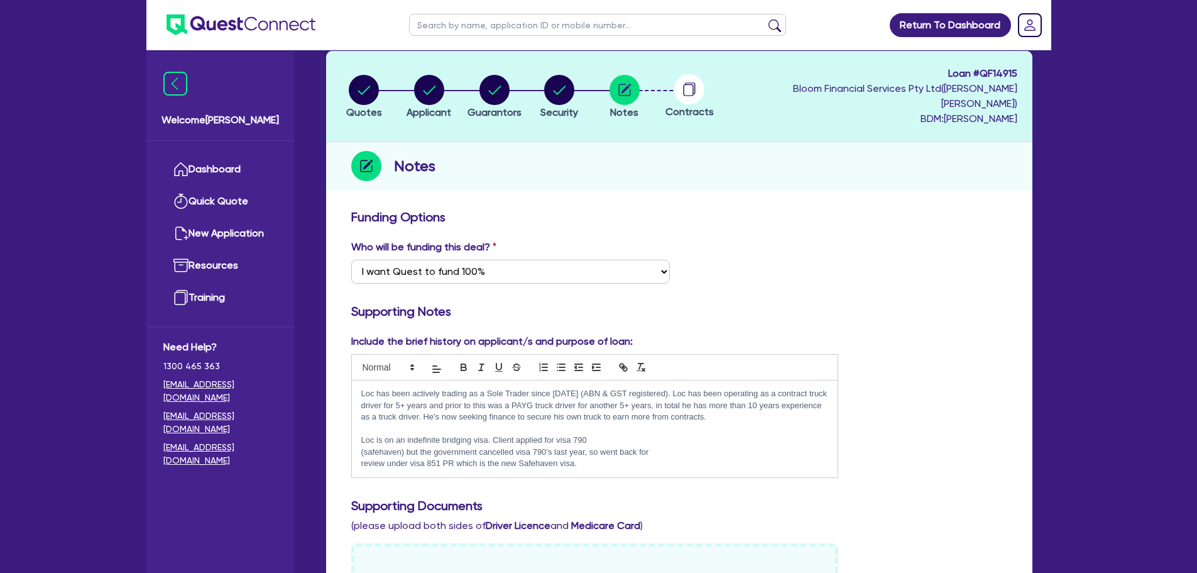
click at [495, 434] on p "Loc is on an indefinite bridging visa. Client applied for visa 790" at bounding box center [595, 439] width 468 height 11
click at [361, 446] on p "(safehaven) but the government cancelled visa 790’s last year, so went back for" at bounding box center [595, 451] width 468 height 11
click at [651, 434] on p "Loc is on an indefinite bridging visa. Heapplied for visa 790 (safehaven) but t…" at bounding box center [595, 445] width 468 height 23
click at [716, 438] on p "Loc is on an indefinite bridging visa. Heapplied for visa 790 (safehaven) but t…" at bounding box center [595, 445] width 468 height 23
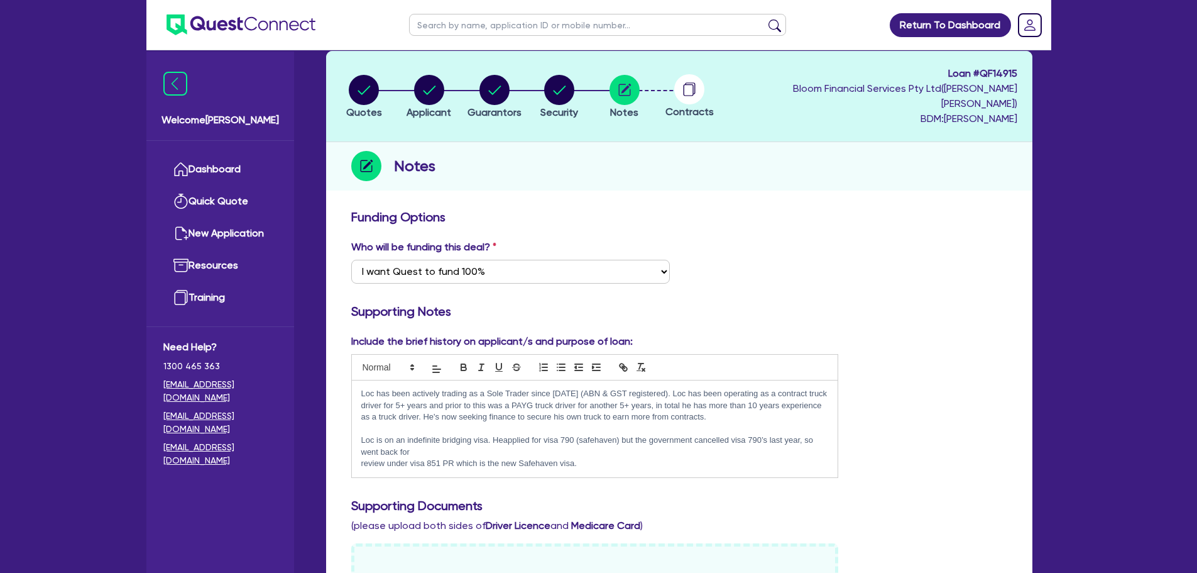
click at [753, 434] on p "Loc is on an indefinite bridging visa. Heapplied for visa 790 (safehaven) but t…" at bounding box center [595, 445] width 468 height 23
click at [356, 444] on div "Loc has been actively trading as a Sole Trader since [DATE] (ABN & GST register…" at bounding box center [595, 428] width 486 height 96
click at [361, 458] on p "review under visa 851 PR which is the new Safehaven visa." at bounding box center [595, 463] width 468 height 11
click at [362, 436] on p "Loc is on an indefinite bridging visa. Heapplied for visa 790 (safehaven) but t…" at bounding box center [595, 445] width 468 height 23
click at [655, 434] on p "Loc is on an indefinite bridging visa. Heapplied for visa 790 (safehaven) but t…" at bounding box center [595, 445] width 468 height 23
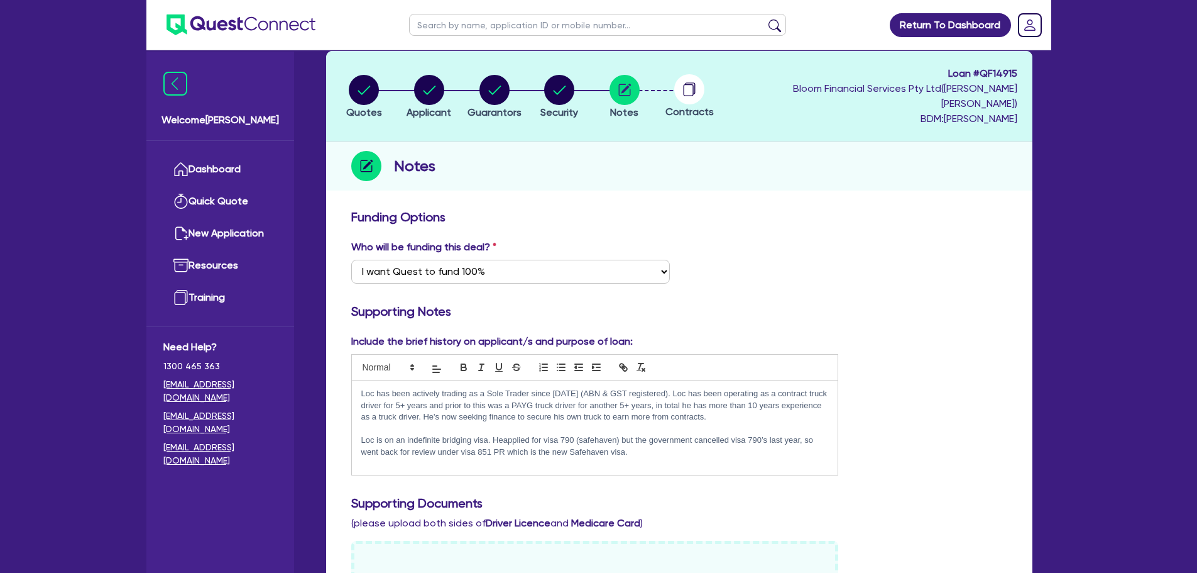
click at [638, 434] on p "Loc is on an indefinite bridging visa. Heapplied for visa 790 (safehaven) but t…" at bounding box center [595, 445] width 468 height 23
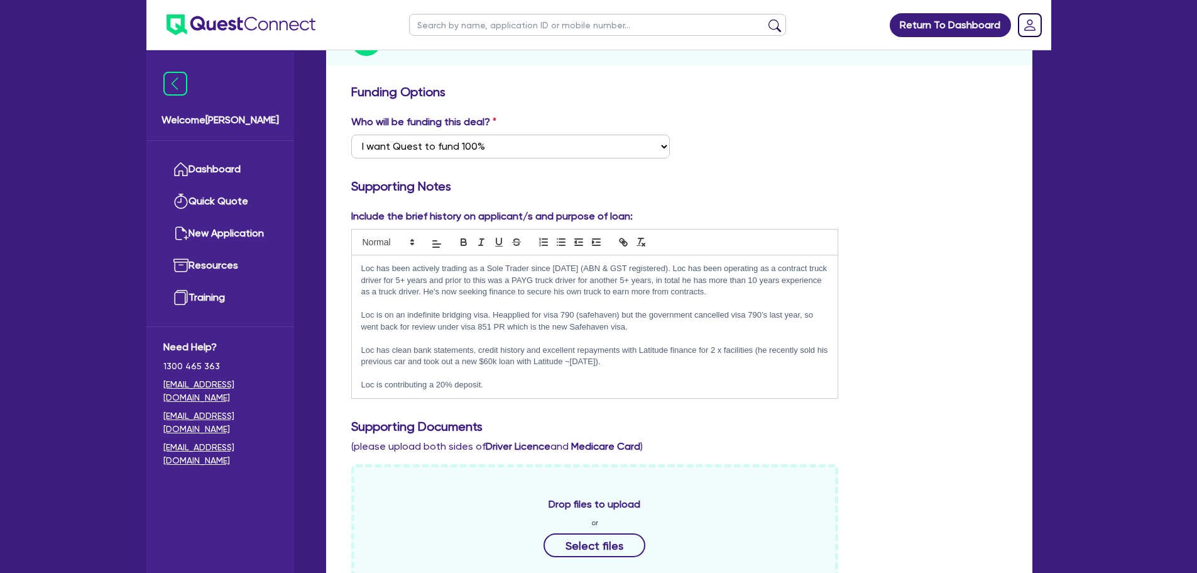
scroll to position [189, 0]
click at [494, 378] on p "Loc is contributing a 20% deposit." at bounding box center [595, 383] width 468 height 11
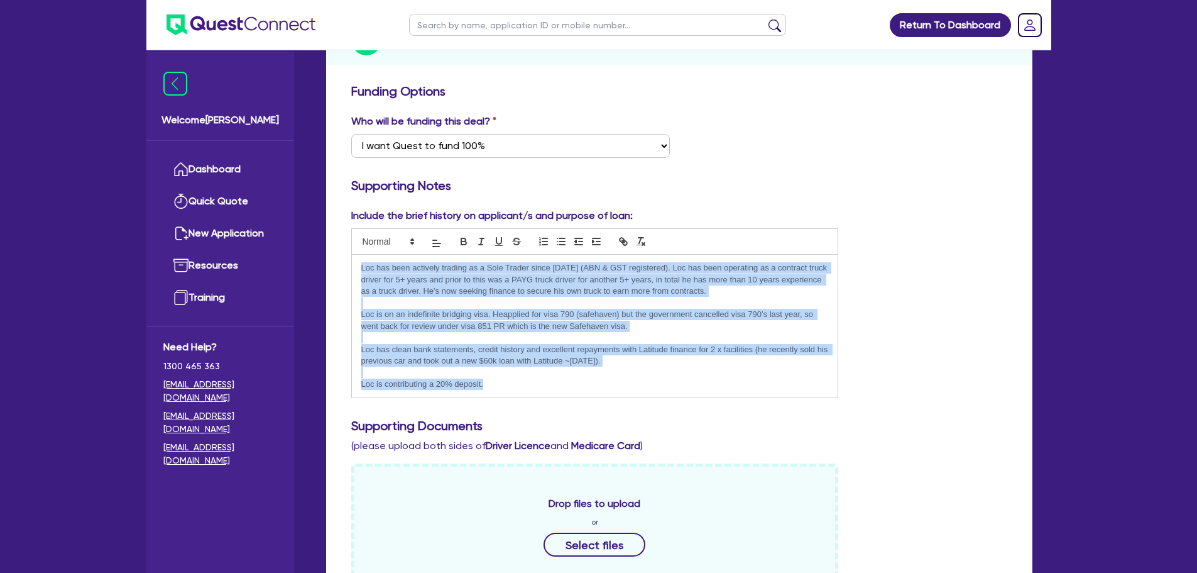
copy div "Loc has been actively trading as a Sole Trader since [DATE] (ABN & GST register…"
drag, startPoint x: 493, startPoint y: 368, endPoint x: 436, endPoint y: 367, distance: 56.6
click at [493, 378] on p "Loc is contributing a 20% deposit." at bounding box center [595, 383] width 468 height 11
click at [522, 366] on p at bounding box center [595, 371] width 468 height 11
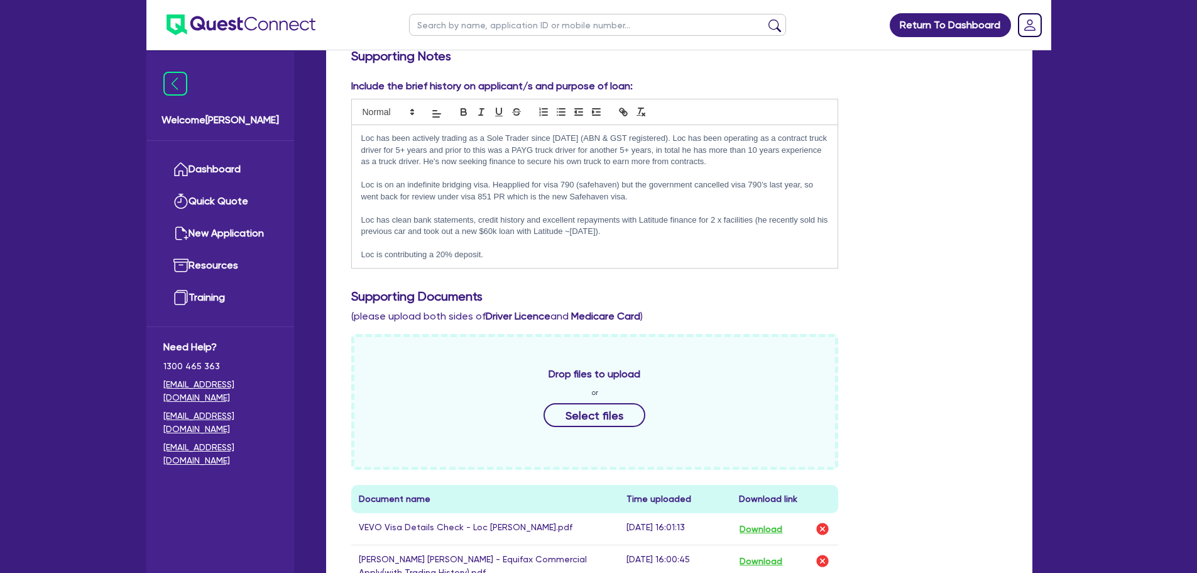
scroll to position [314, 0]
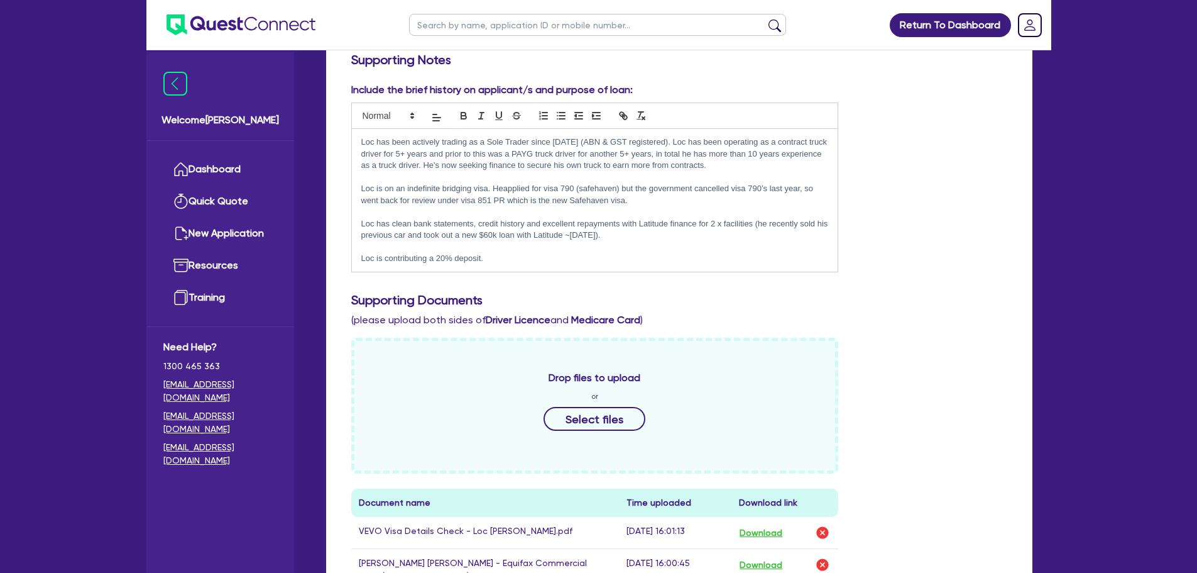
click at [545, 253] on p "Loc is contributing a 20% deposit." at bounding box center [595, 258] width 468 height 11
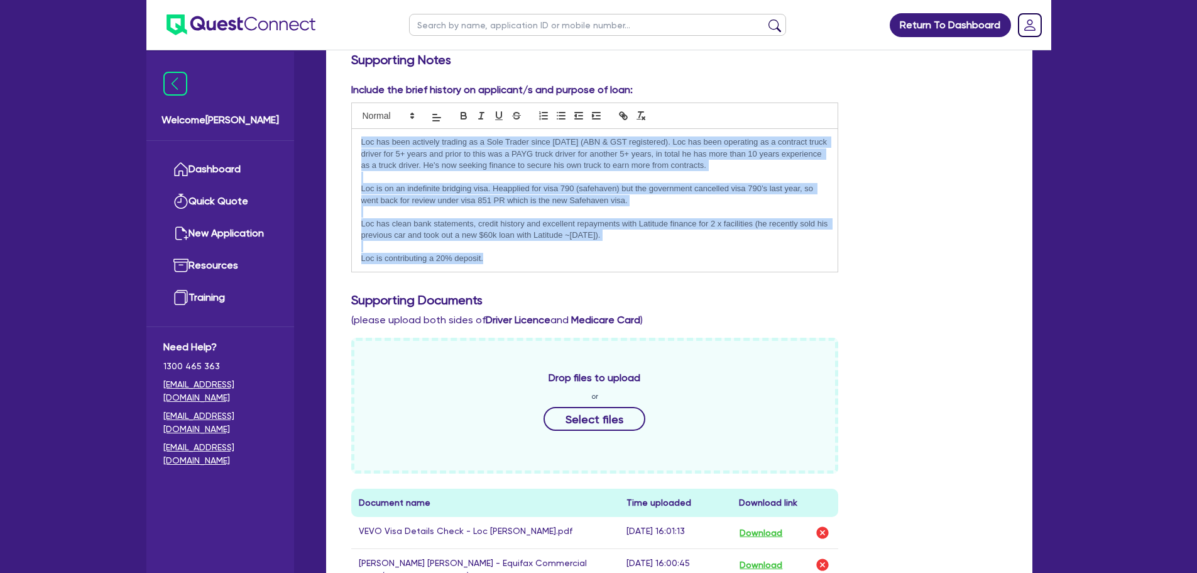
drag, startPoint x: 491, startPoint y: 243, endPoint x: 314, endPoint y: 82, distance: 238.9
click at [314, 82] on div "Drafted - [PERSON_NAME] Quotes Applicant [GEOGRAPHIC_DATA] Security Notes Contr…" at bounding box center [679, 353] width 744 height 1195
copy div "Loc has been actively trading as a Sole Trader since [DATE] (ABN & GST register…"
click at [524, 253] on p "Loc is contributing a 20% deposit." at bounding box center [595, 258] width 468 height 11
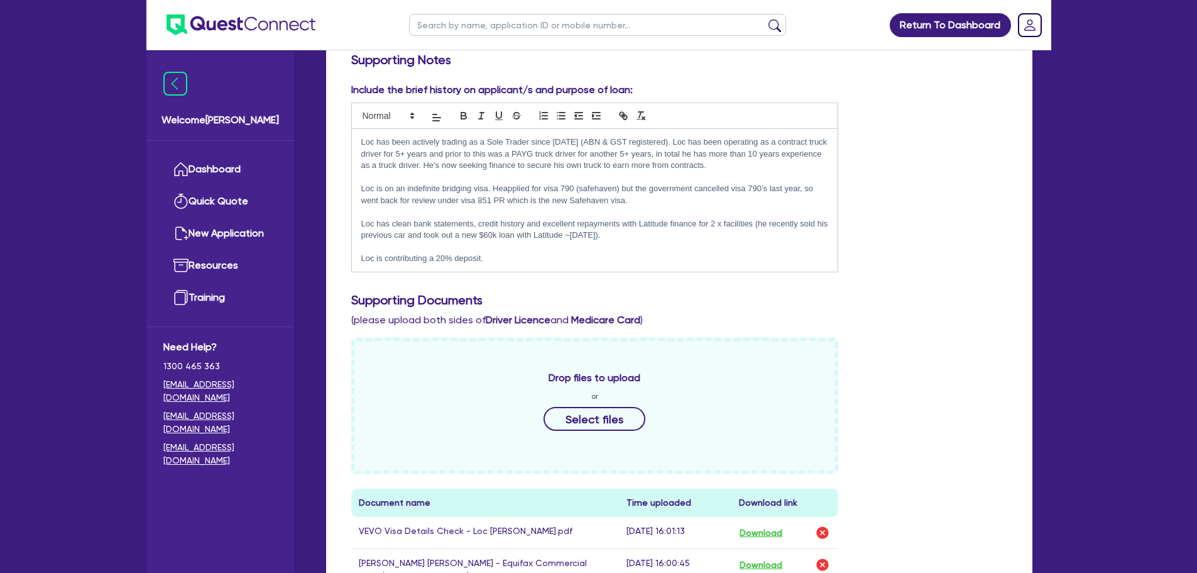
click at [654, 183] on p "Loc is on an indefinite bridging visa. Heapplied for visa 790 (safehaven) but t…" at bounding box center [595, 194] width 468 height 23
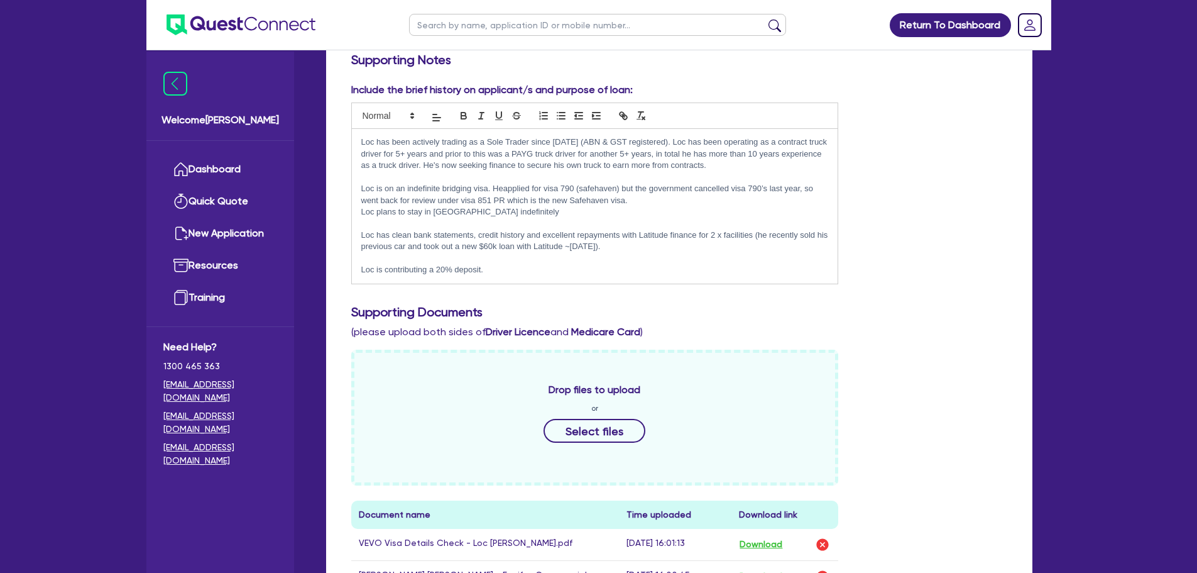
click at [513, 206] on p "Loc plans to stay in [GEOGRAPHIC_DATA] indefinitely" at bounding box center [595, 211] width 468 height 11
click at [507, 206] on p "Loc plans to stay in [GEOGRAPHIC_DATA] indefinitely" at bounding box center [595, 211] width 468 height 11
click at [535, 253] on p at bounding box center [595, 258] width 468 height 11
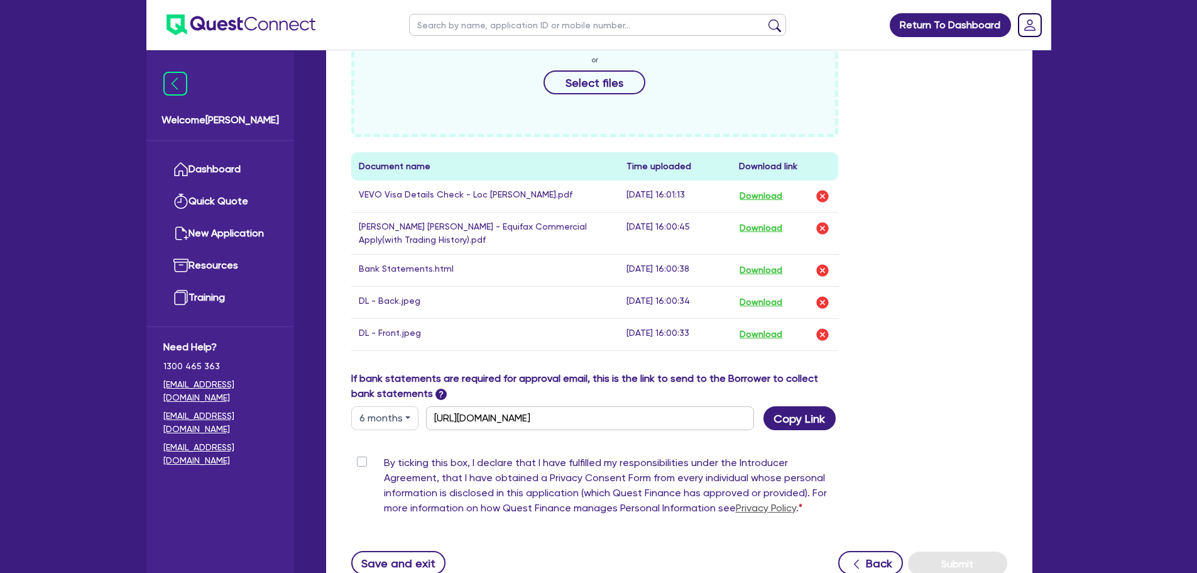
scroll to position [752, 0]
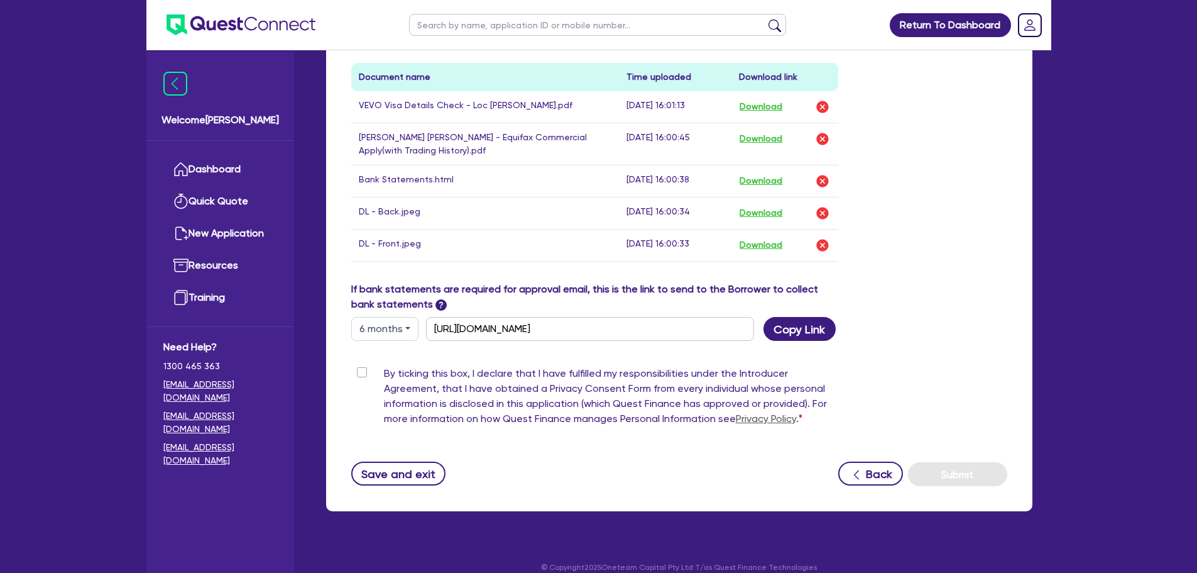
click at [384, 366] on label "By ticking this box, I declare that I have fulfilled my responsibilities under …" at bounding box center [611, 398] width 455 height 65
click at [361, 366] on input "By ticking this box, I declare that I have fulfilled my responsibilities under …" at bounding box center [356, 372] width 10 height 12
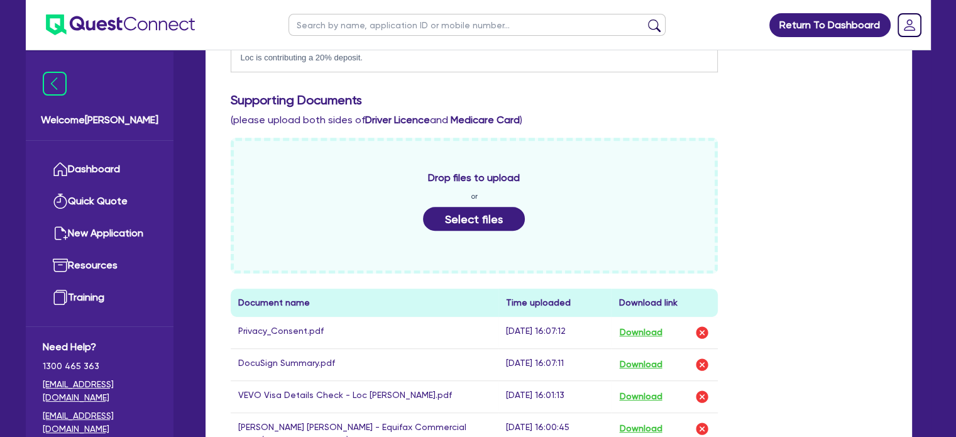
scroll to position [435, 0]
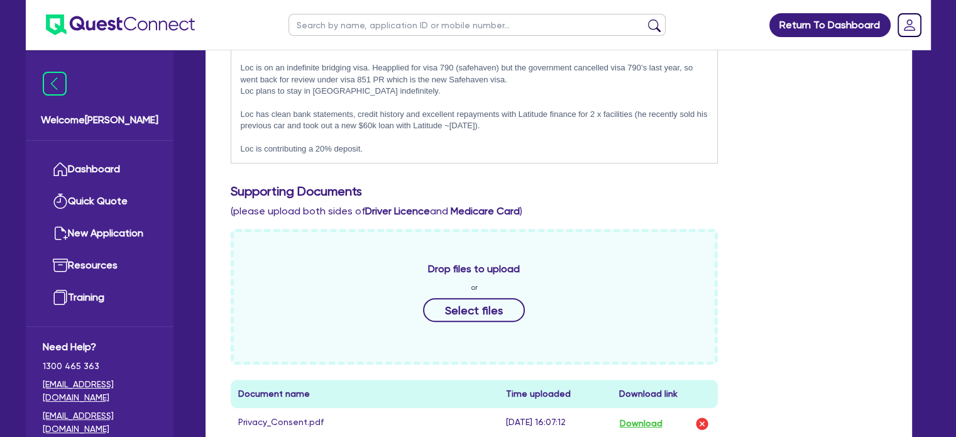
click at [384, 143] on p "Loc is contributing a 20% deposit." at bounding box center [475, 148] width 468 height 11
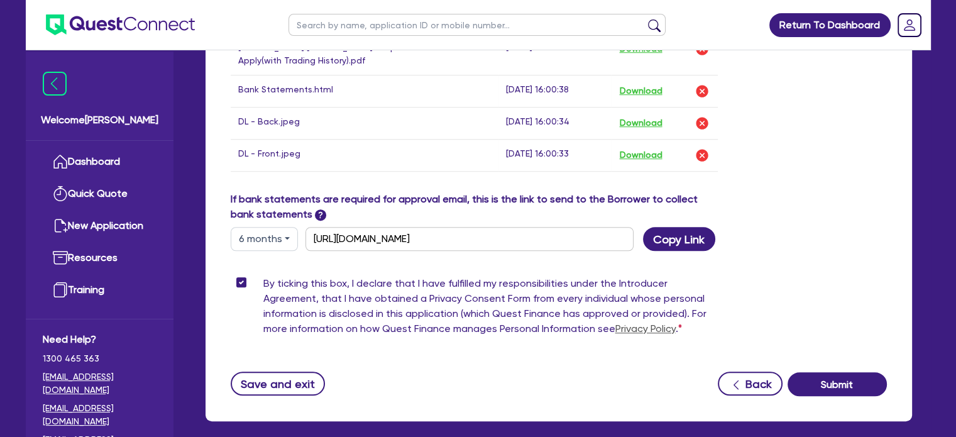
scroll to position [948, 0]
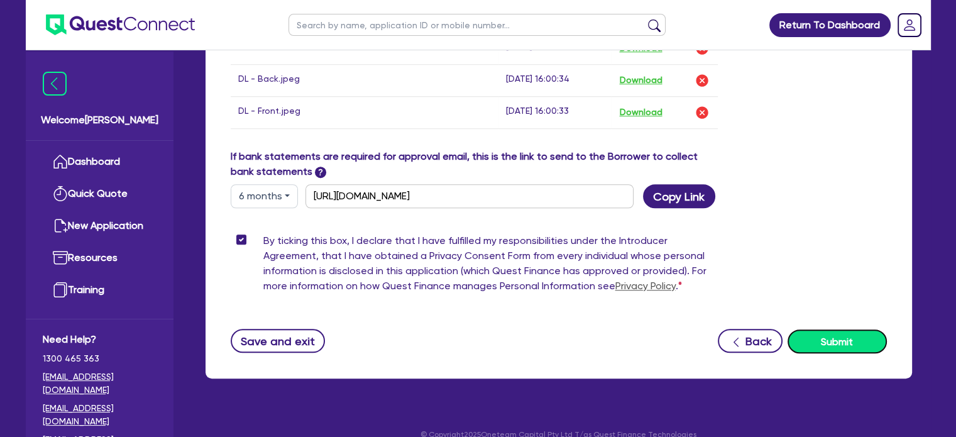
click at [833, 329] on button "Submit" at bounding box center [836, 341] width 99 height 24
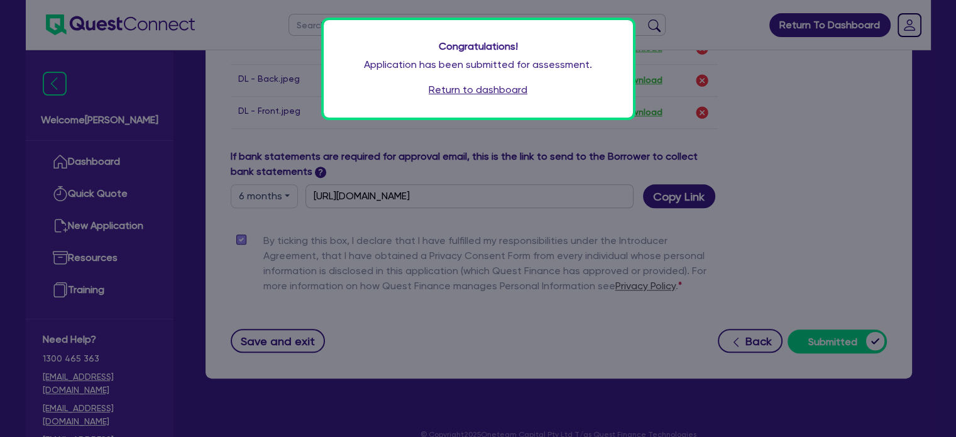
drag, startPoint x: 474, startPoint y: 92, endPoint x: 660, endPoint y: 77, distance: 187.3
click at [474, 92] on link "Return to dashboard" at bounding box center [478, 89] width 99 height 15
